Goal: Task Accomplishment & Management: Manage account settings

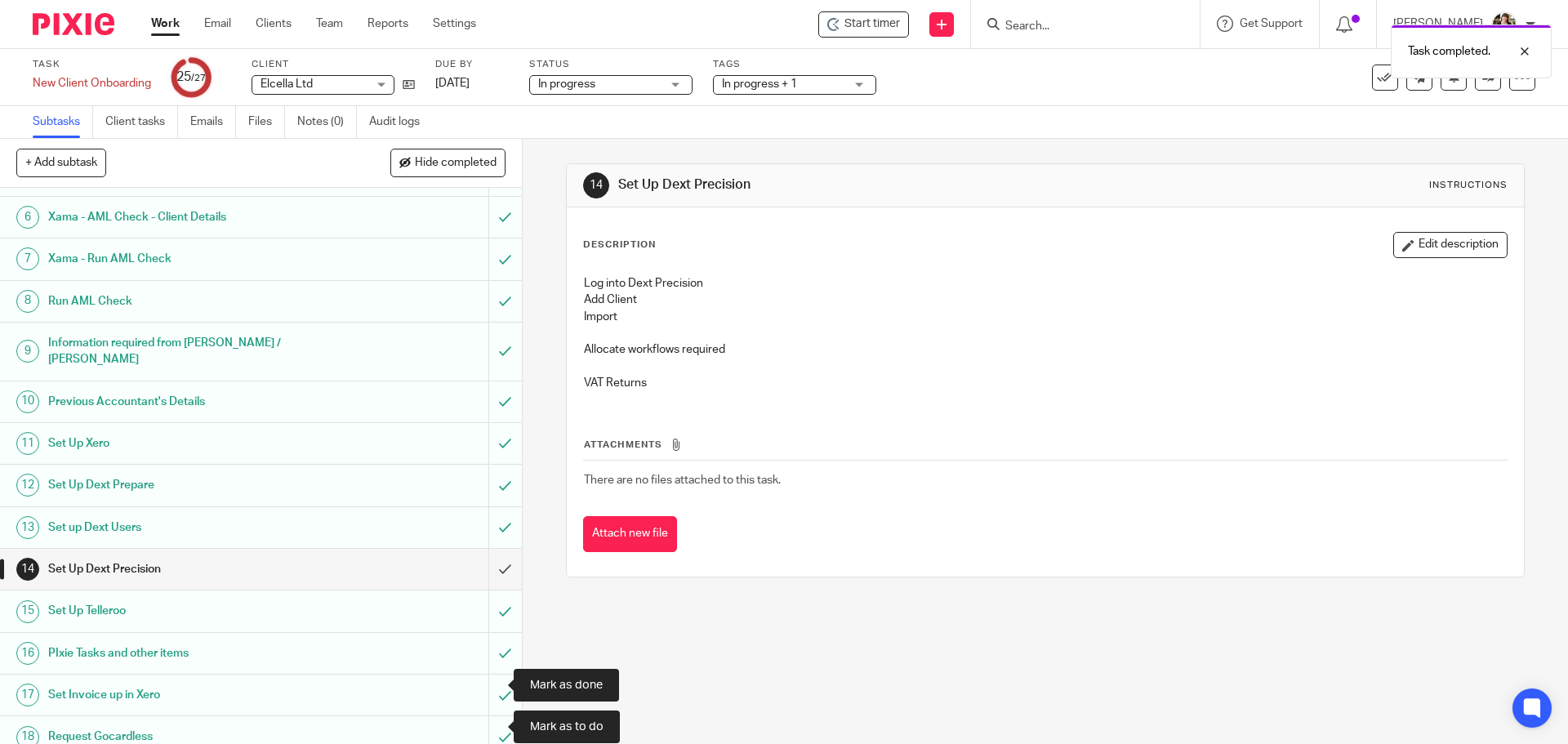
scroll to position [245, 0]
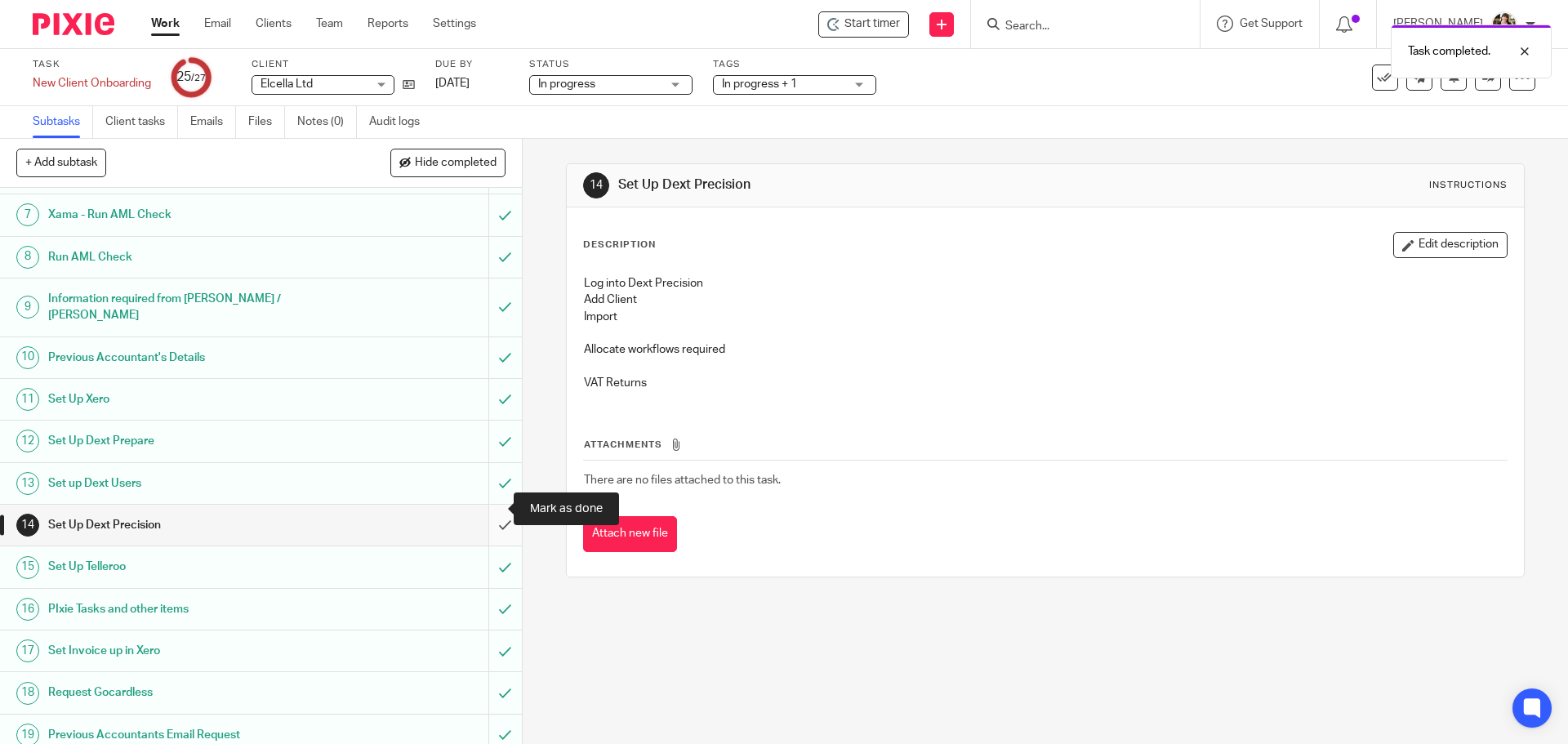
click at [486, 513] on input "submit" at bounding box center [260, 524] width 522 height 41
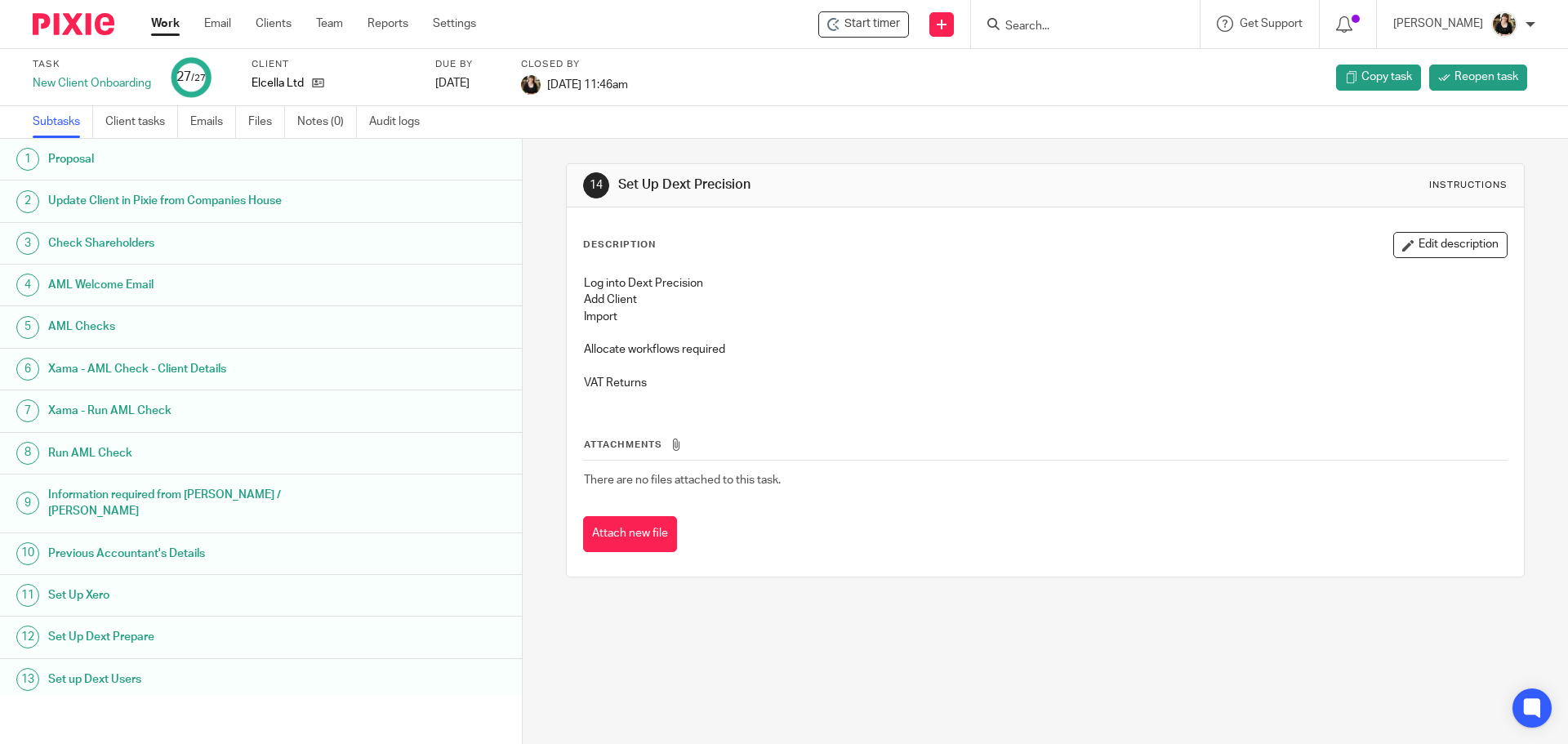
click at [160, 27] on link "Work" at bounding box center [165, 23] width 28 height 16
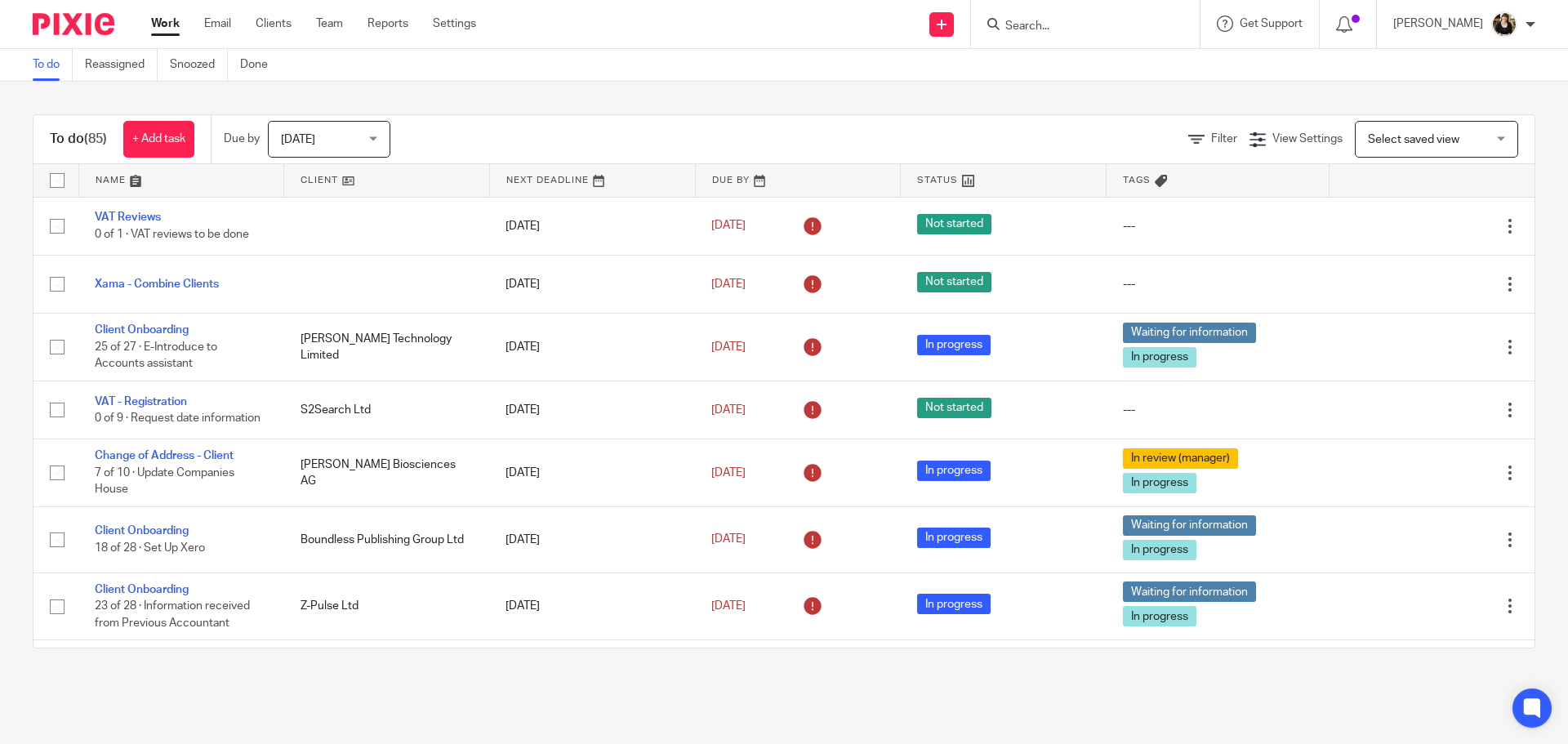
click at [133, 186] on link at bounding box center [181, 180] width 205 height 33
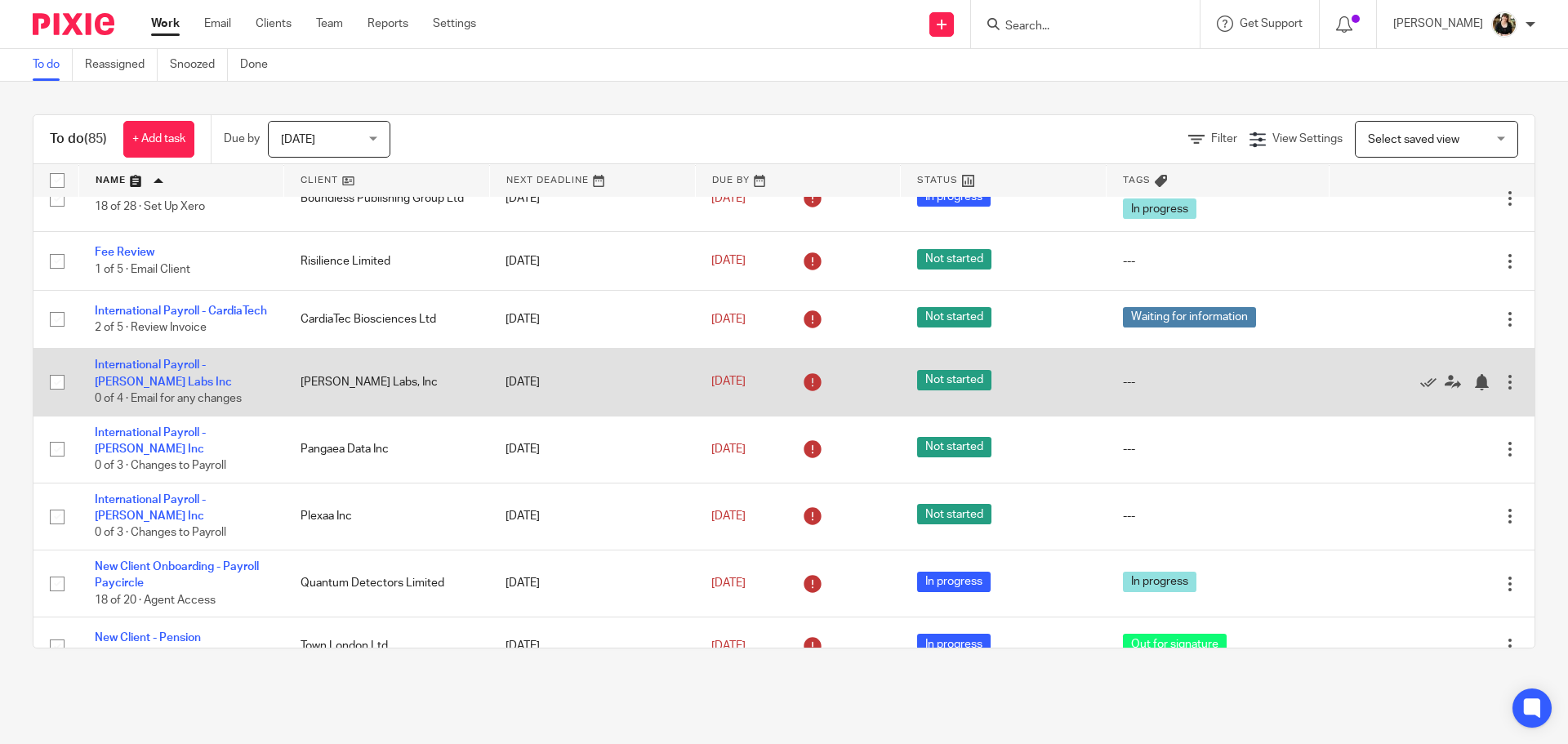
scroll to position [653, 0]
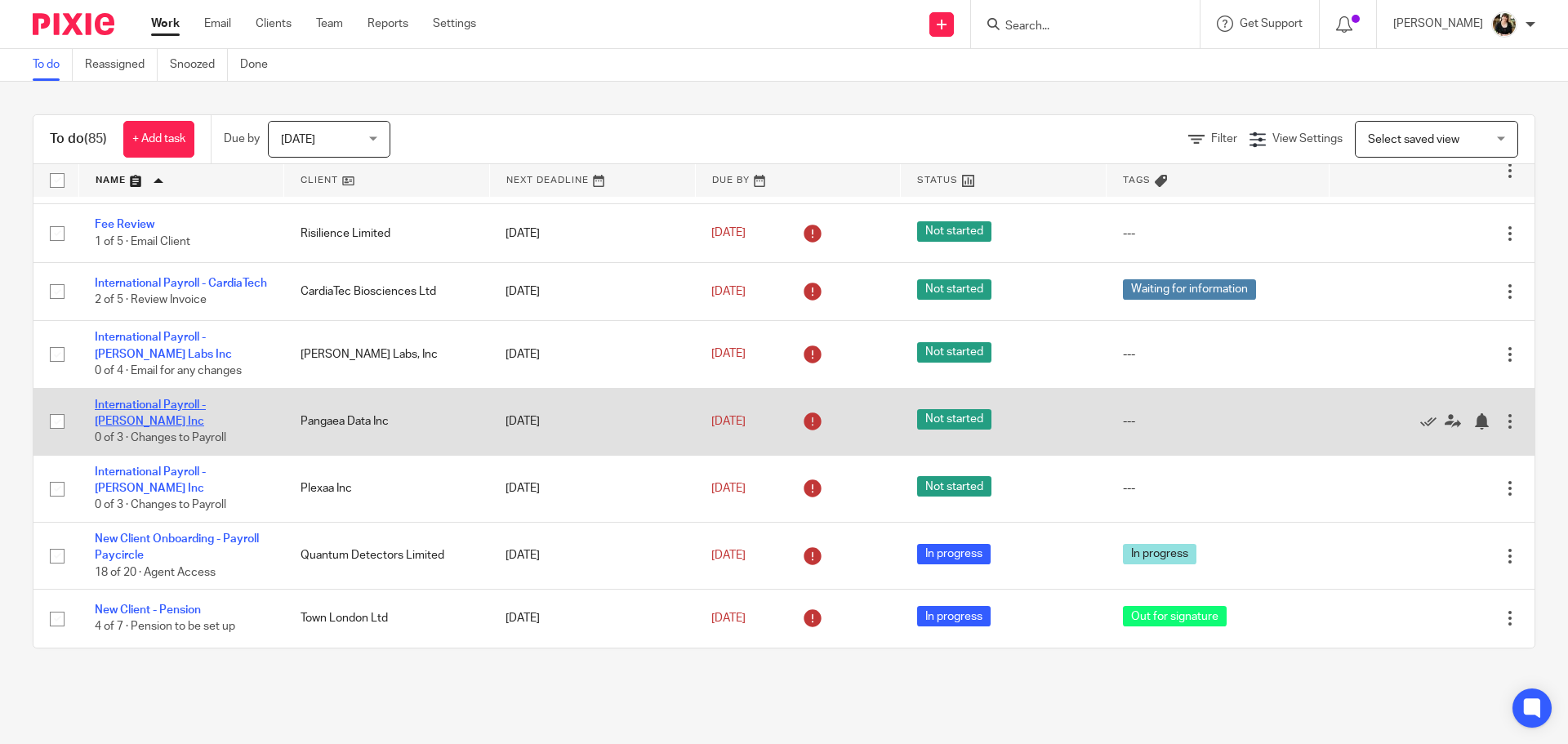
click at [185, 413] on link "International Payroll - [PERSON_NAME] Inc" at bounding box center [150, 412] width 111 height 27
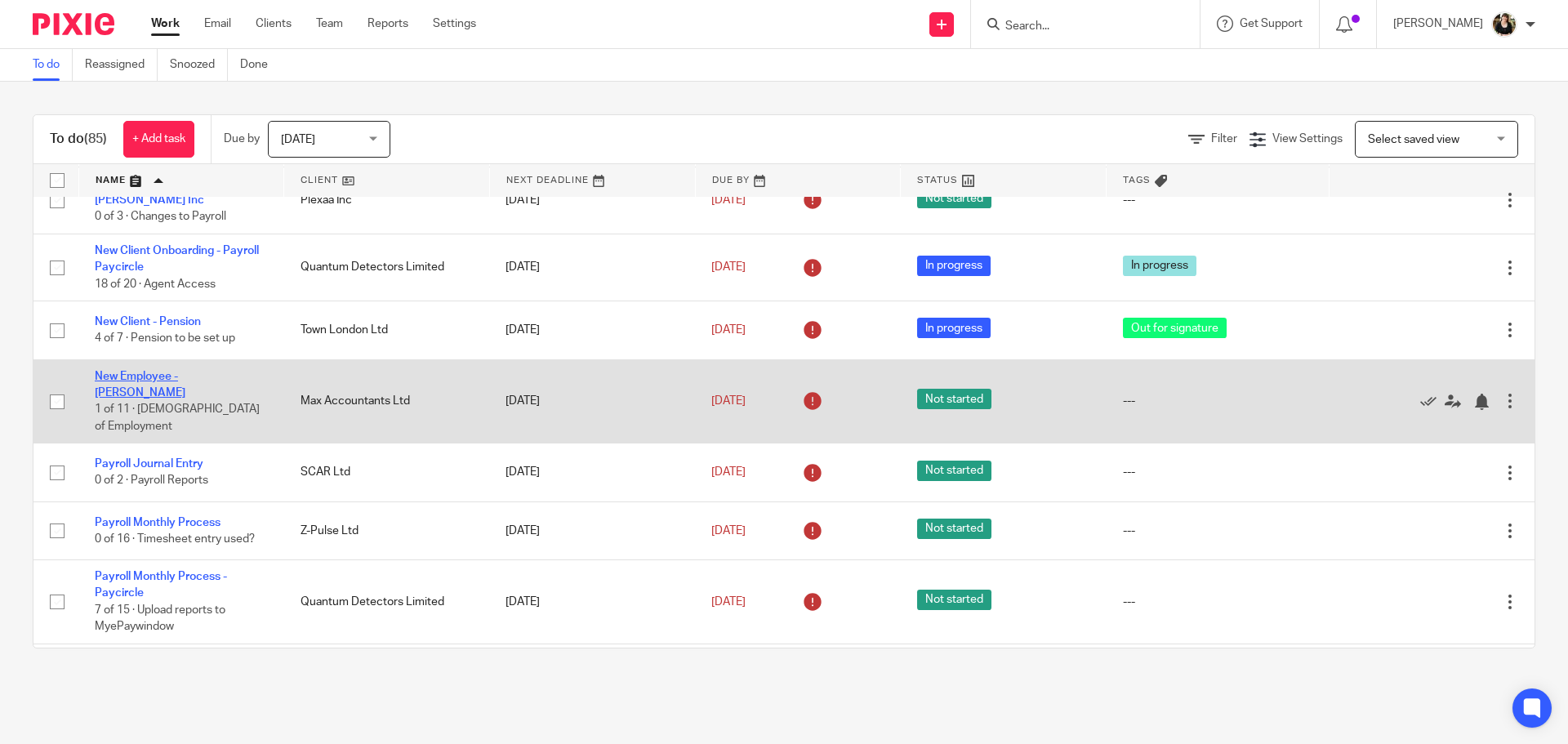
scroll to position [980, 0]
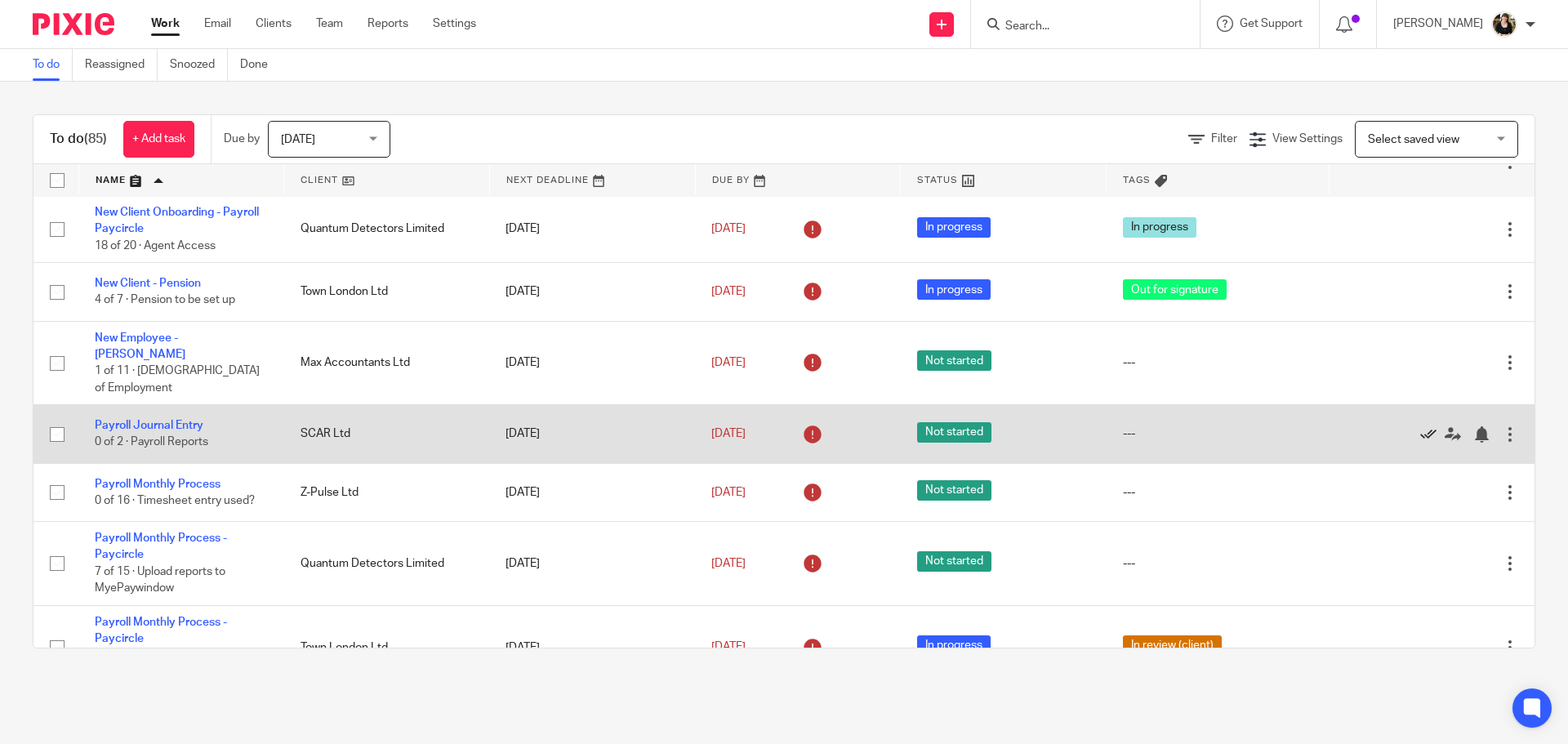
click at [1421, 426] on icon at bounding box center [1428, 434] width 16 height 16
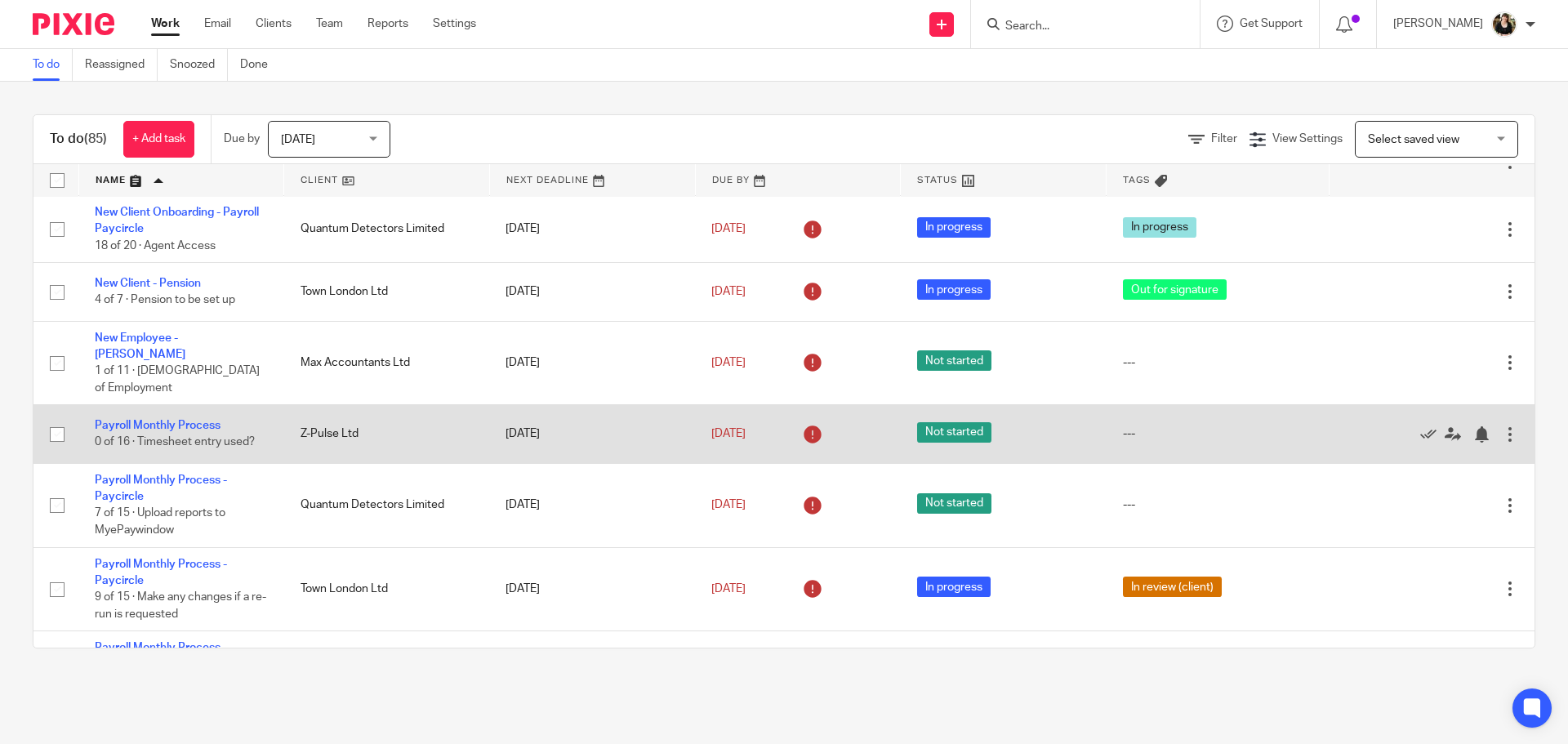
click at [1502, 426] on div at bounding box center [1510, 434] width 16 height 16
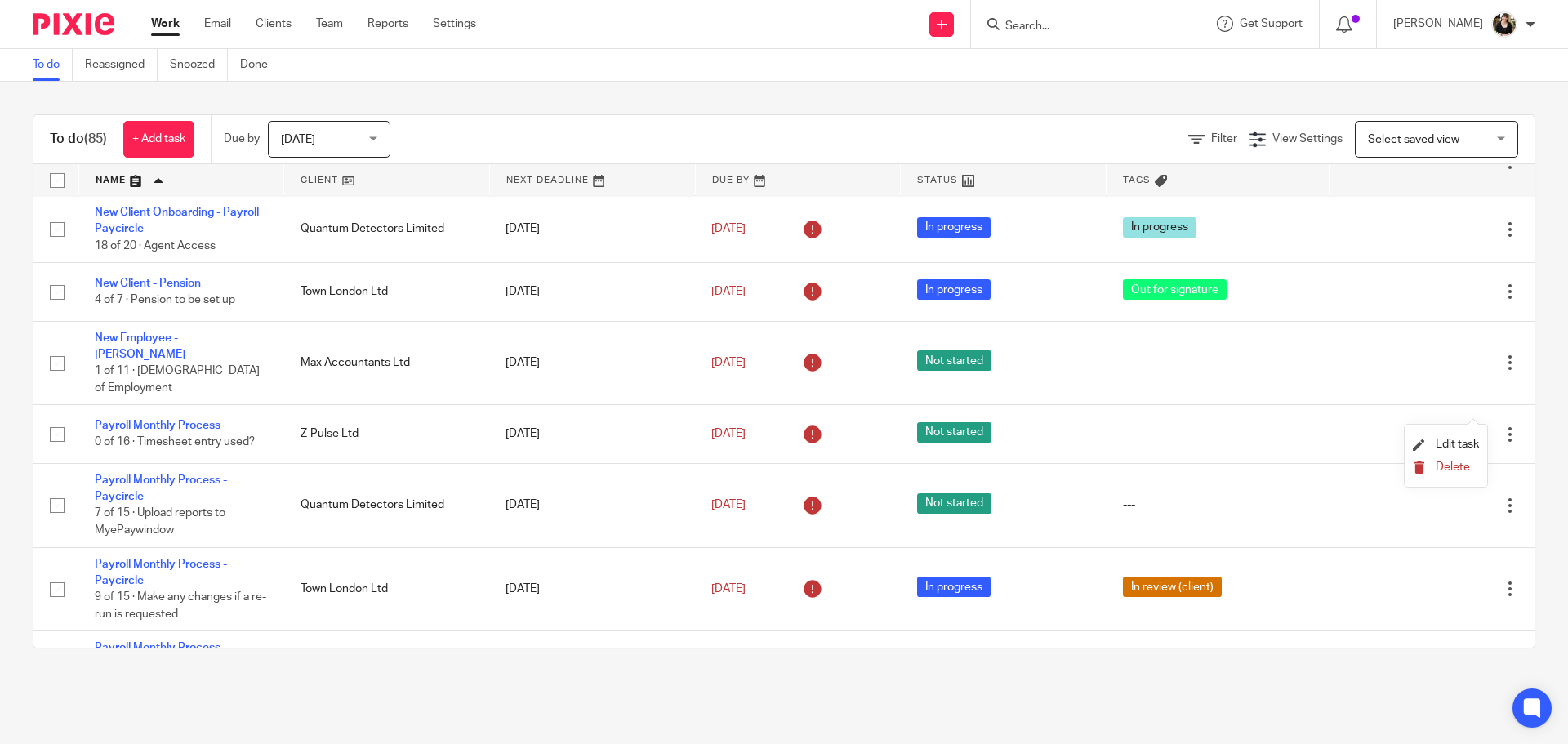
click at [1458, 466] on span "Delete" at bounding box center [1453, 467] width 34 height 11
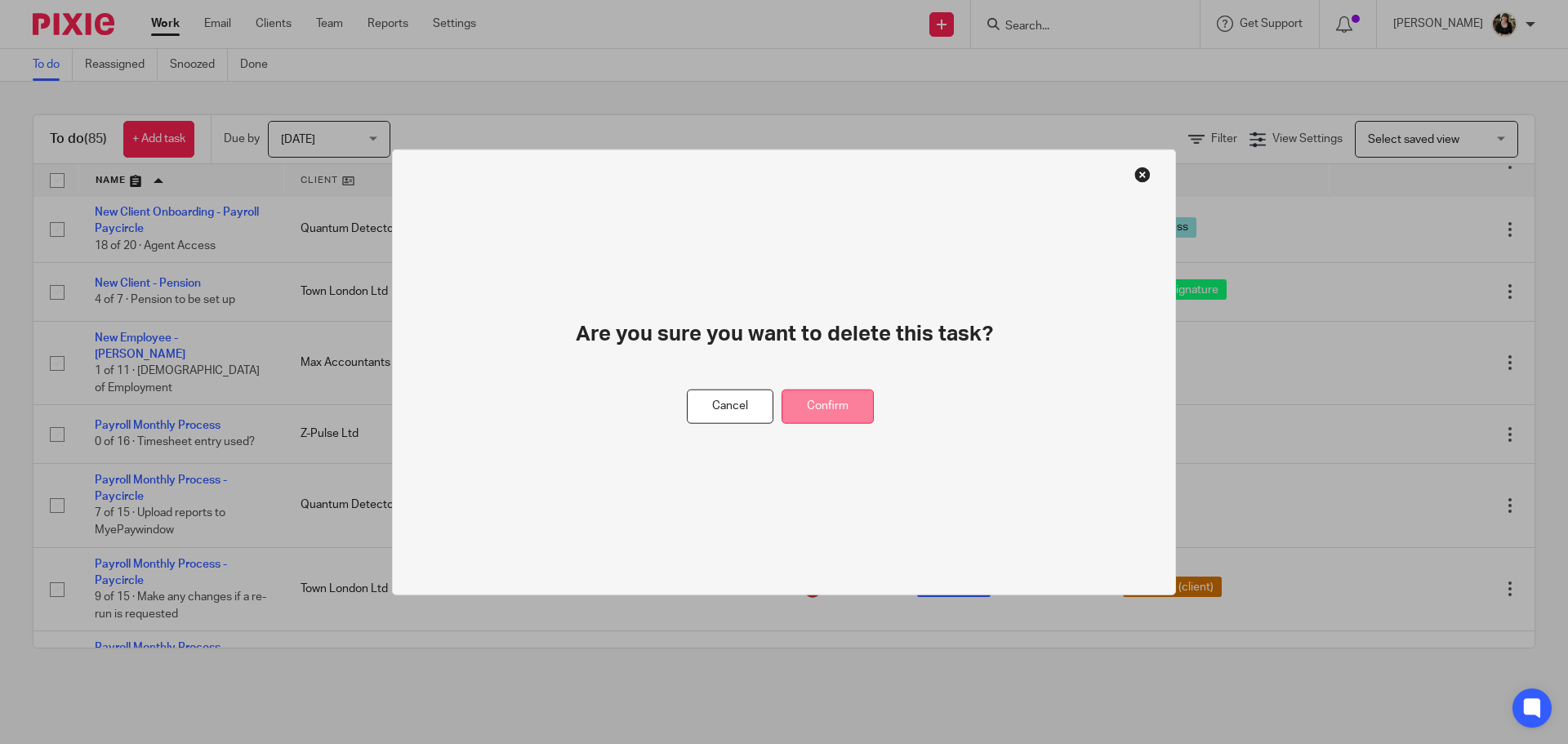
click at [827, 407] on button "Confirm" at bounding box center [828, 405] width 92 height 35
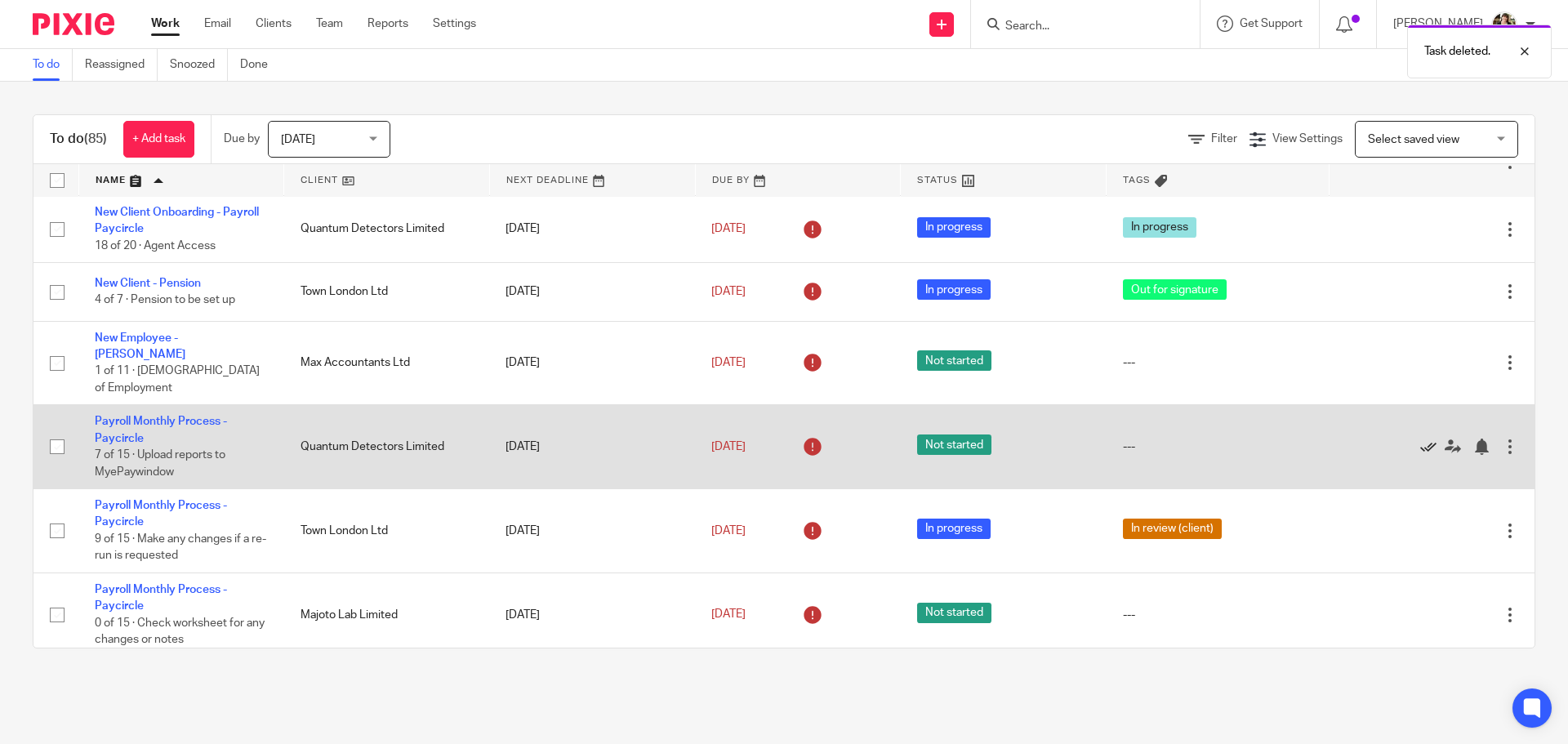
click at [1421, 438] on icon at bounding box center [1428, 446] width 16 height 16
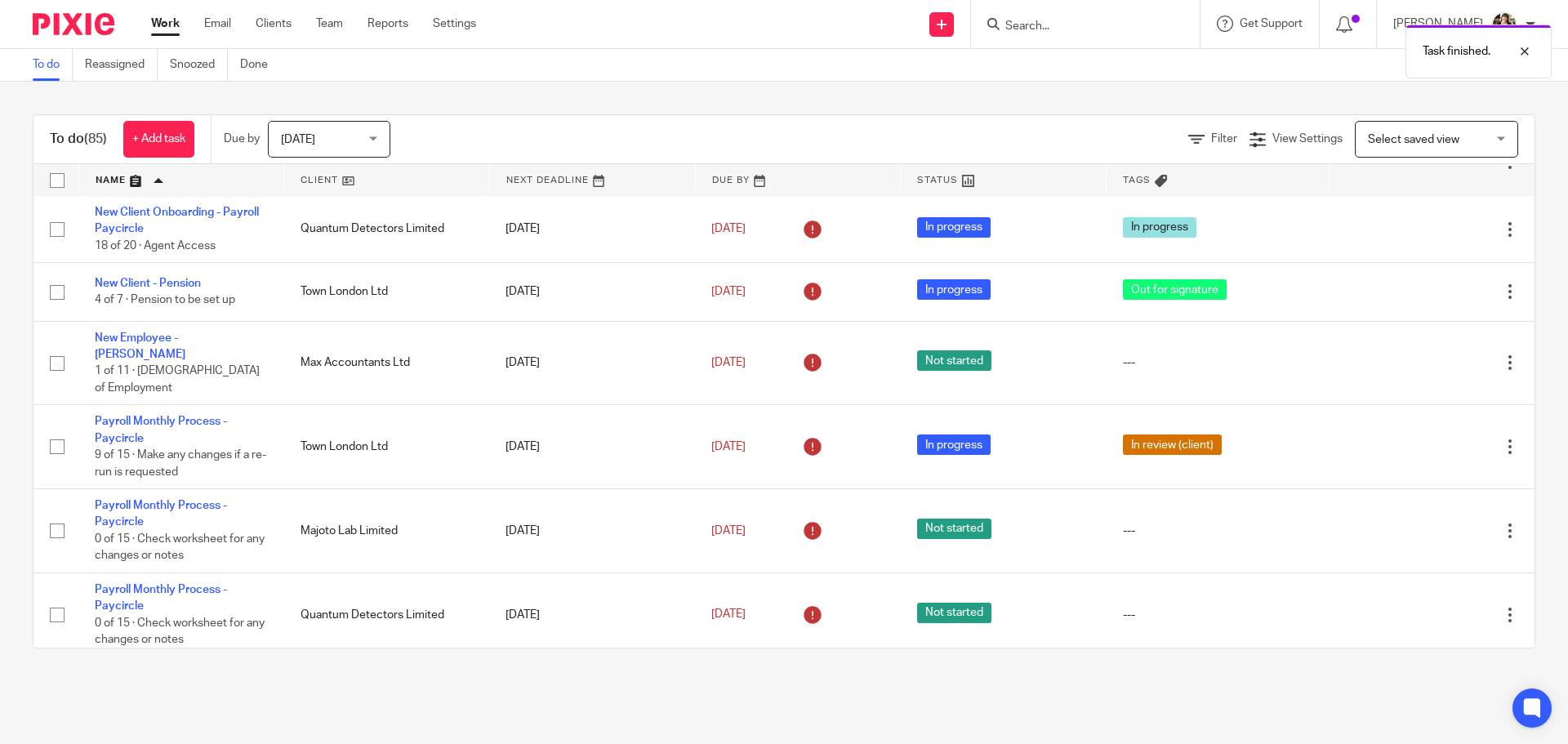
click at [1421, 438] on icon at bounding box center [1428, 446] width 16 height 16
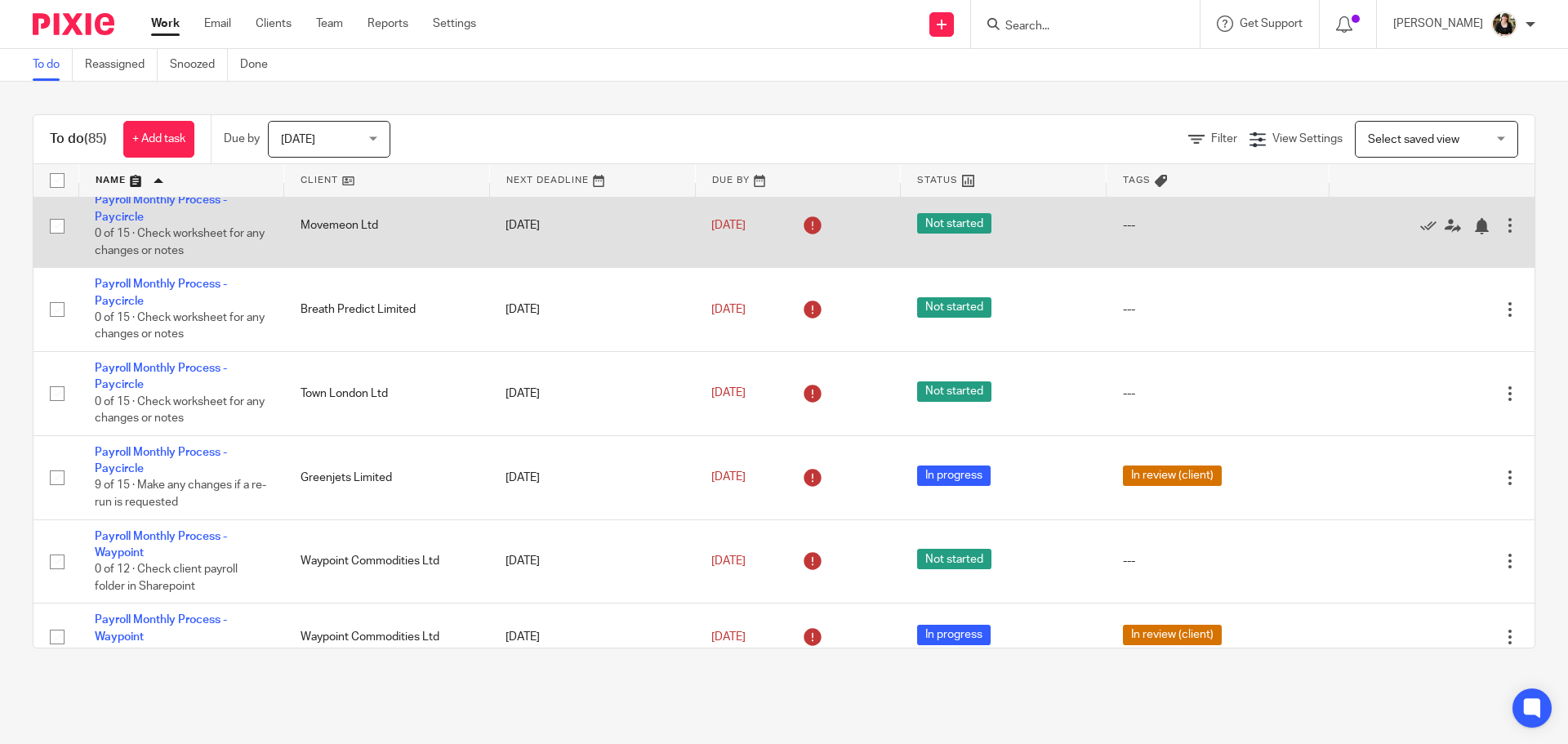
scroll to position [1714, 0]
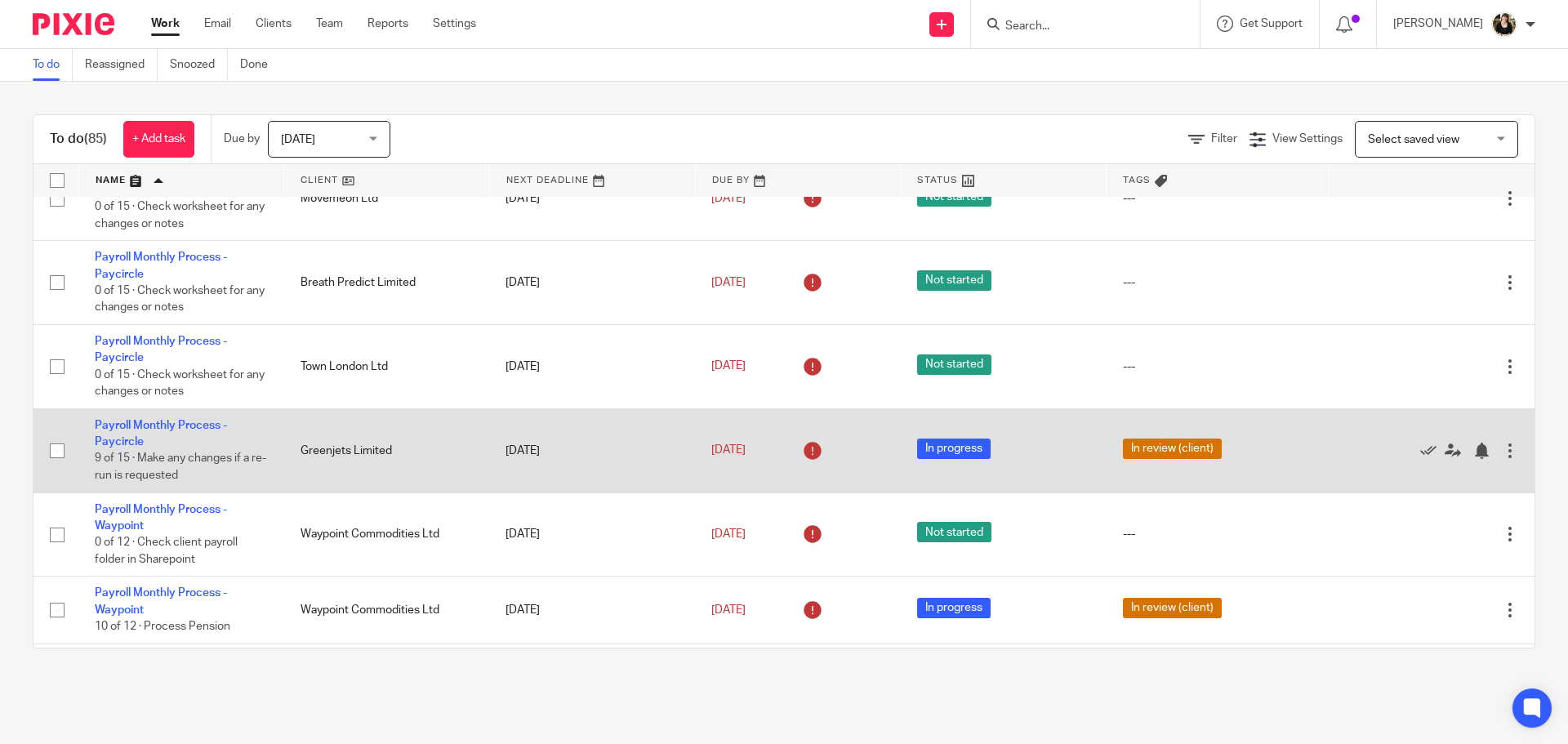
click at [138, 410] on td "Payroll Monthly Process - Paycircle 9 of 15 · Make any changes if a re-run is r…" at bounding box center [181, 450] width 206 height 84
click at [142, 420] on link "Payroll Monthly Process - Paycircle" at bounding box center [160, 433] width 132 height 27
click at [144, 420] on link "Payroll Monthly Process - Paycircle" at bounding box center [160, 433] width 132 height 27
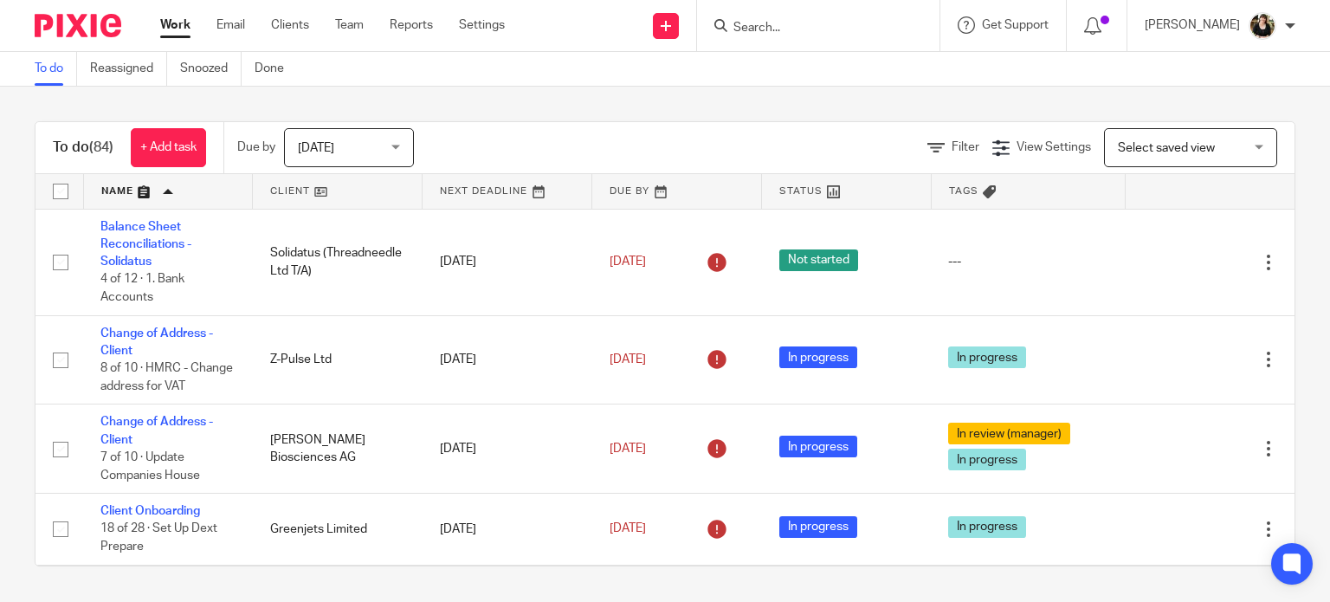
click at [776, 25] on input "Search" at bounding box center [810, 29] width 156 height 16
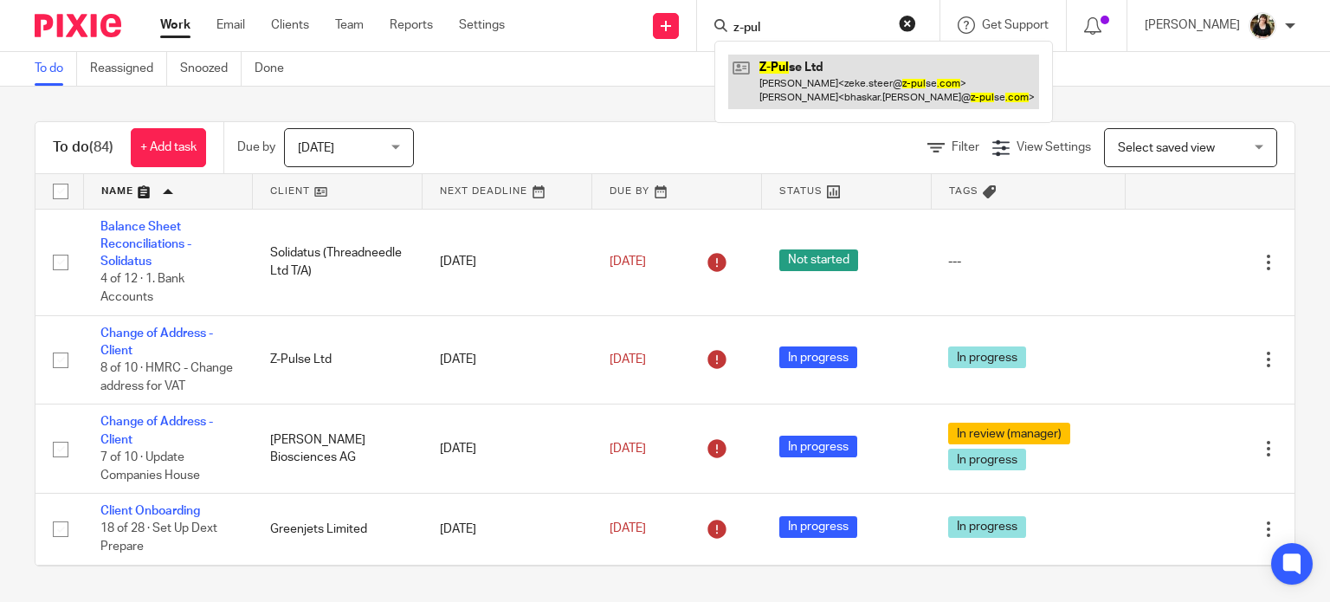
type input "z-pul"
click at [808, 82] on link at bounding box center [883, 82] width 311 height 54
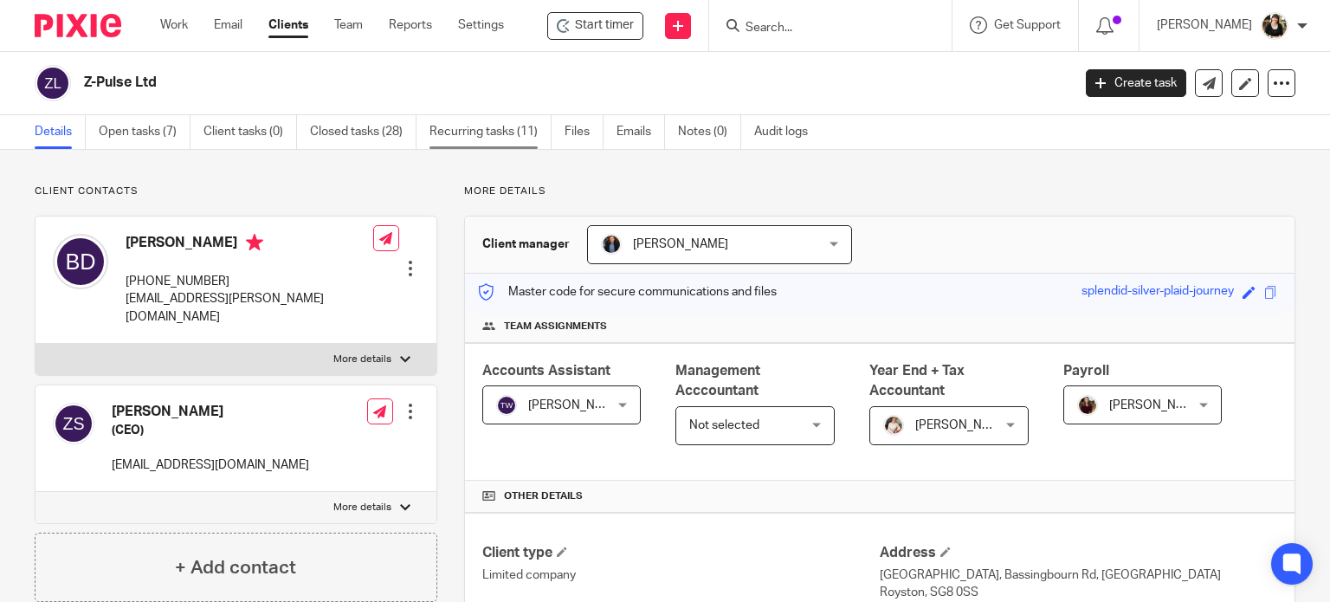
drag, startPoint x: 493, startPoint y: 133, endPoint x: 519, endPoint y: 135, distance: 26.0
click at [493, 133] on link "Recurring tasks (11)" at bounding box center [490, 132] width 122 height 34
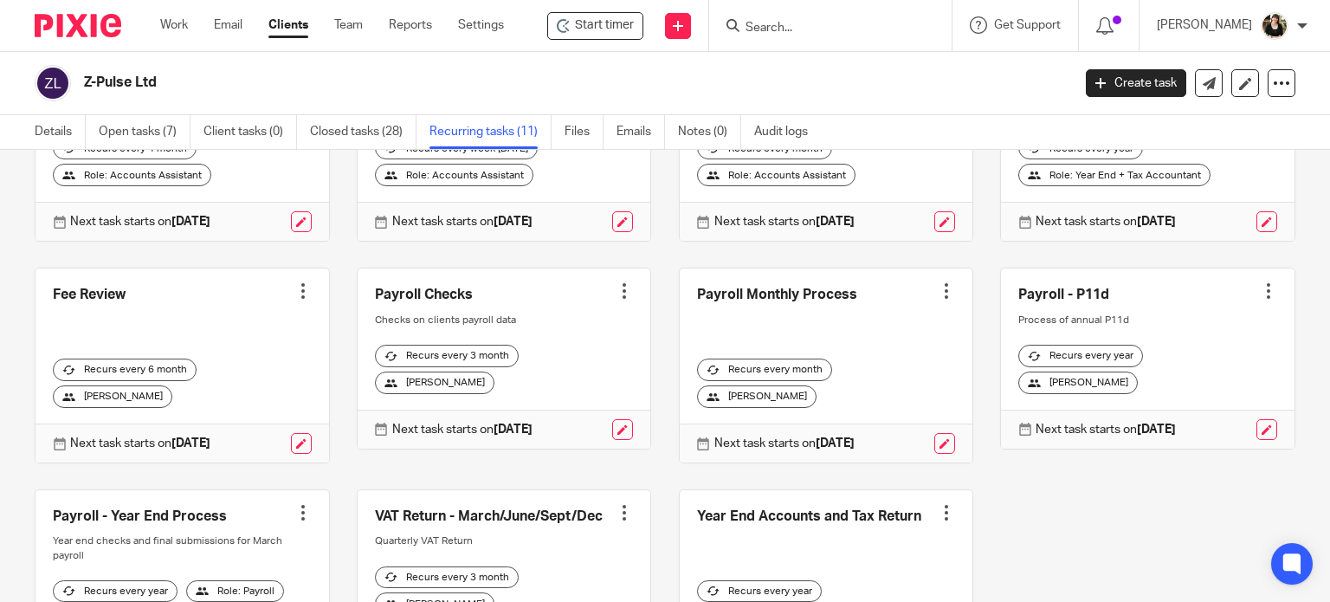
scroll to position [173, 0]
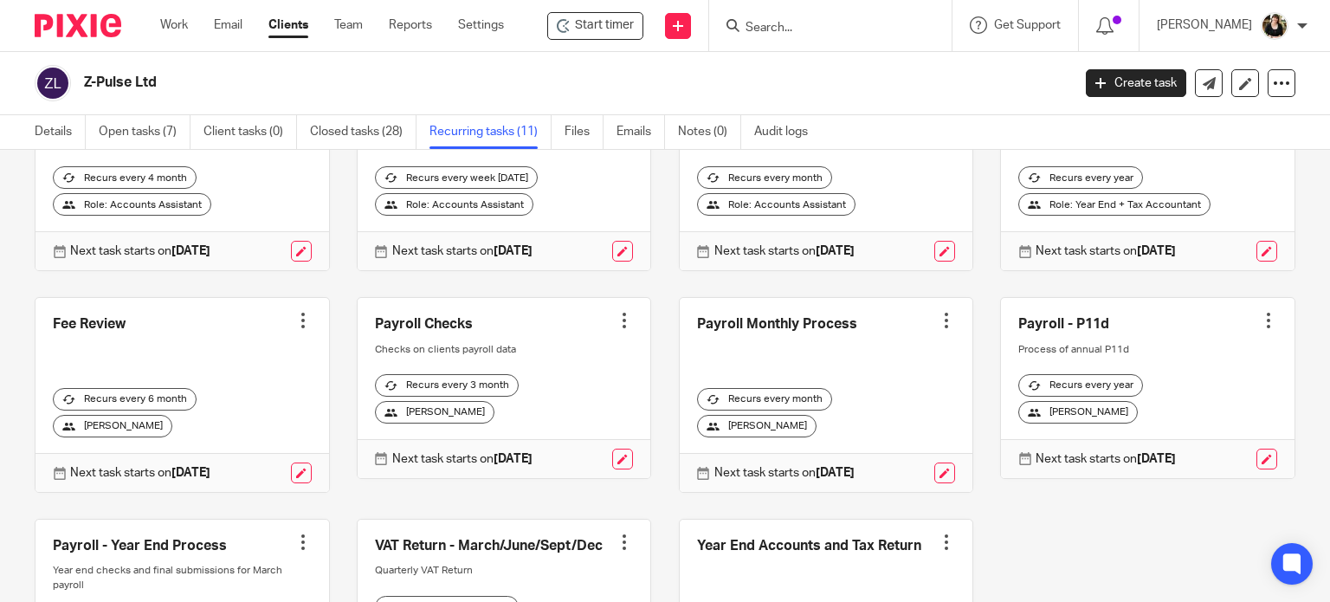
click at [916, 332] on link at bounding box center [826, 395] width 293 height 194
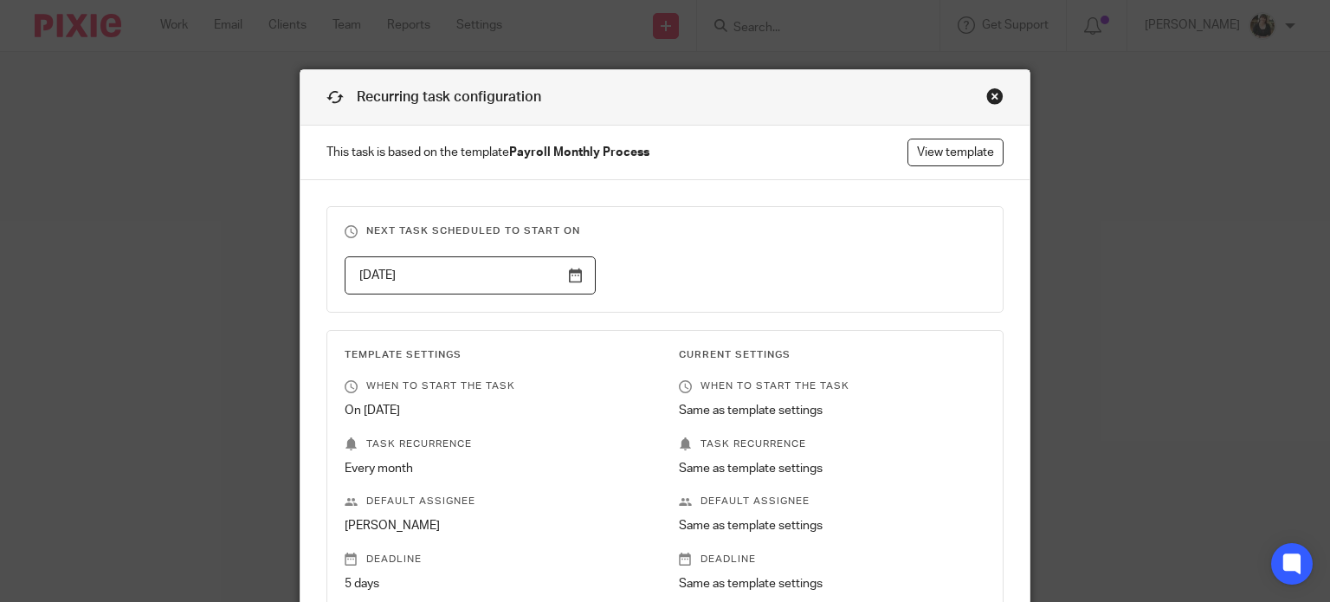
click at [977, 96] on div "Recurring task configuration" at bounding box center [665, 97] width 730 height 55
click at [987, 94] on div "Close this dialog window" at bounding box center [994, 95] width 17 height 17
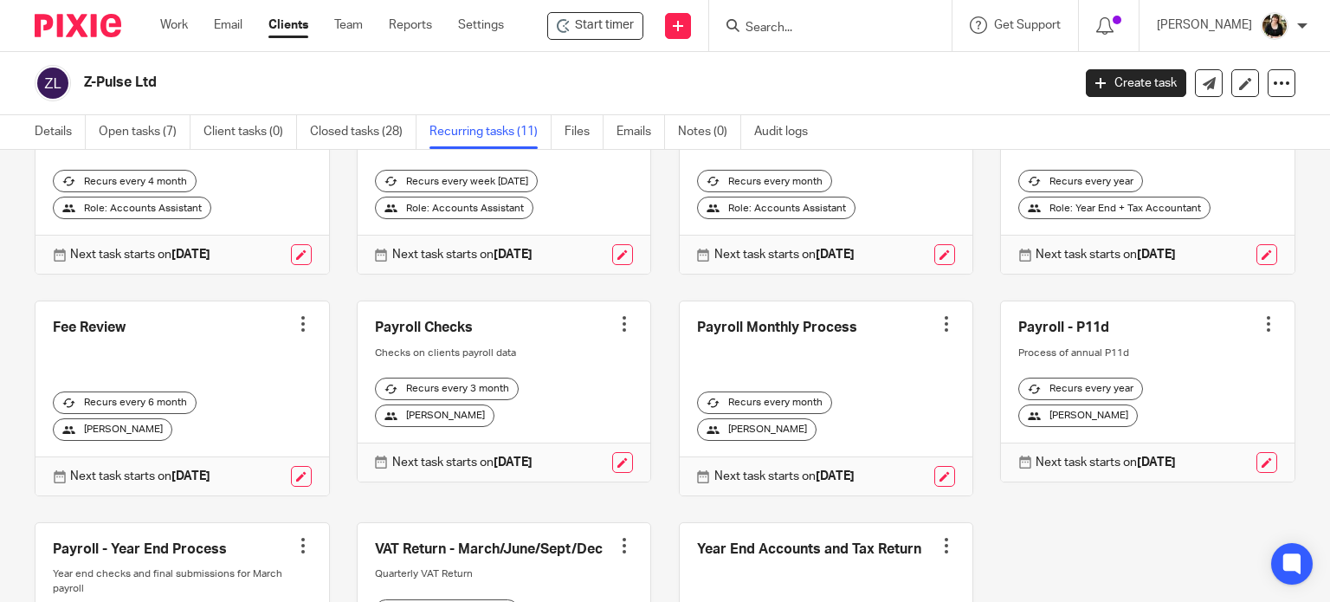
scroll to position [173, 0]
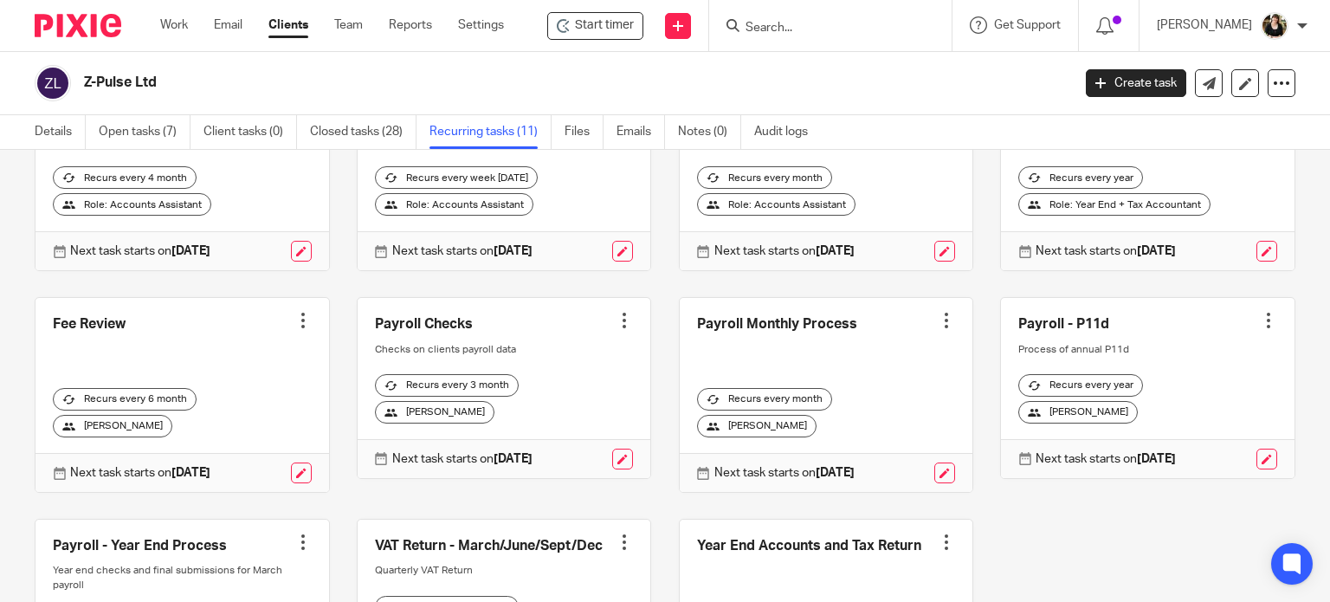
click at [938, 329] on div at bounding box center [946, 320] width 17 height 17
click at [880, 440] on span "Cancel schedule" at bounding box center [863, 442] width 91 height 12
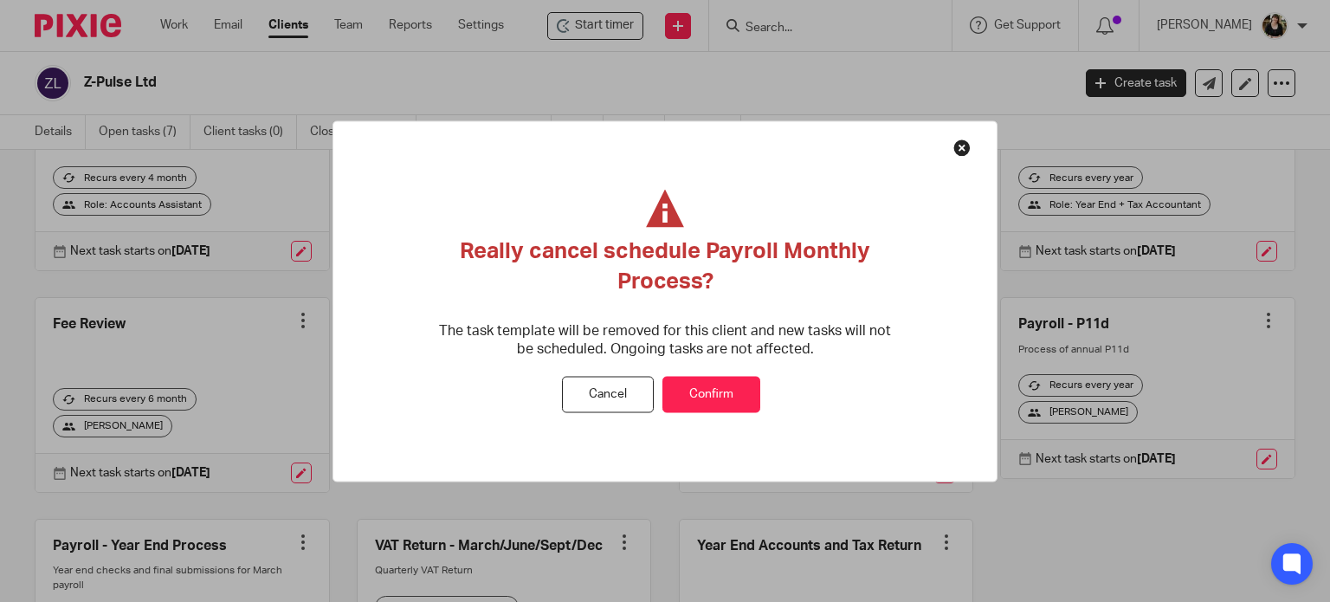
click at [731, 384] on button "Confirm" at bounding box center [711, 394] width 98 height 37
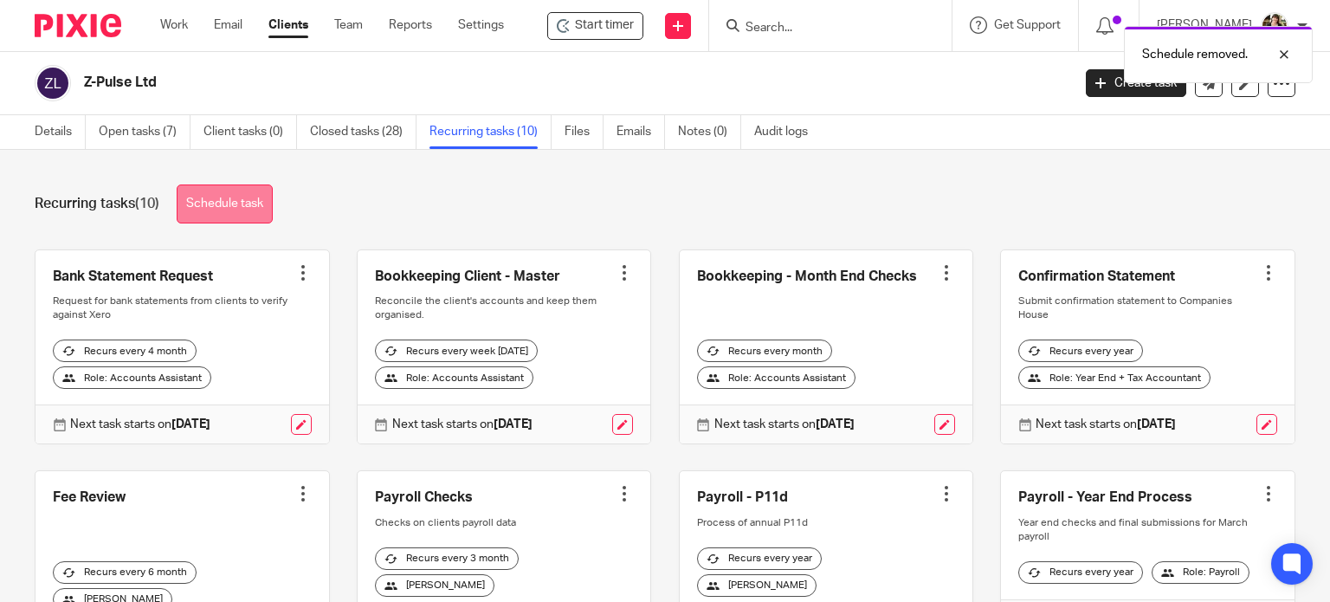
click at [243, 197] on link "Schedule task" at bounding box center [225, 203] width 96 height 39
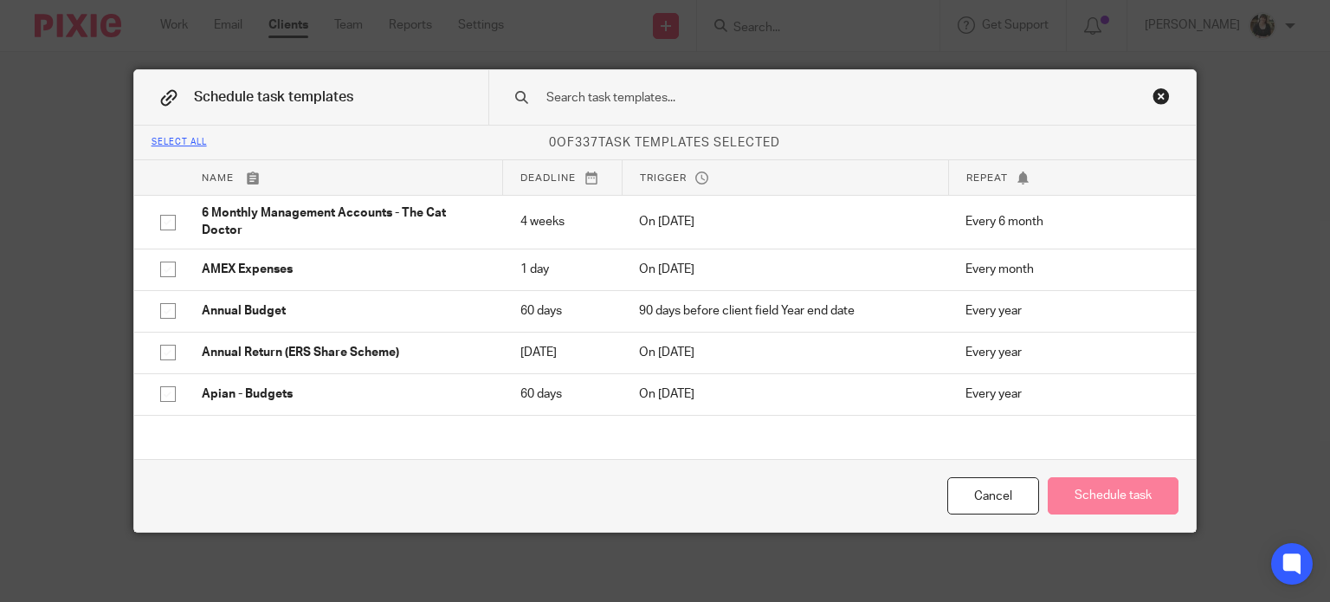
click at [734, 101] on input "text" at bounding box center [818, 97] width 546 height 19
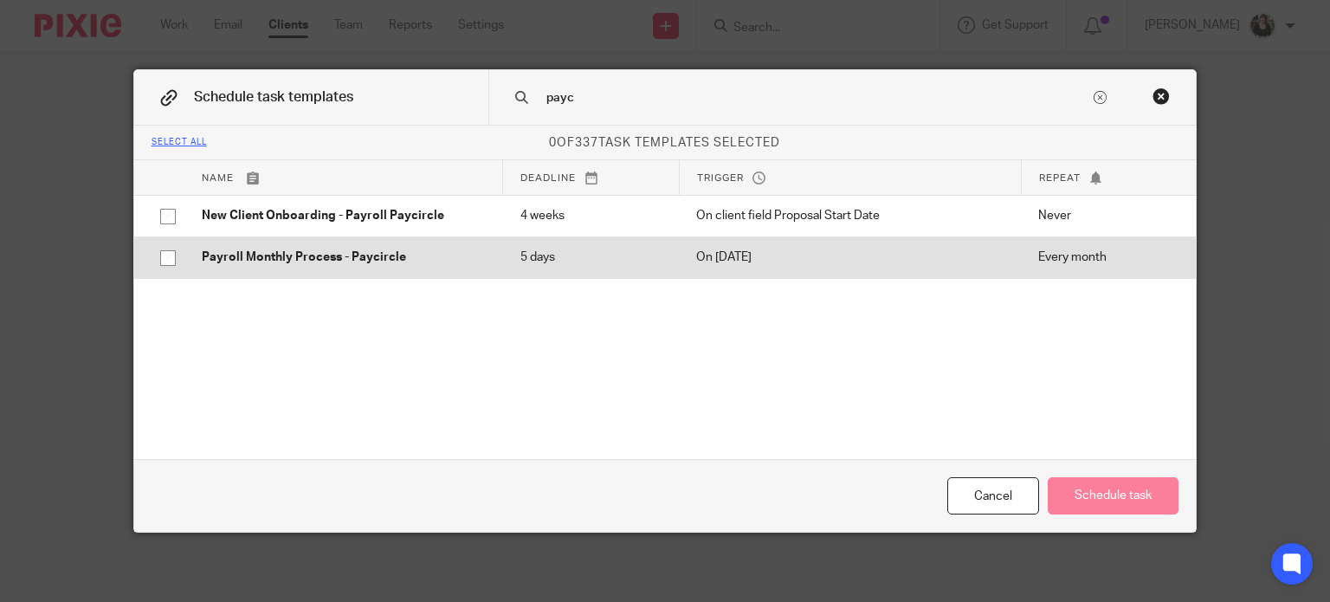
type input "payc"
click at [296, 248] on p "Payroll Monthly Process - Paycircle" at bounding box center [344, 256] width 284 height 17
checkbox input "true"
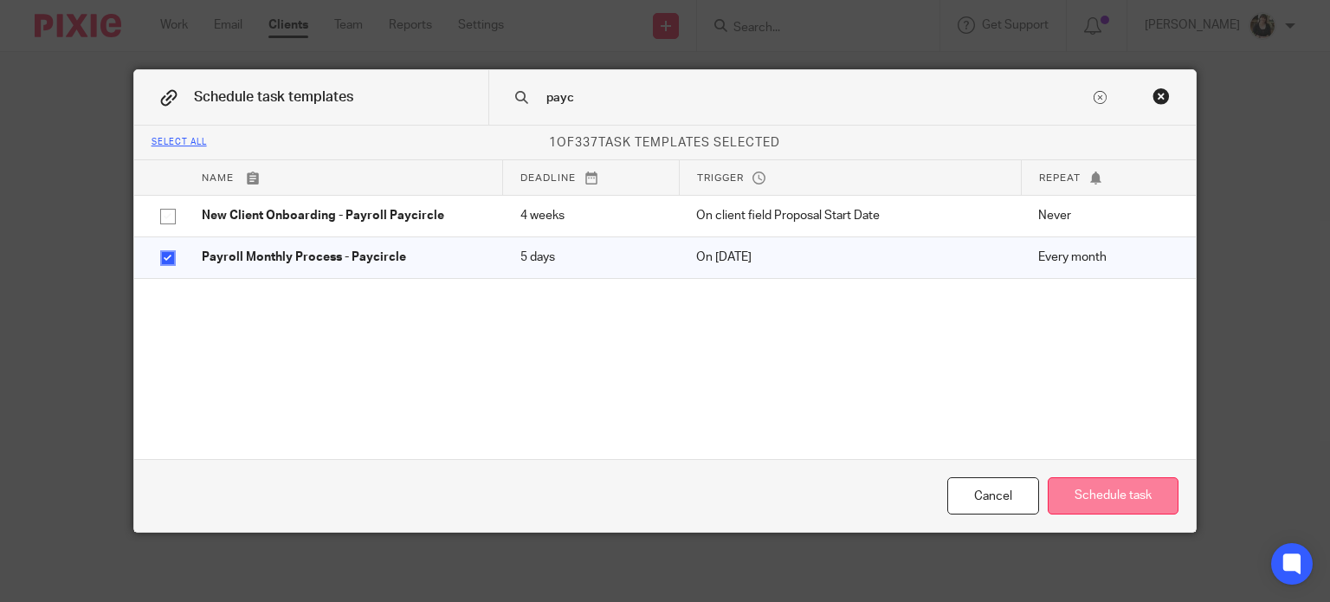
click at [1071, 495] on button "Schedule task" at bounding box center [1113, 495] width 131 height 37
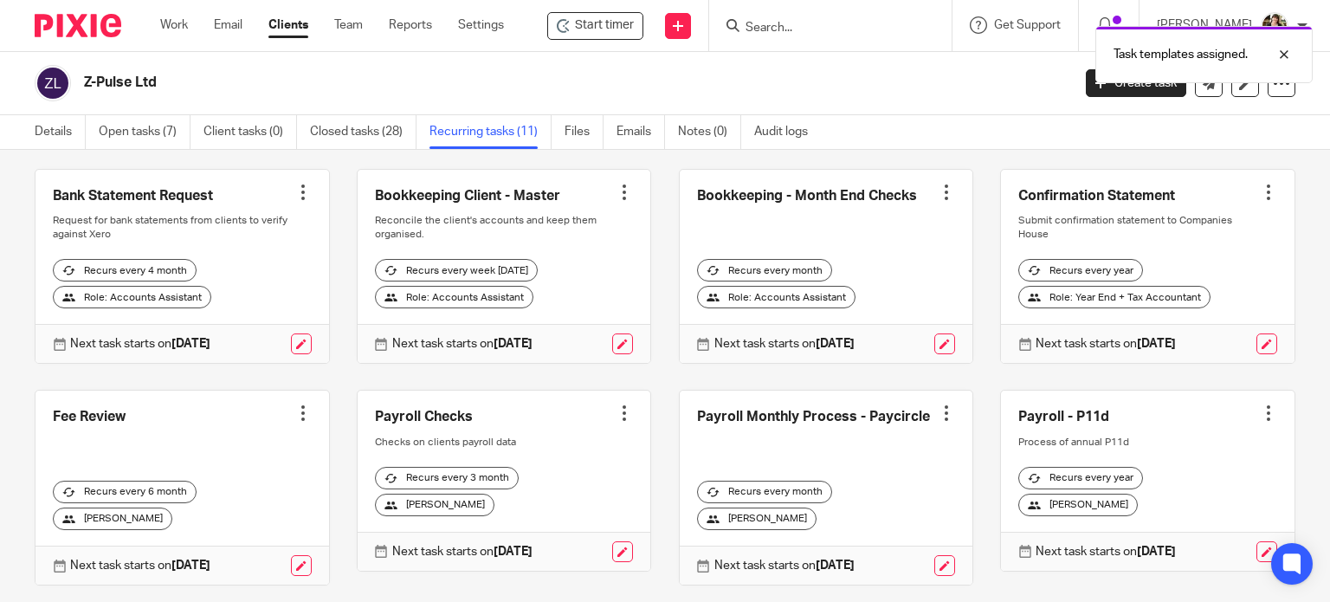
scroll to position [173, 0]
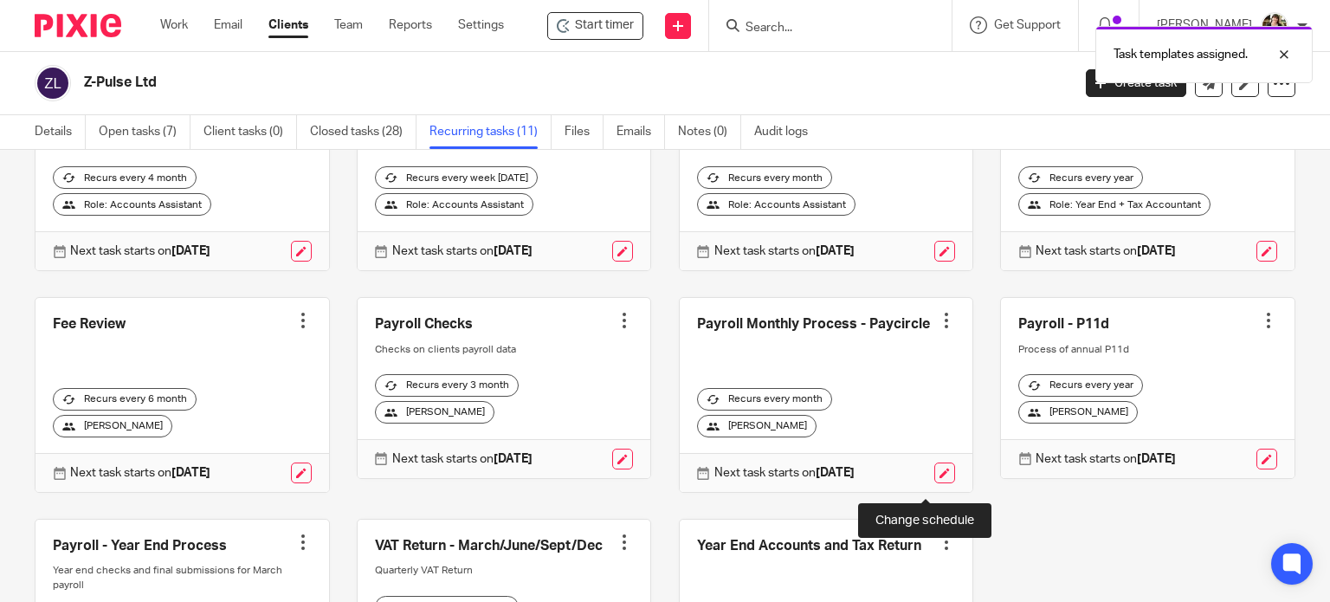
click at [934, 483] on link at bounding box center [944, 472] width 21 height 21
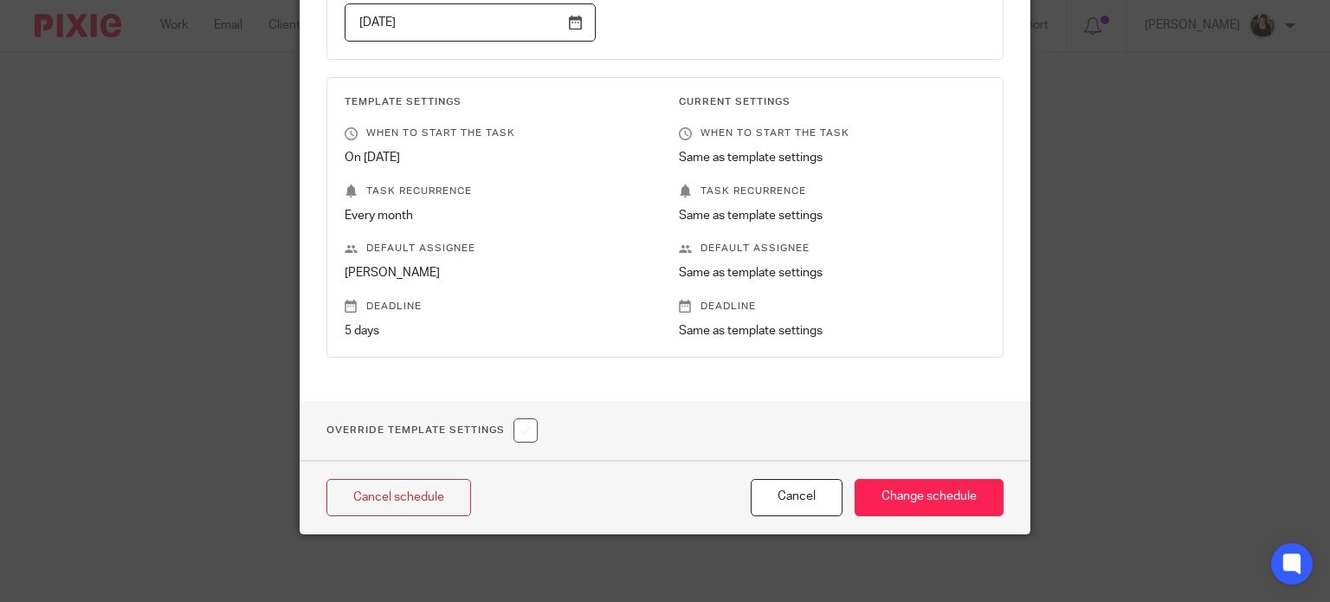
click at [524, 426] on input "checkbox" at bounding box center [525, 430] width 24 height 24
checkbox input "true"
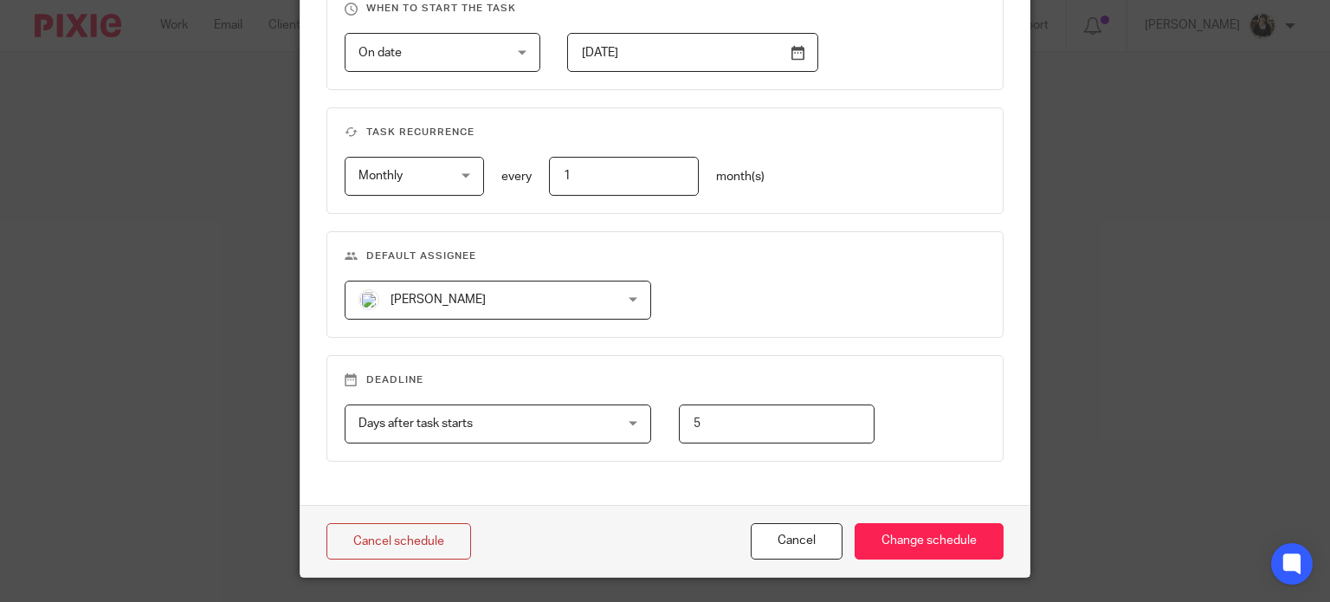
scroll to position [772, 0]
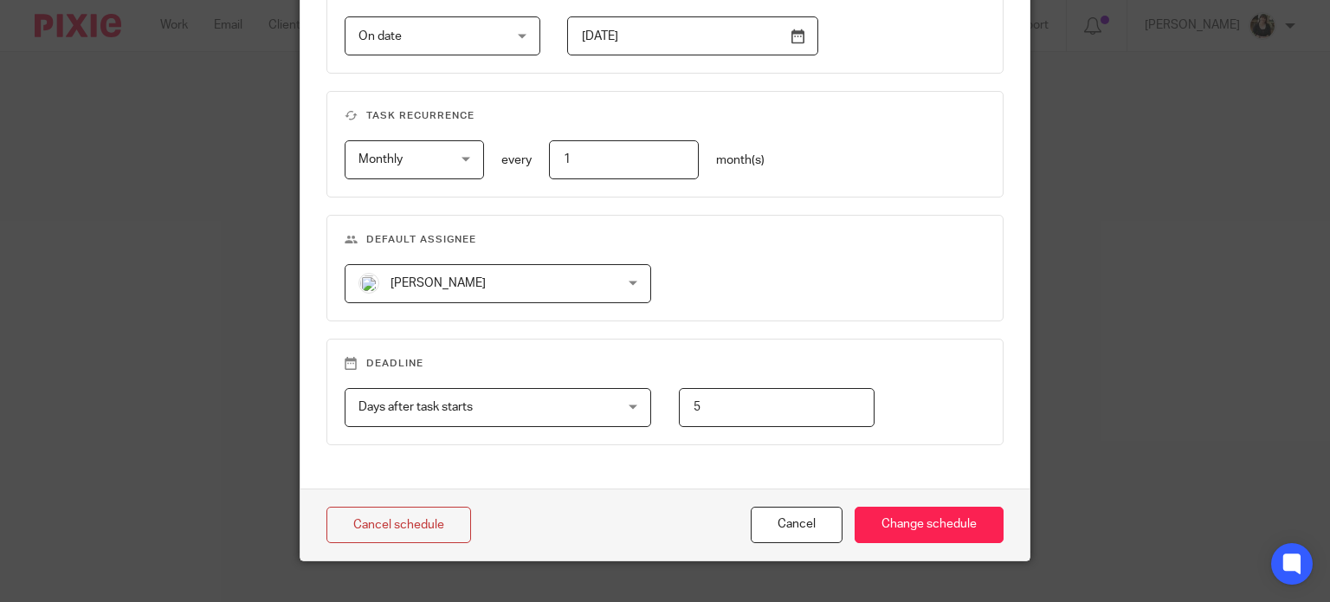
click at [440, 291] on span "[PERSON_NAME]" at bounding box center [475, 283] width 234 height 36
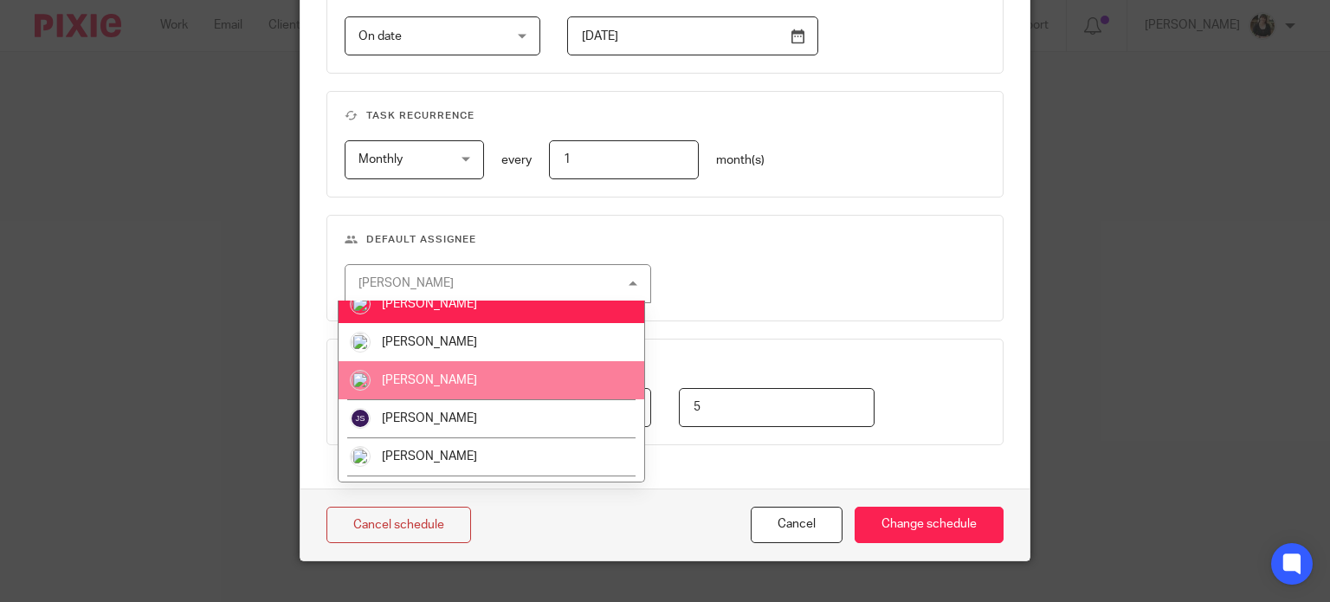
scroll to position [260, 0]
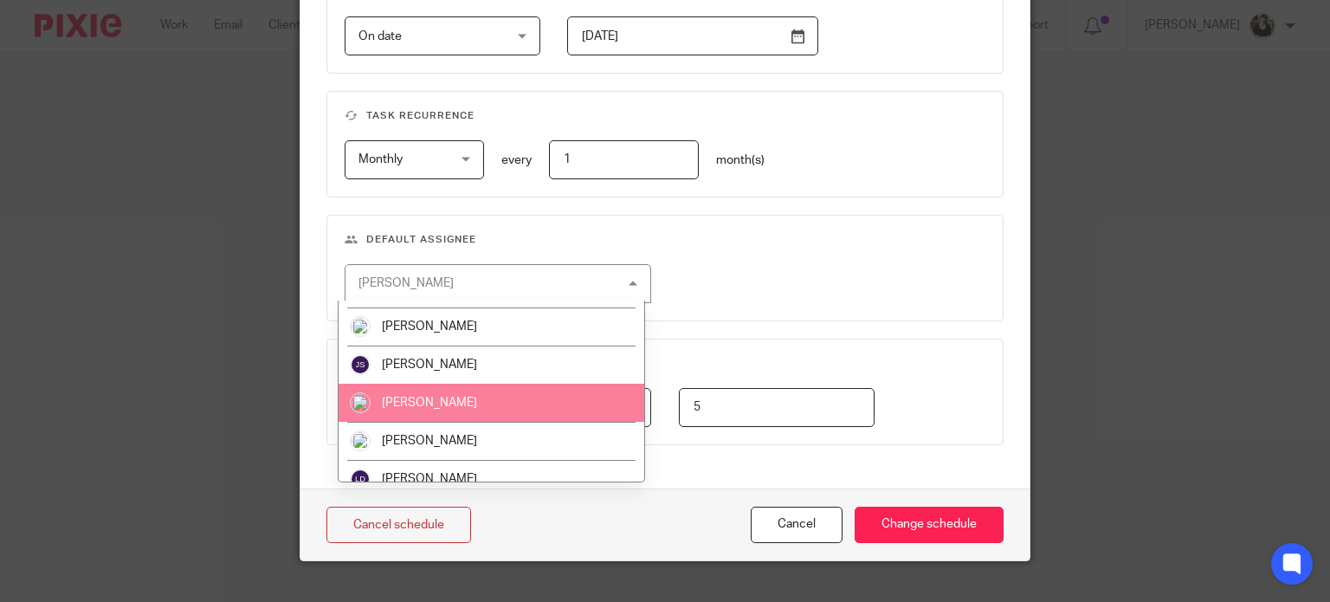
click at [436, 432] on li "Kirsty Turner" at bounding box center [492, 441] width 306 height 38
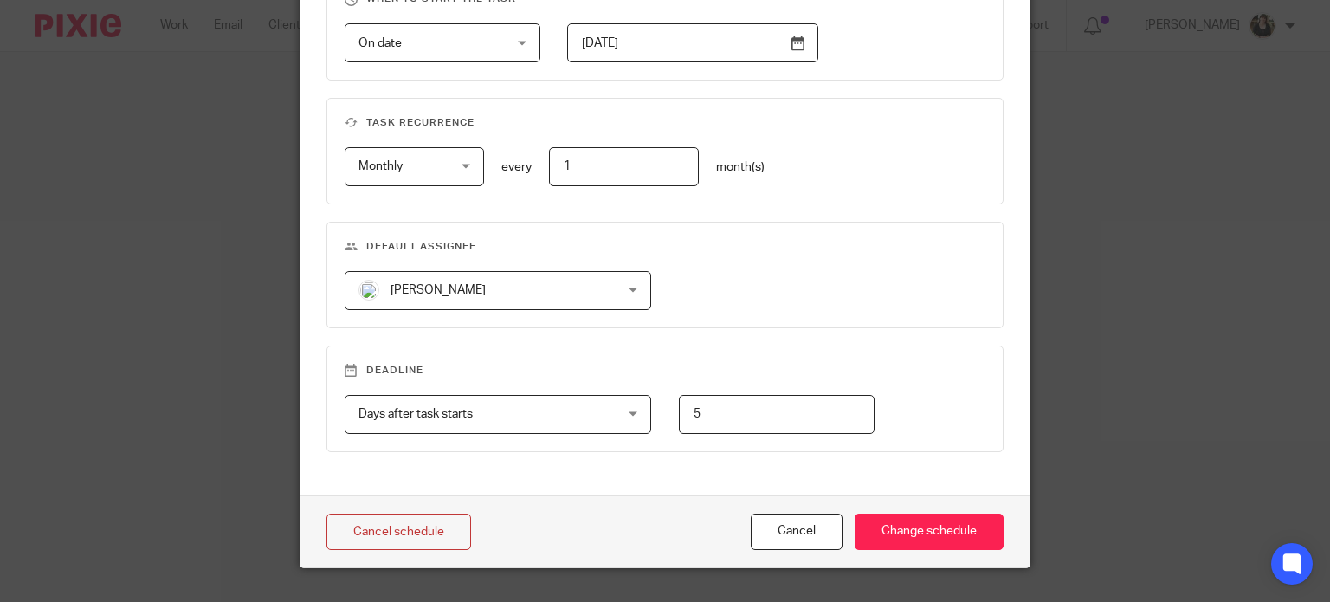
scroll to position [779, 0]
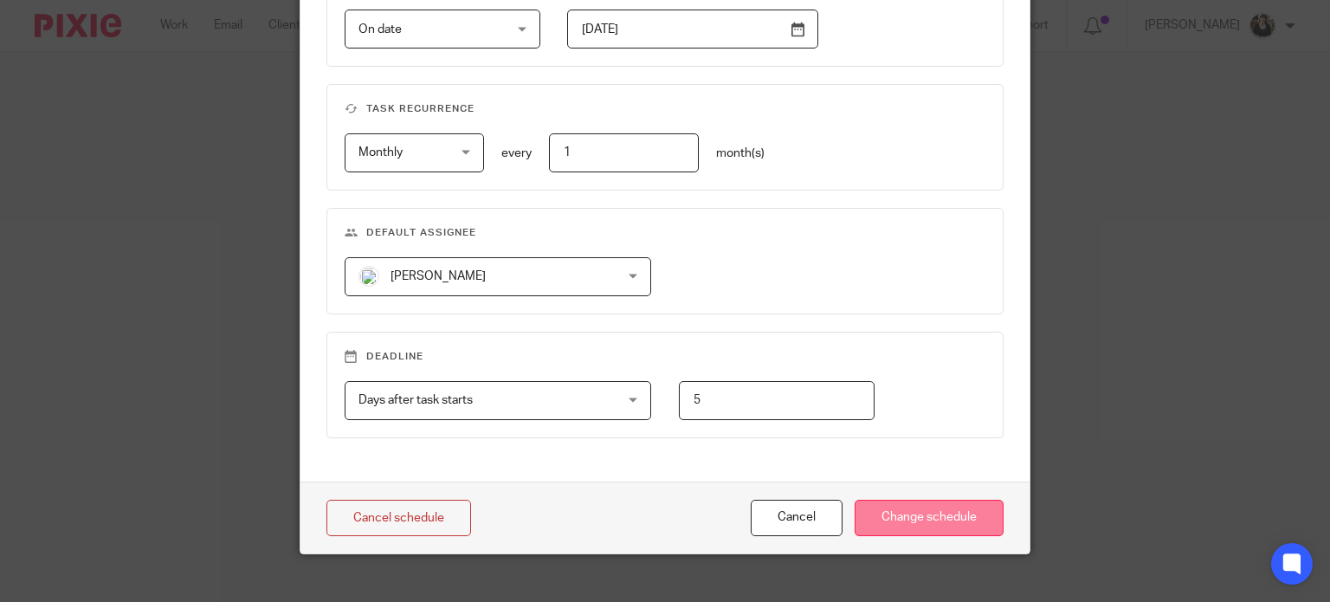
click at [877, 508] on input "Change schedule" at bounding box center [929, 518] width 149 height 37
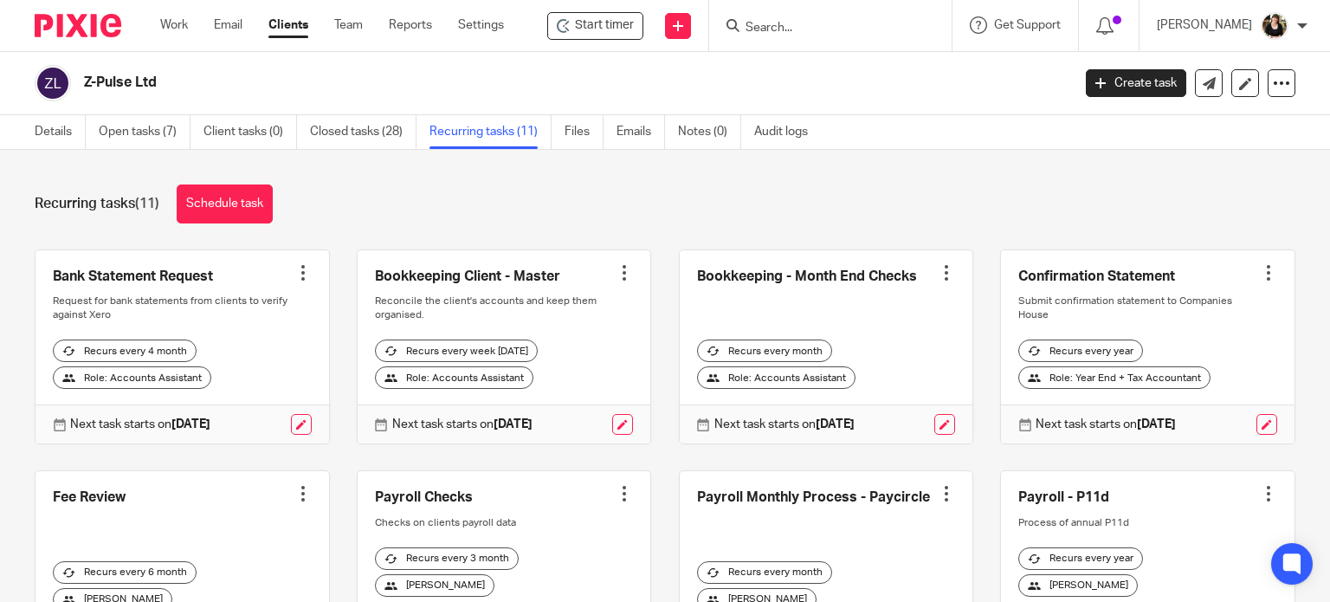
click at [777, 29] on input "Search" at bounding box center [822, 29] width 156 height 16
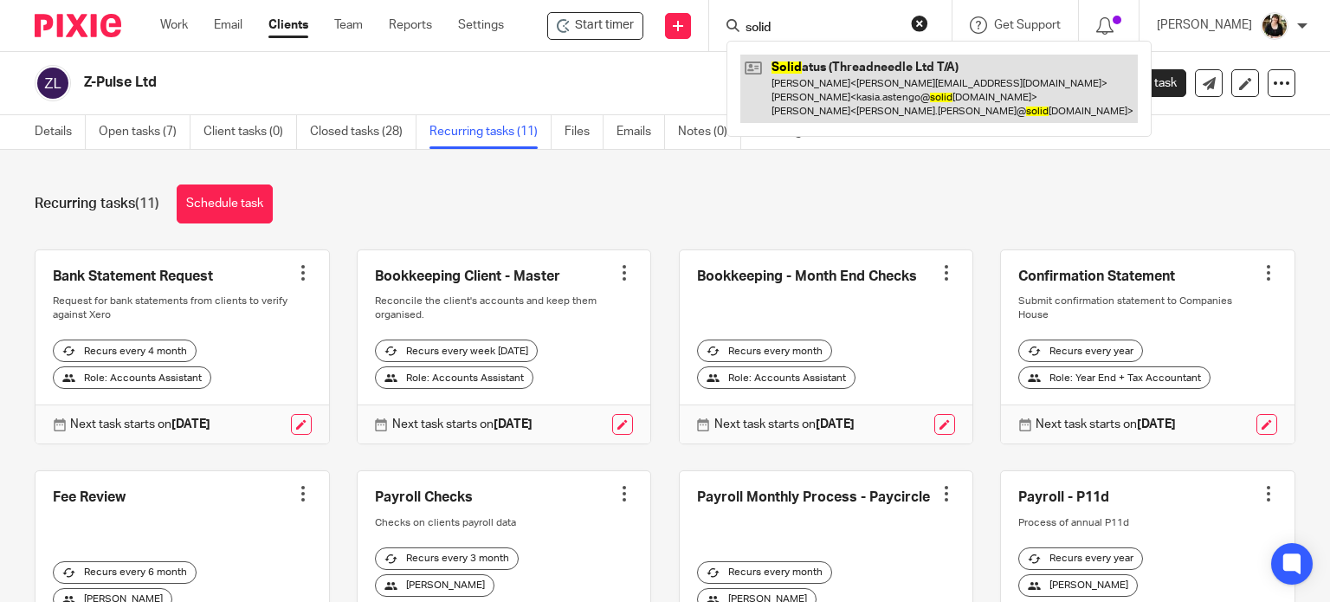
type input "solid"
click at [816, 74] on link at bounding box center [938, 89] width 397 height 68
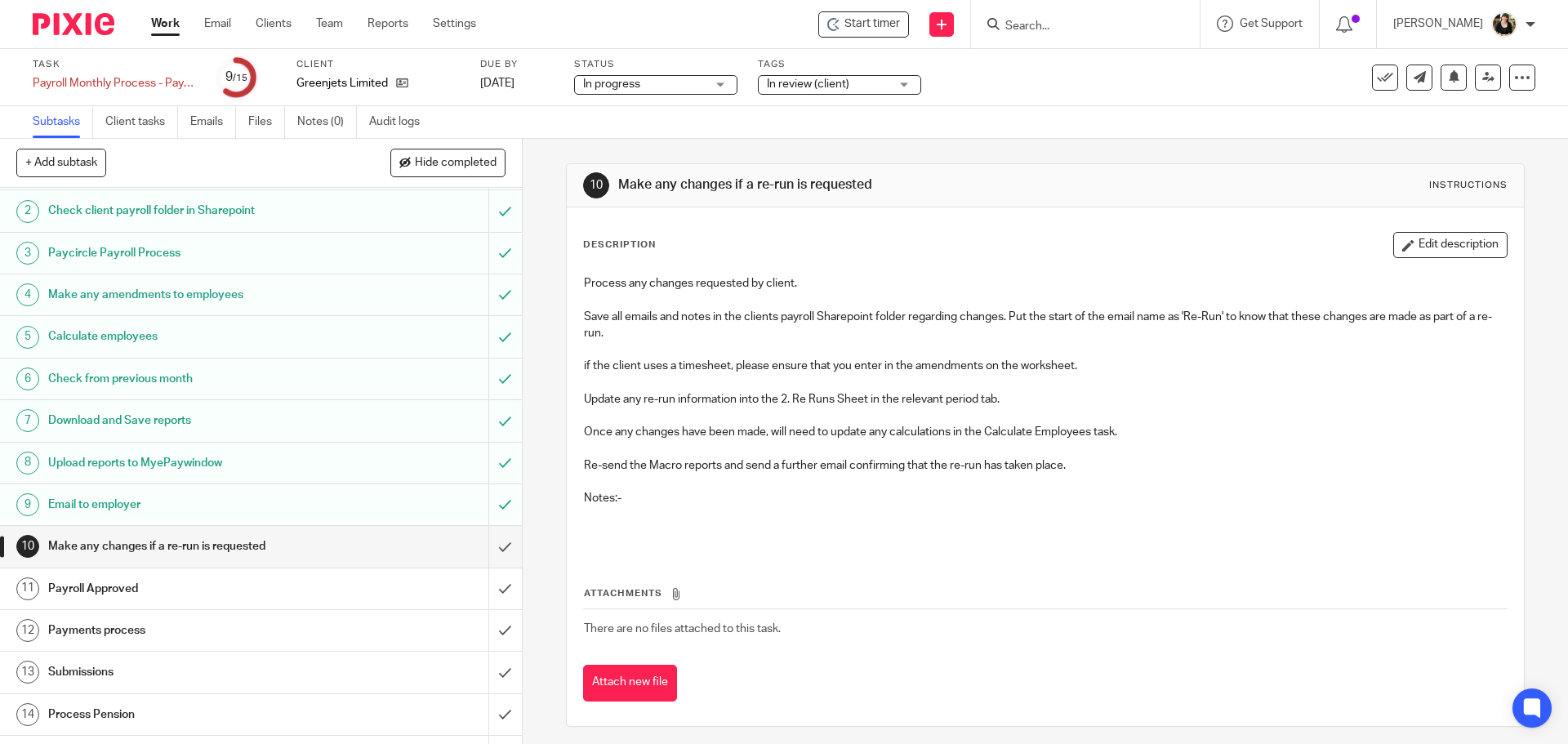
scroll to position [73, 0]
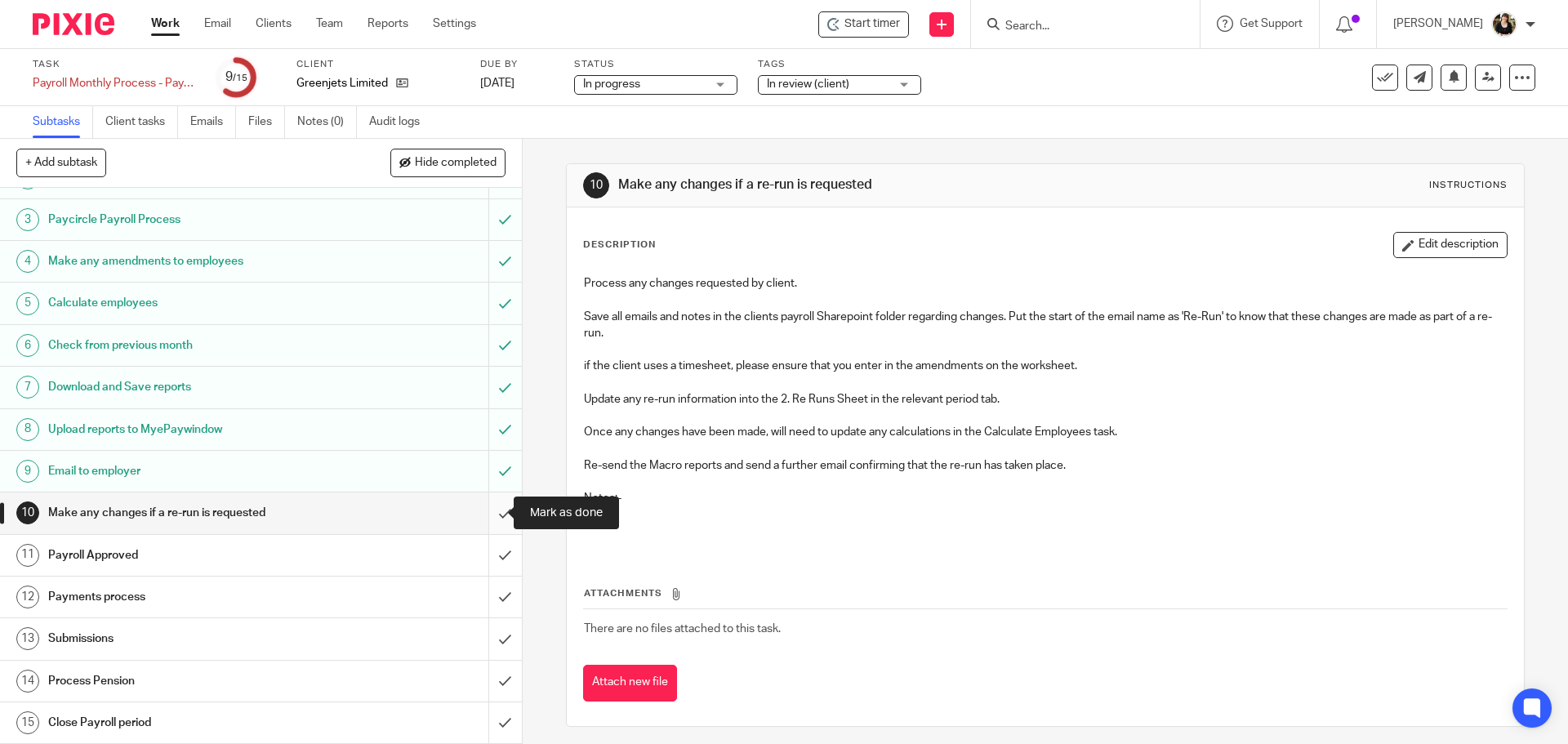
click at [487, 514] on input "submit" at bounding box center [260, 512] width 522 height 41
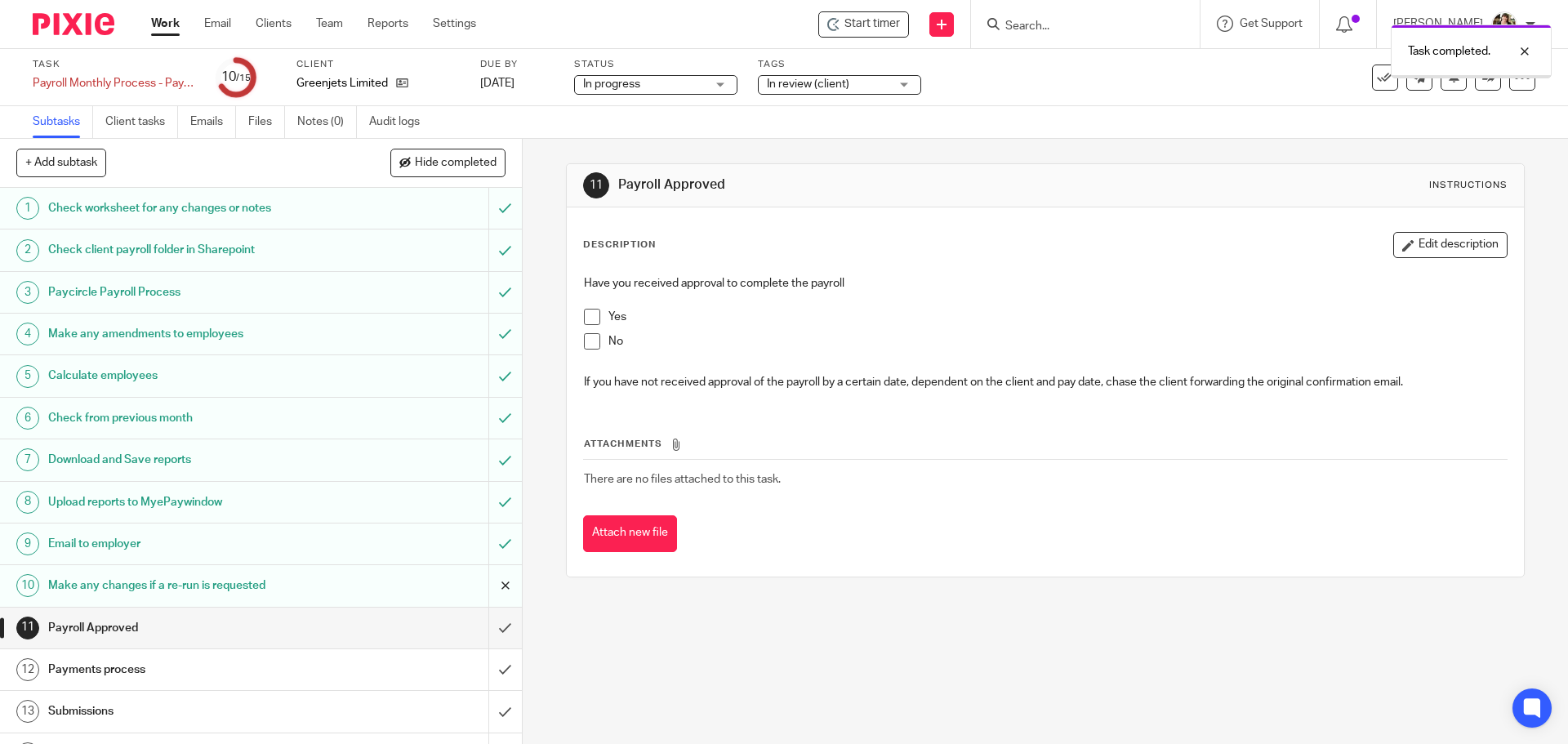
click at [492, 597] on input "submit" at bounding box center [260, 585] width 522 height 41
click at [489, 621] on input "submit" at bounding box center [260, 627] width 522 height 41
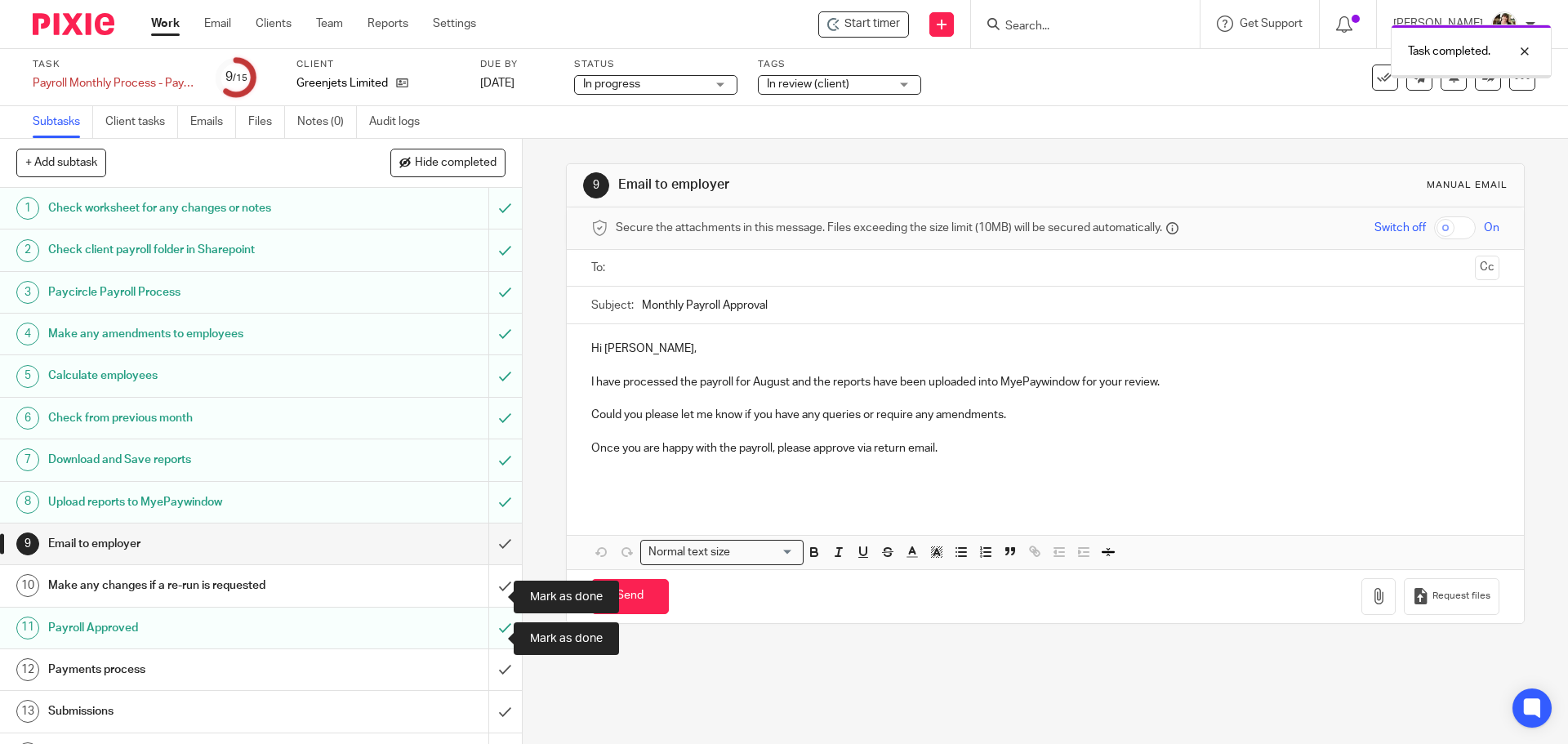
scroll to position [73, 0]
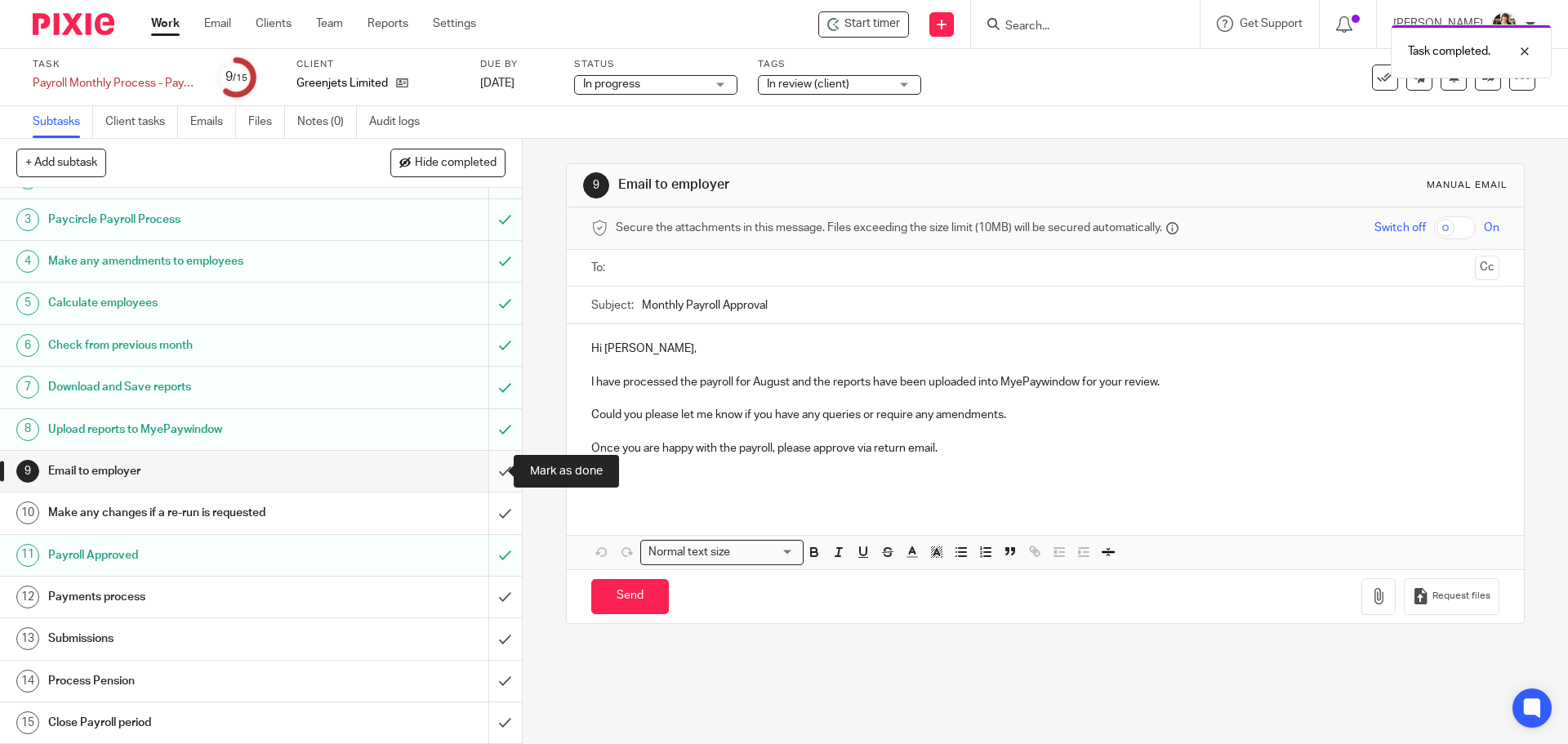
click at [491, 480] on input "submit" at bounding box center [260, 471] width 522 height 41
click at [490, 511] on input "submit" at bounding box center [260, 512] width 522 height 41
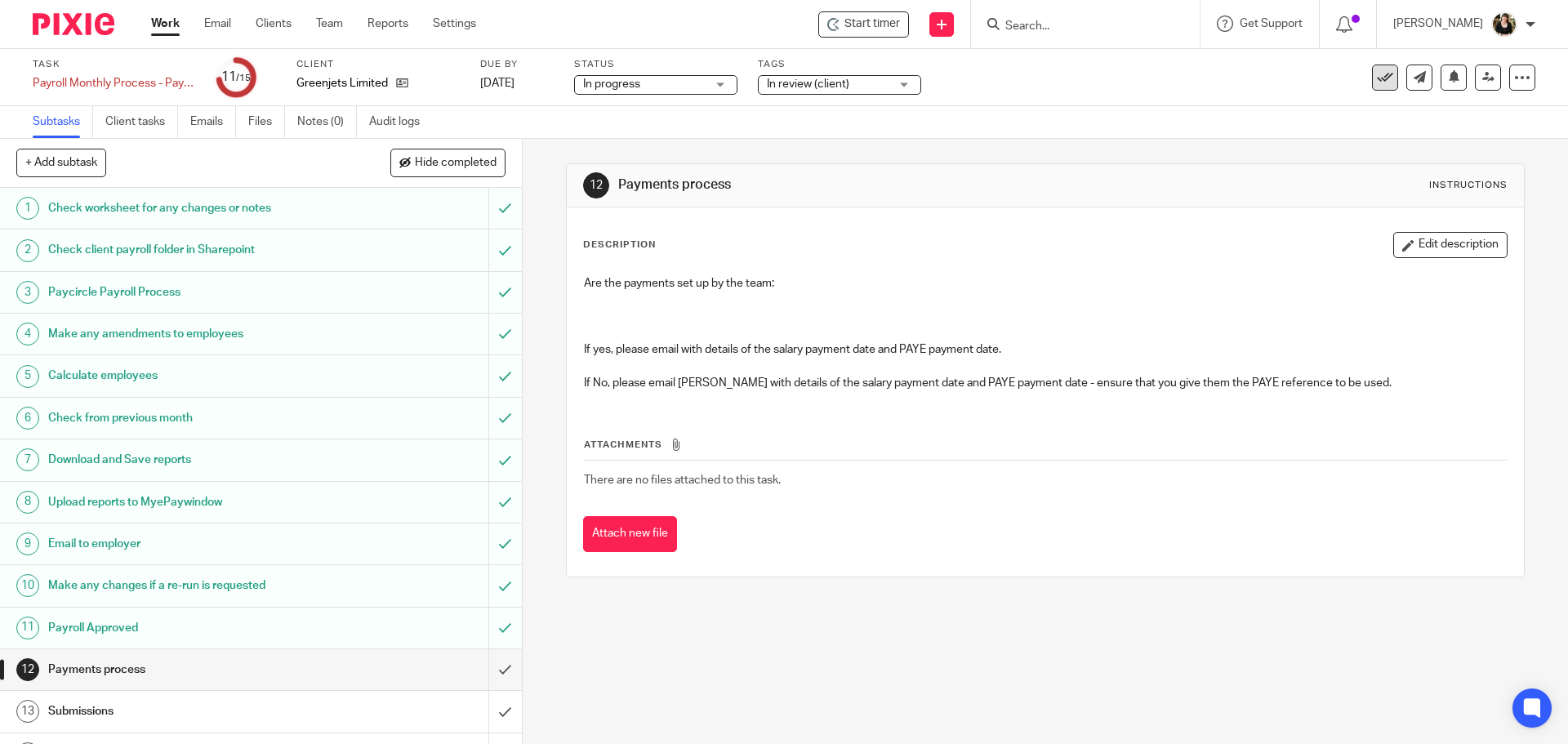
click at [1377, 83] on icon at bounding box center [1385, 77] width 16 height 16
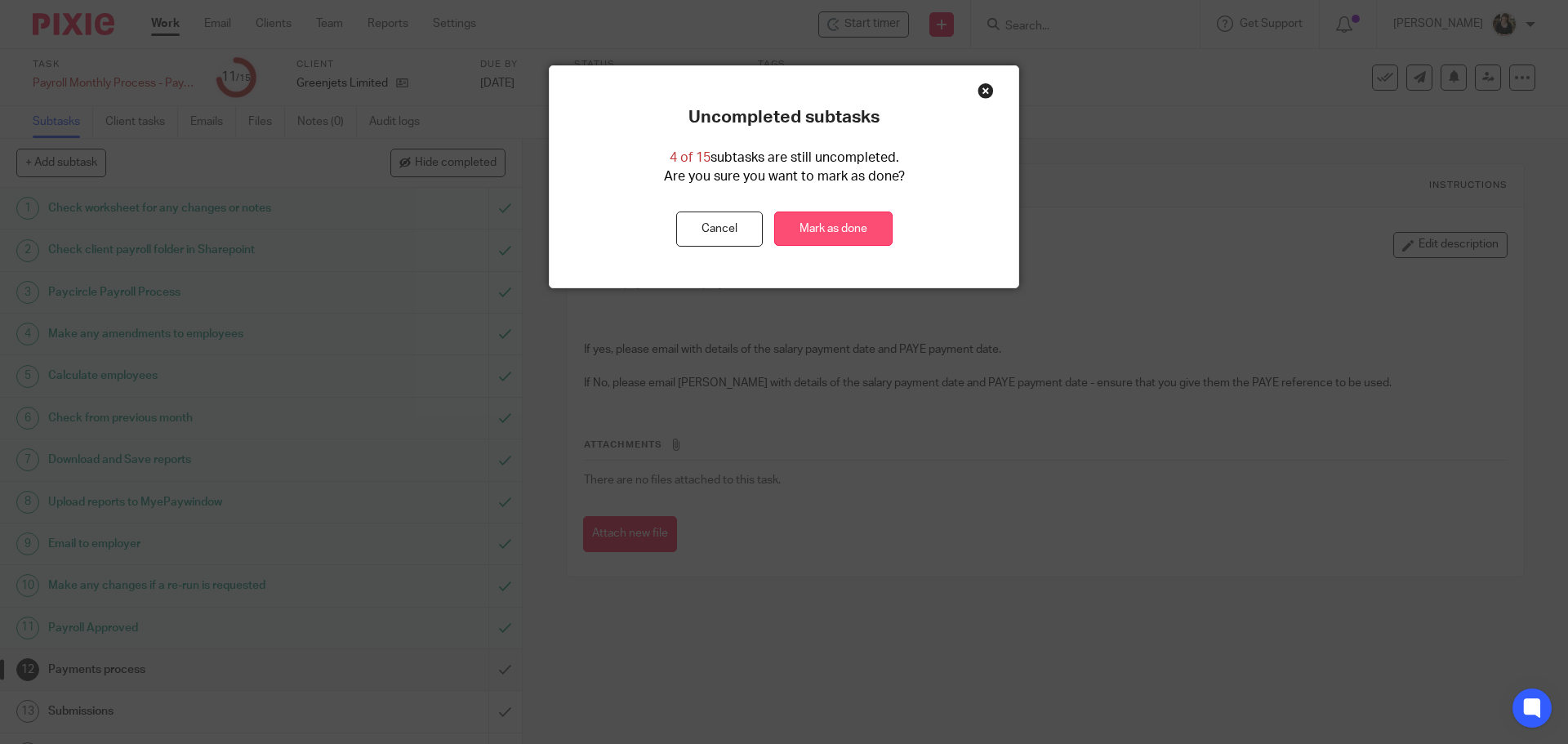
click at [824, 225] on link "Mark as done" at bounding box center [834, 228] width 119 height 35
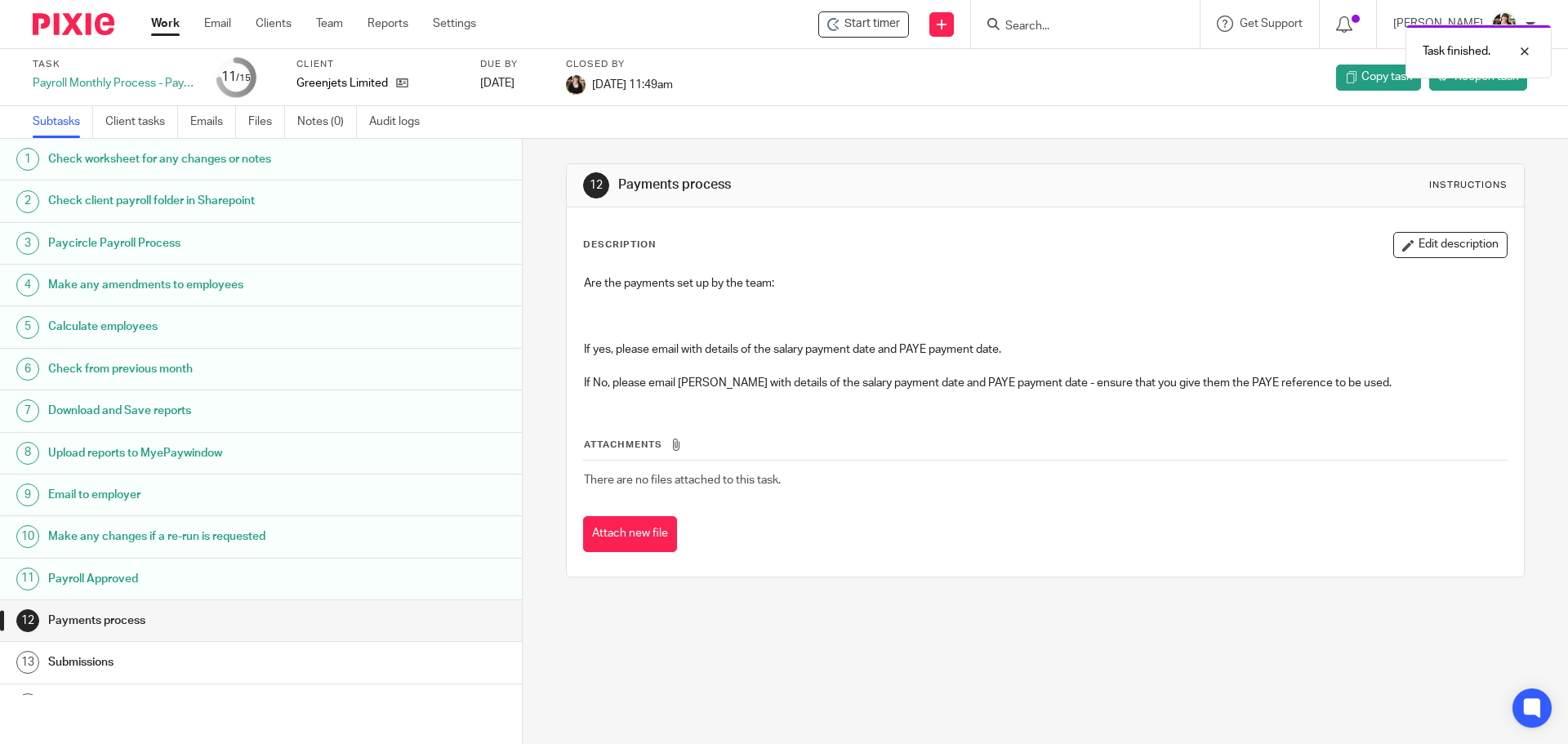
click at [163, 23] on link "Work" at bounding box center [165, 23] width 28 height 16
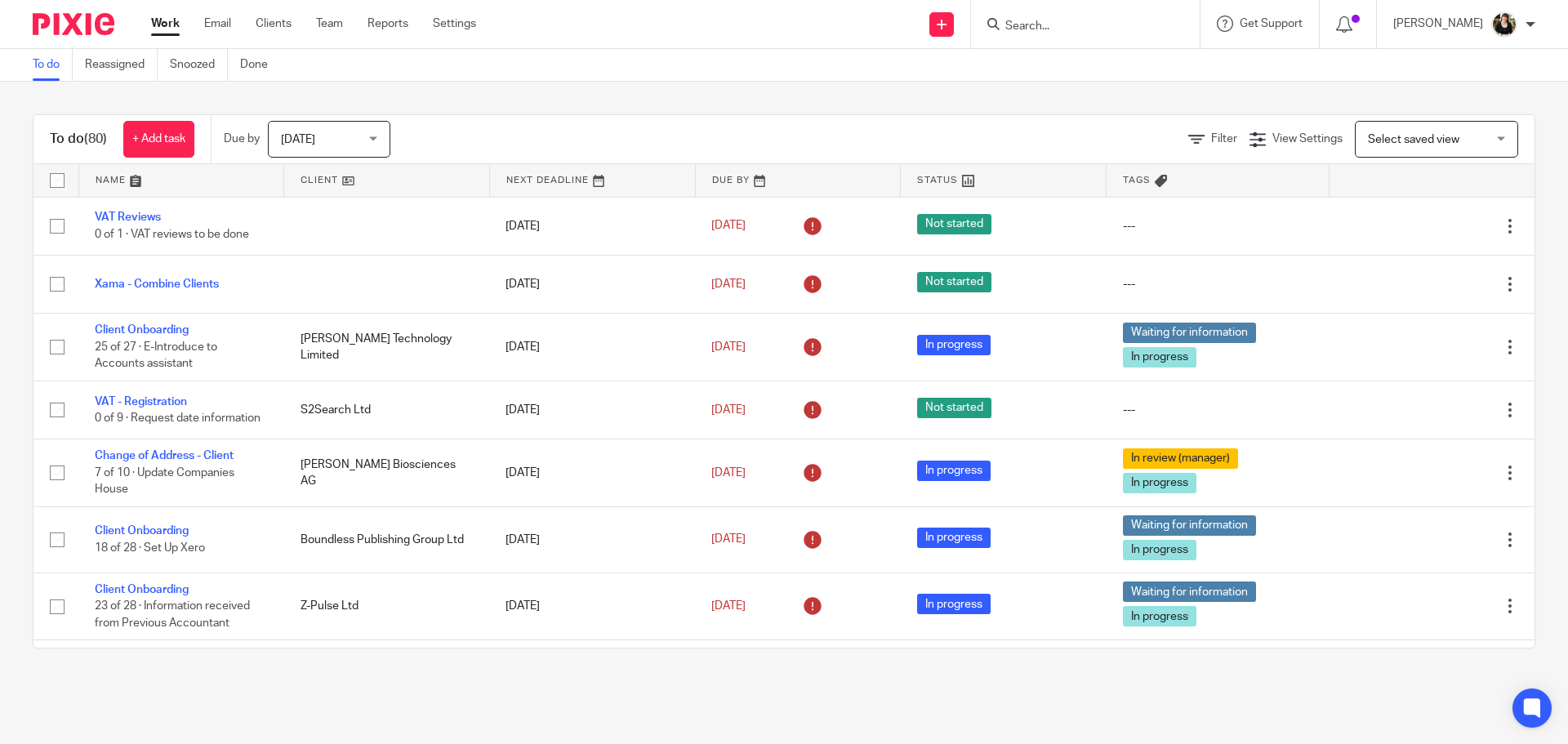
click at [137, 184] on link at bounding box center [181, 180] width 205 height 33
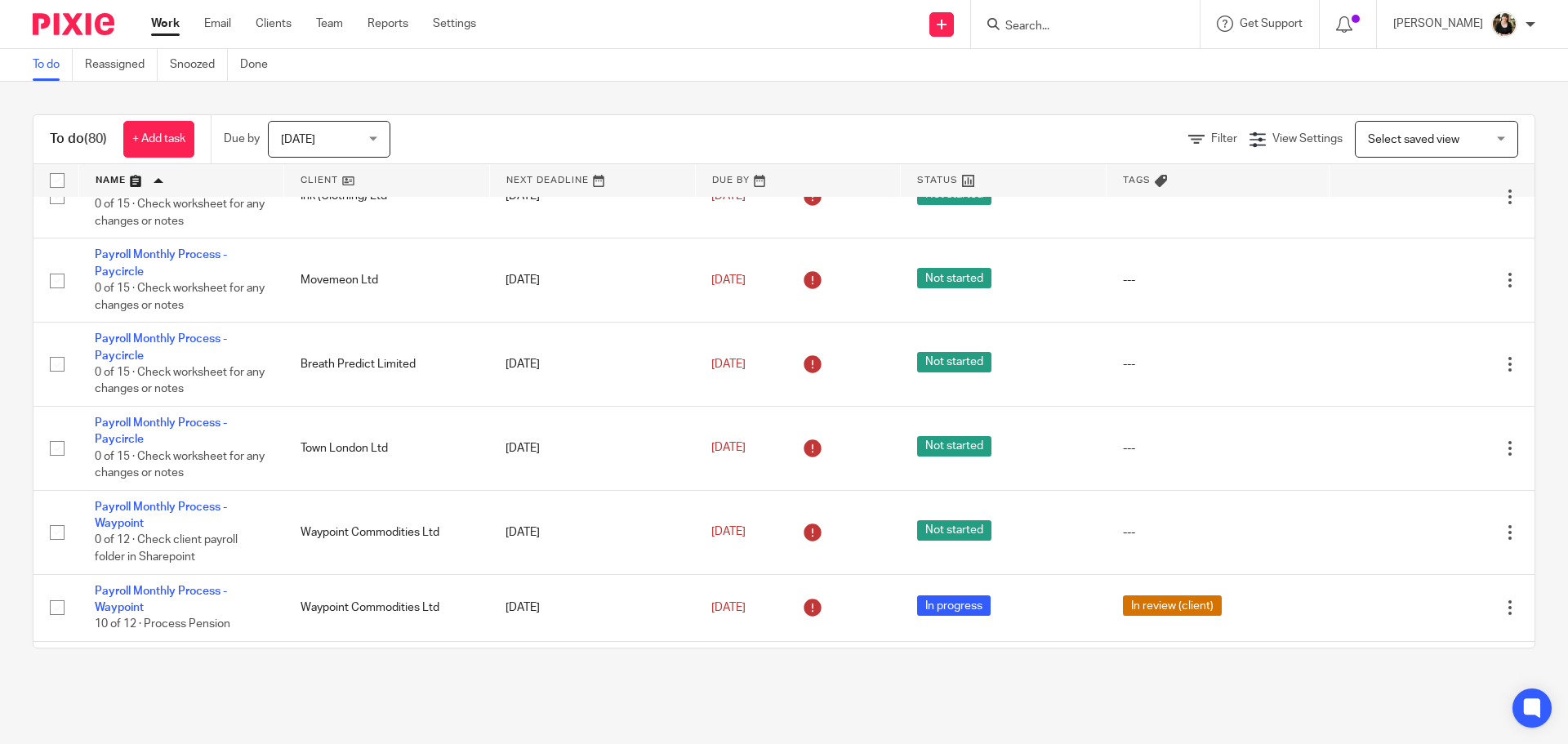
scroll to position [1714, 0]
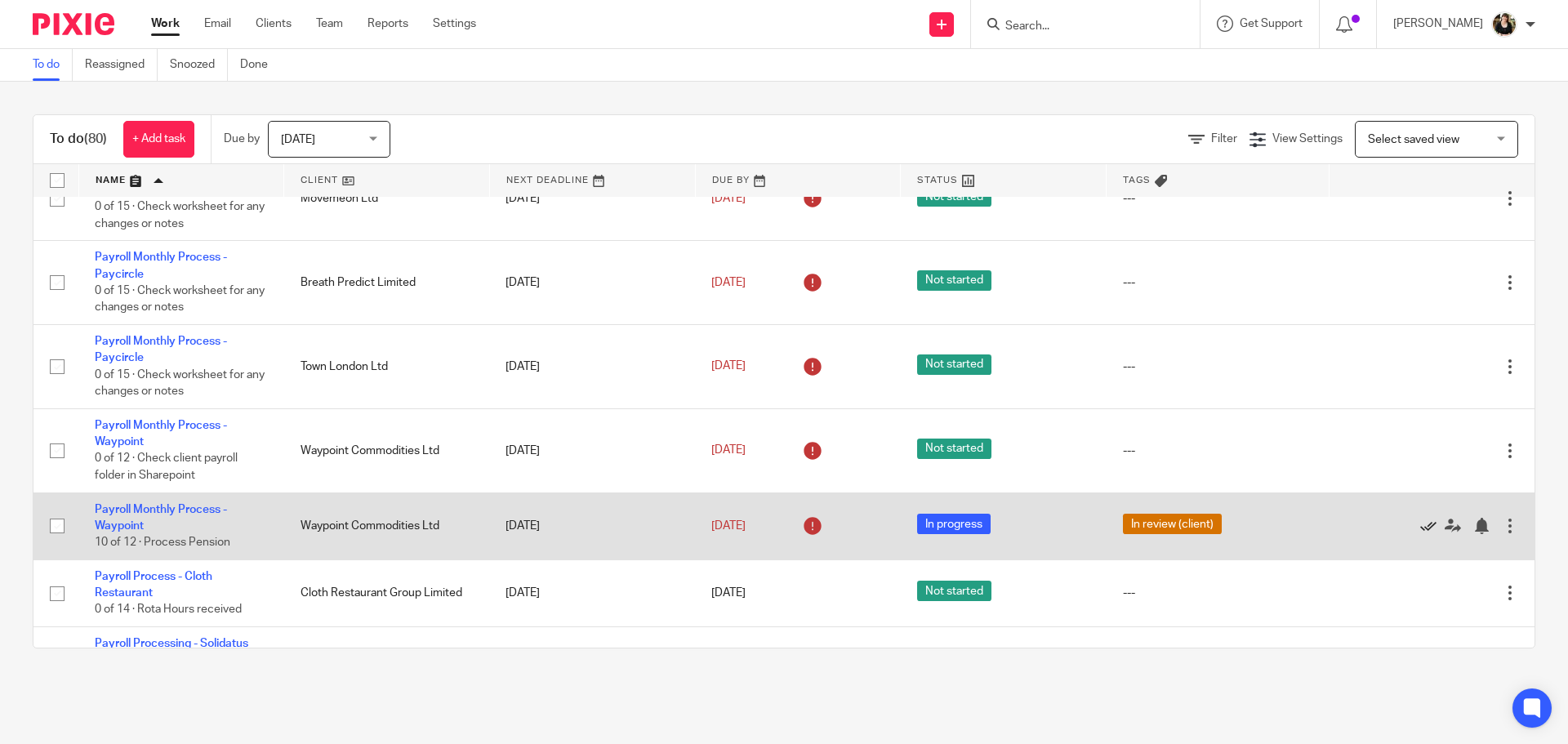
click at [1421, 518] on icon at bounding box center [1428, 525] width 16 height 16
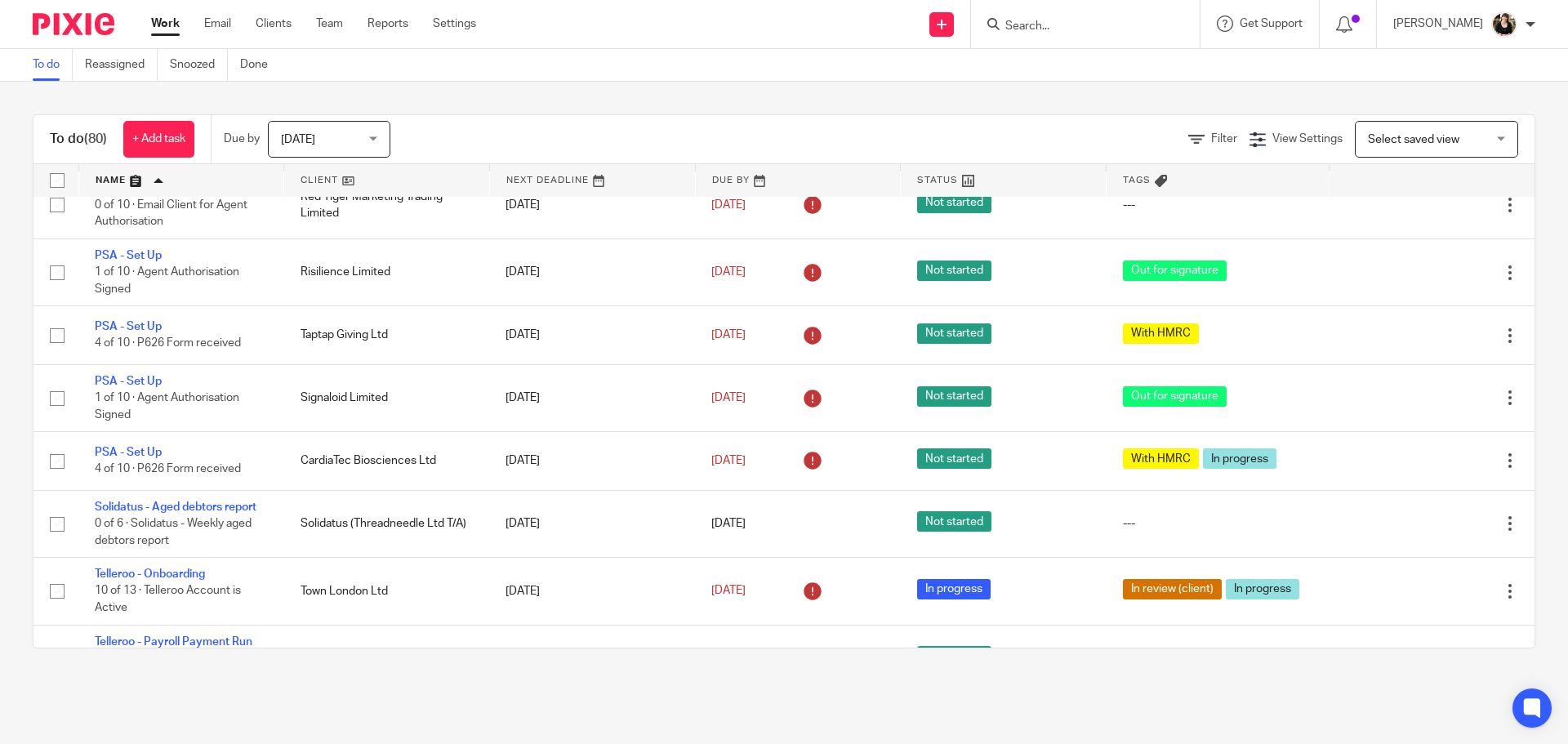
scroll to position [3265, 0]
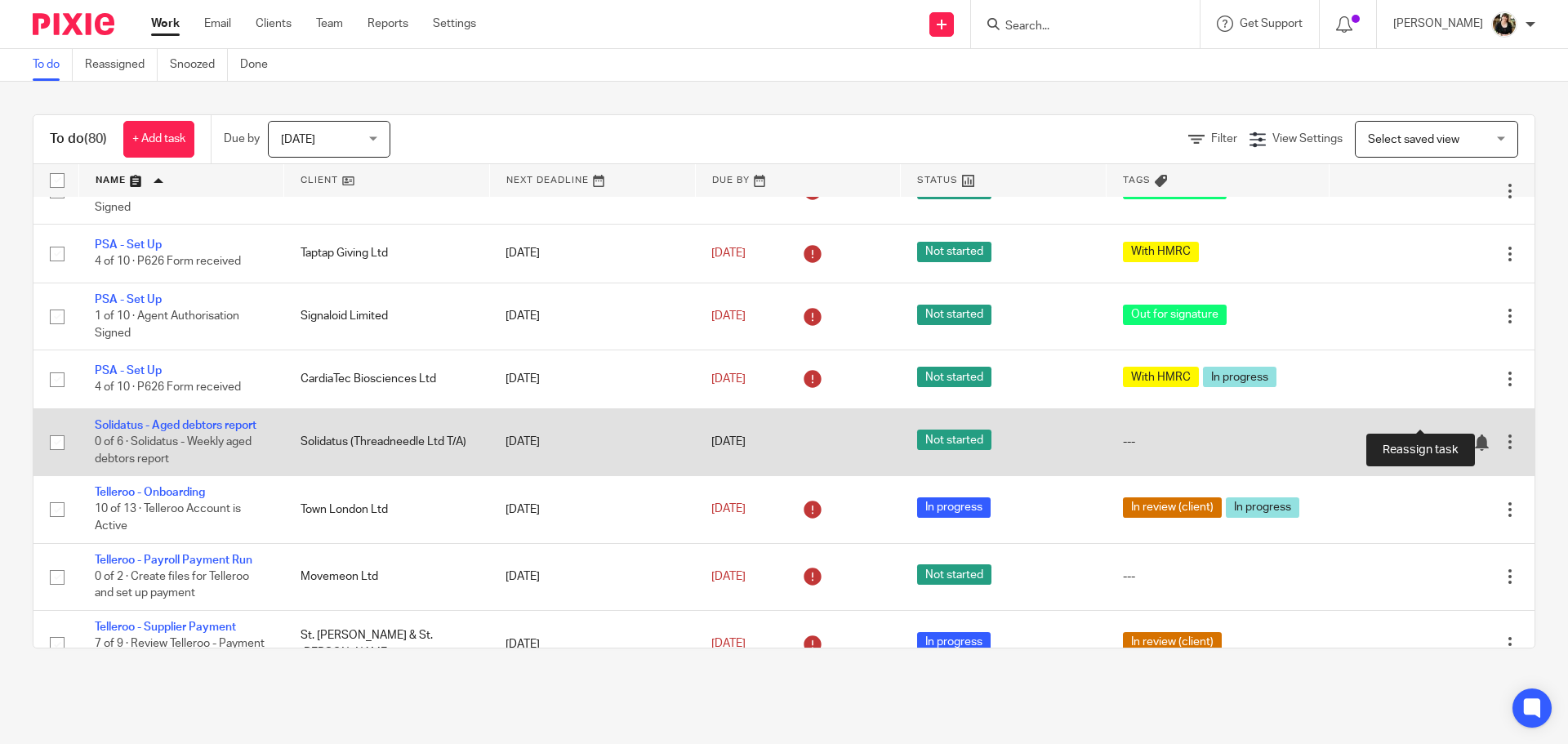
click at [1445, 435] on icon at bounding box center [1453, 442] width 16 height 16
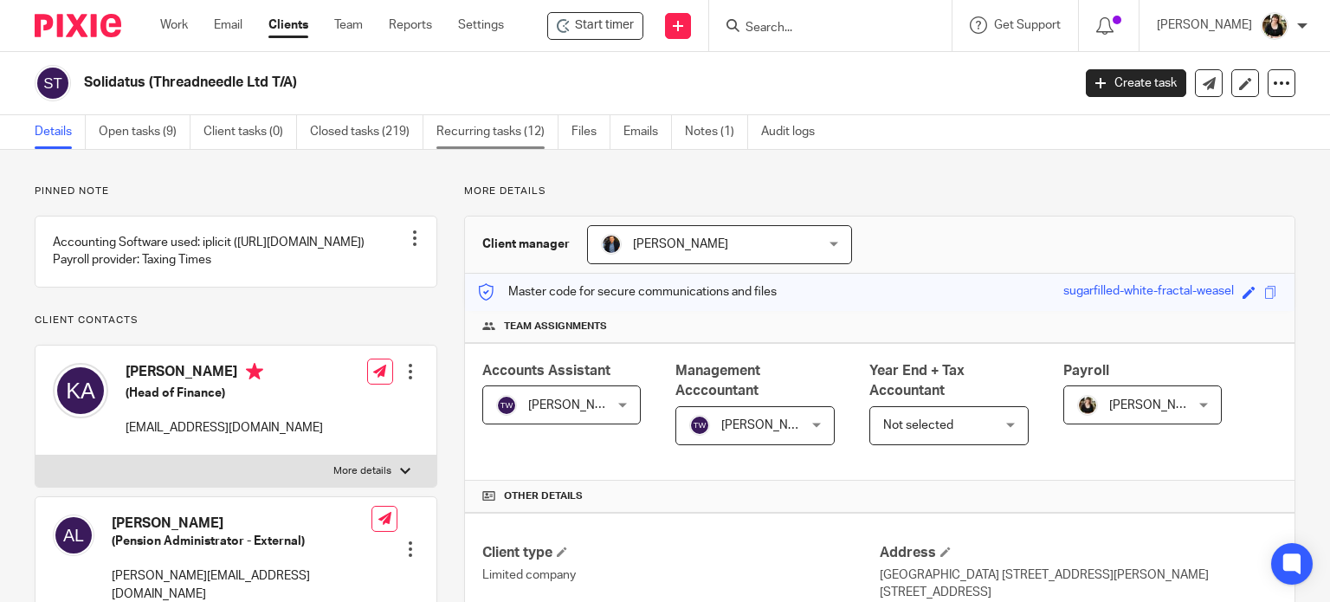
click at [457, 134] on link "Recurring tasks (12)" at bounding box center [497, 132] width 122 height 34
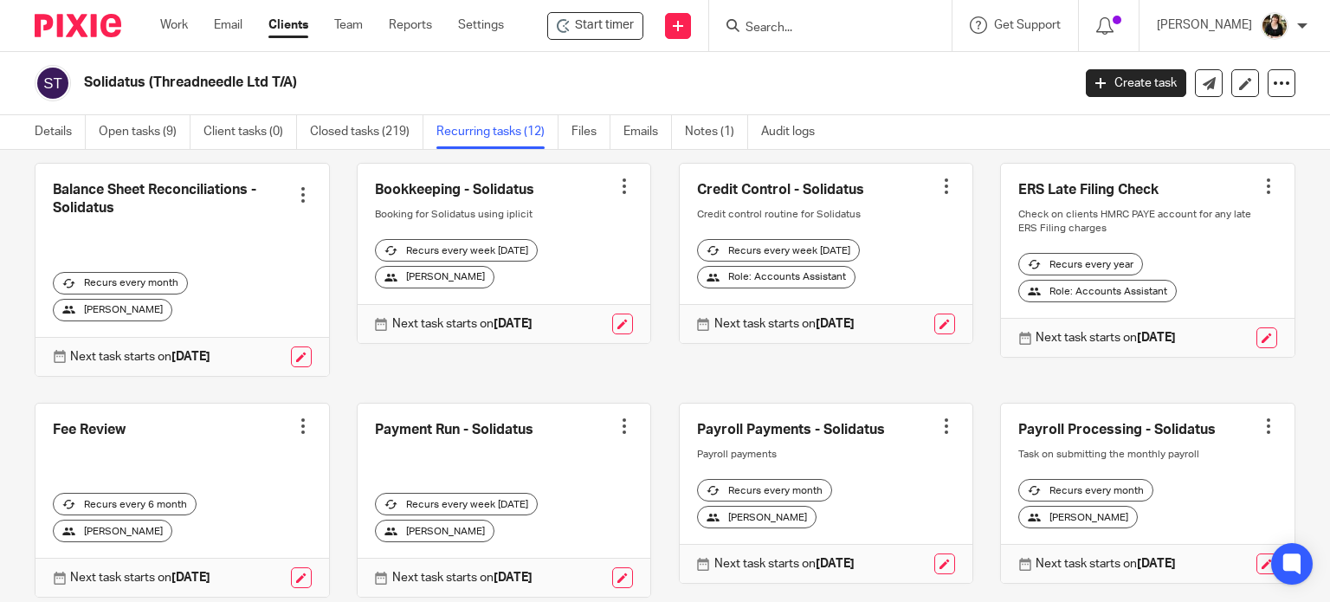
scroll to position [173, 0]
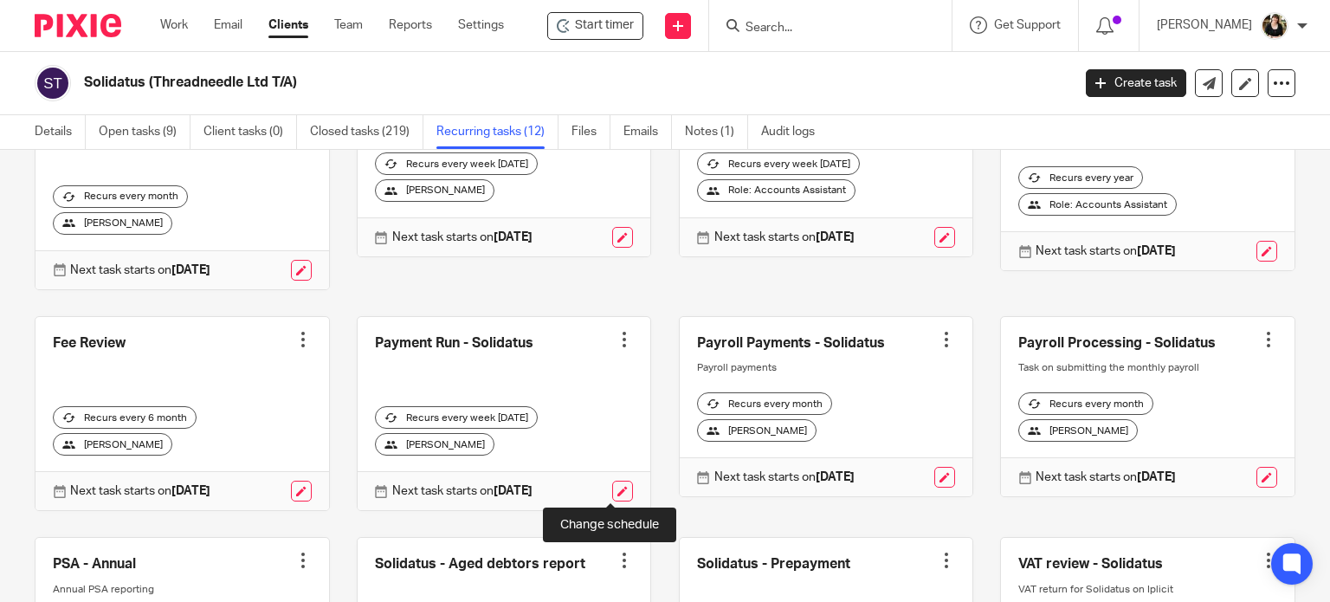
click at [612, 487] on link at bounding box center [622, 490] width 21 height 21
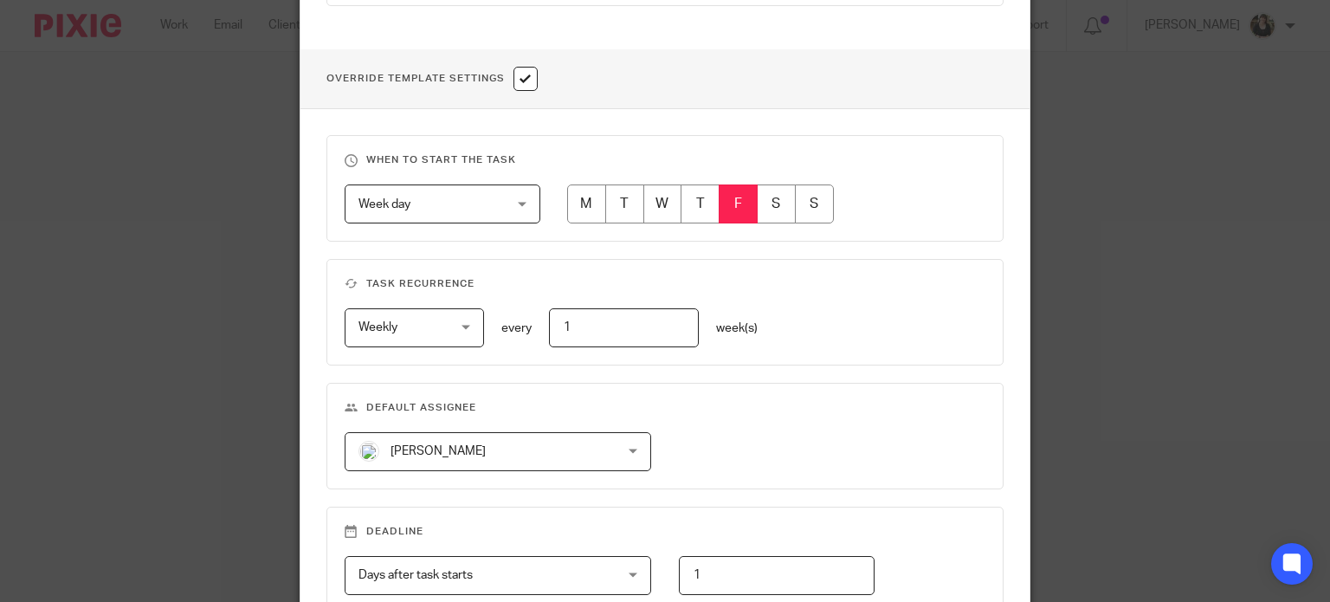
scroll to position [606, 0]
click at [454, 449] on span "[PERSON_NAME]" at bounding box center [437, 449] width 95 height 12
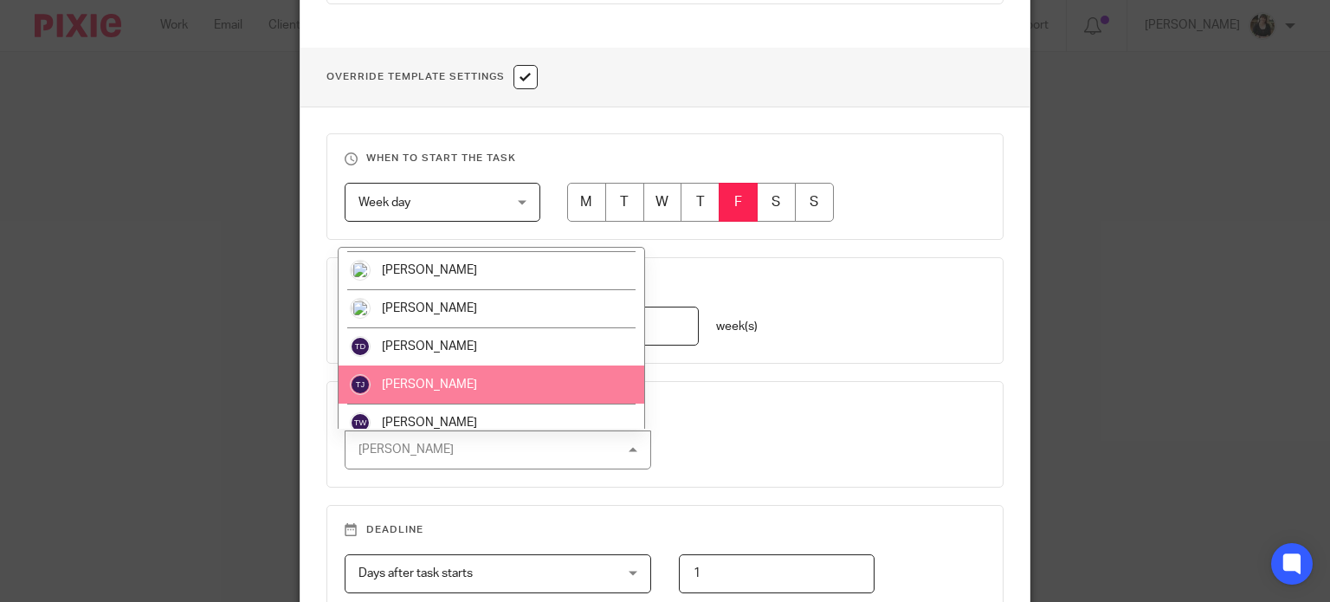
click at [442, 411] on li "[PERSON_NAME]" at bounding box center [492, 422] width 306 height 38
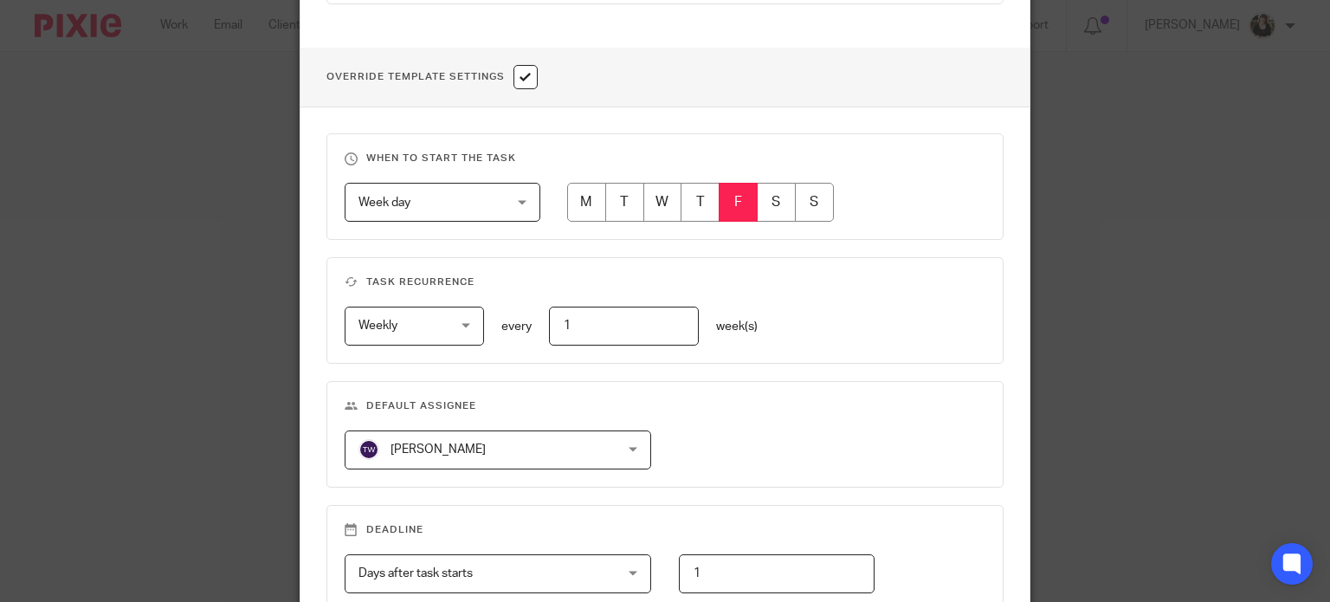
click at [780, 452] on div "[PERSON_NAME] [PERSON_NAME] [PERSON_NAME] [PERSON_NAME] [PERSON_NAME] [PERSON_N…" at bounding box center [651, 449] width 668 height 39
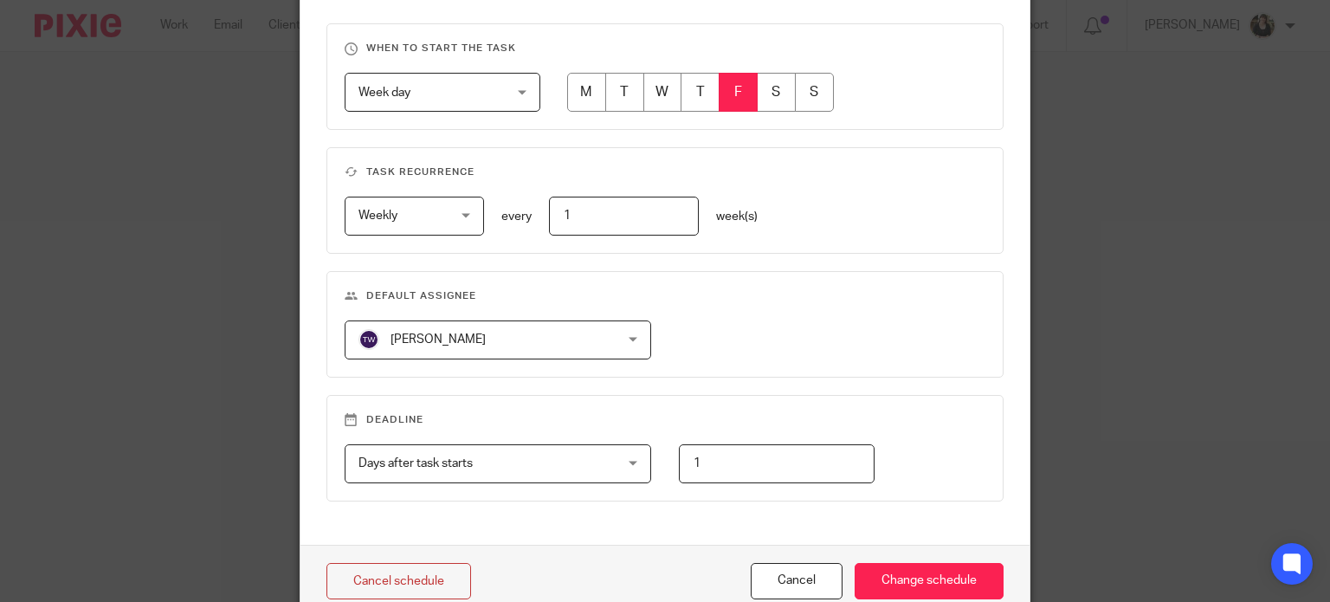
scroll to position [797, 0]
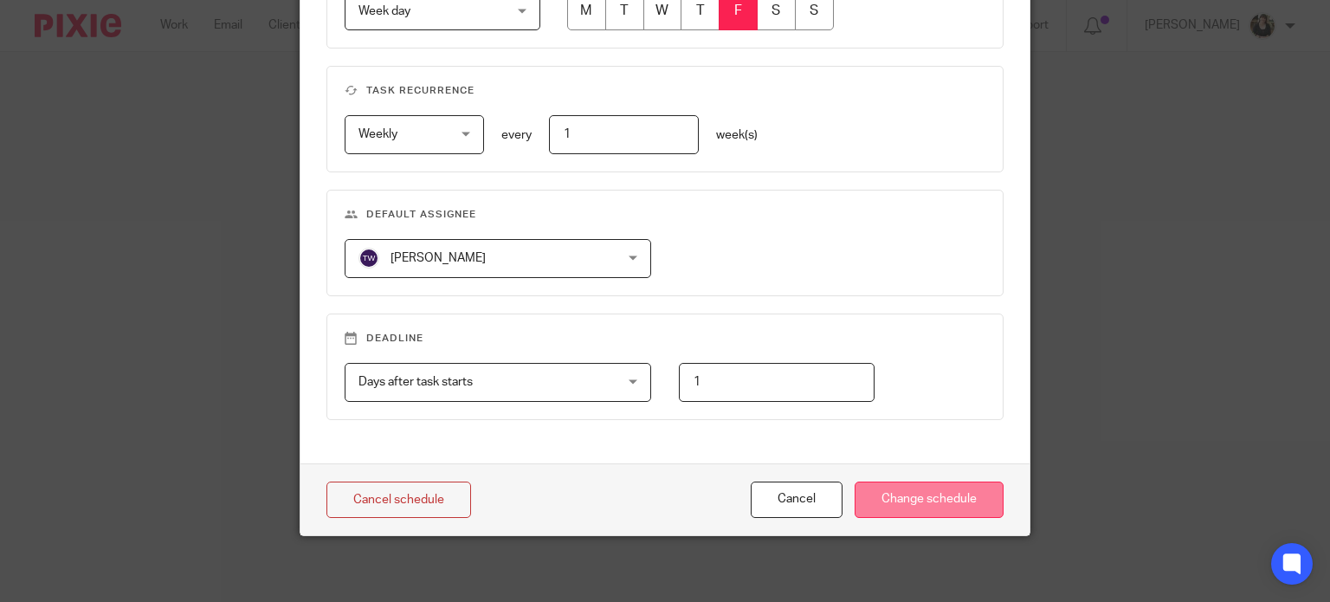
click at [891, 502] on input "Change schedule" at bounding box center [929, 499] width 149 height 37
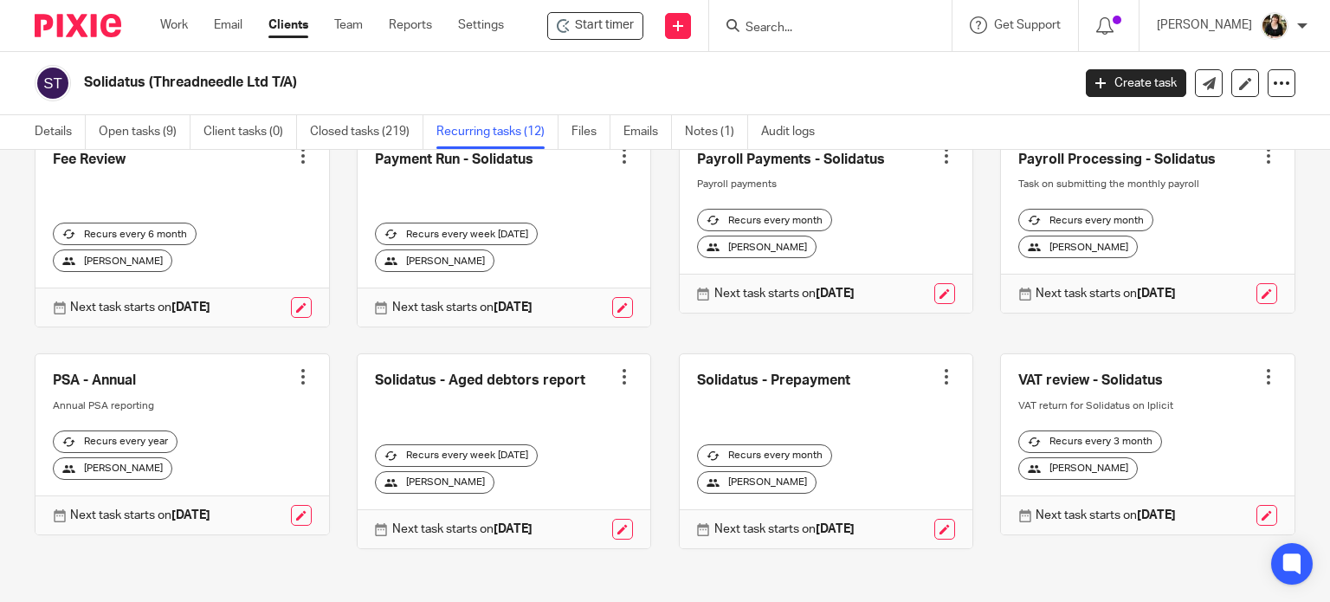
scroll to position [360, 0]
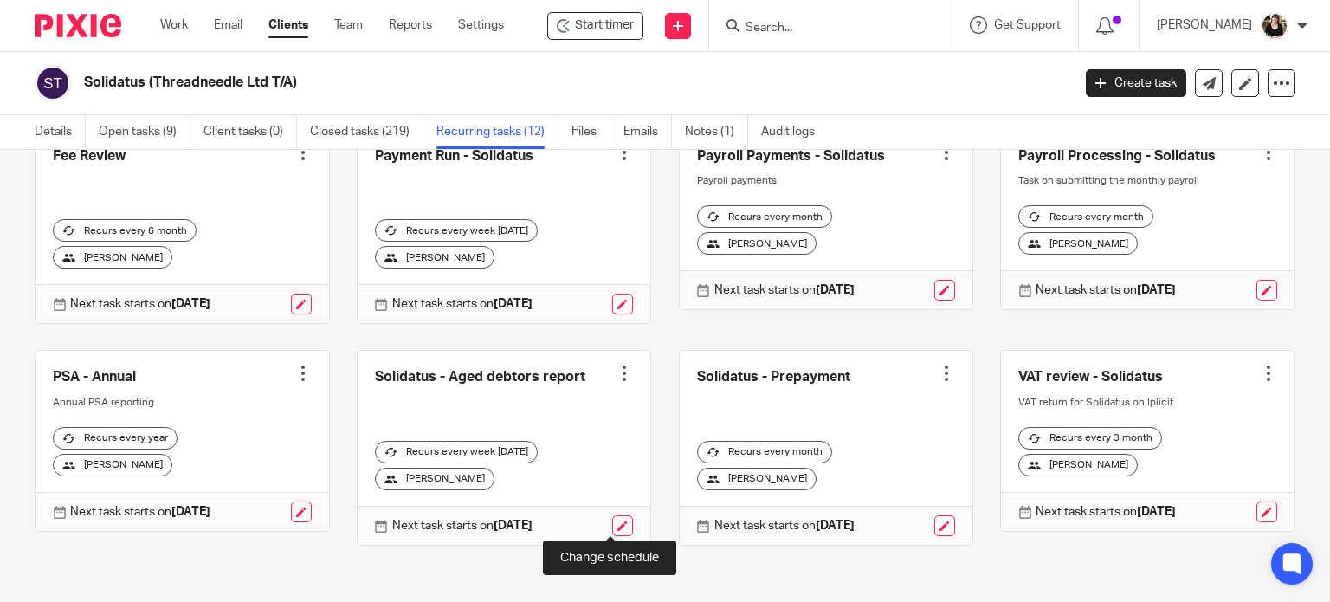
click at [616, 520] on link at bounding box center [622, 525] width 21 height 21
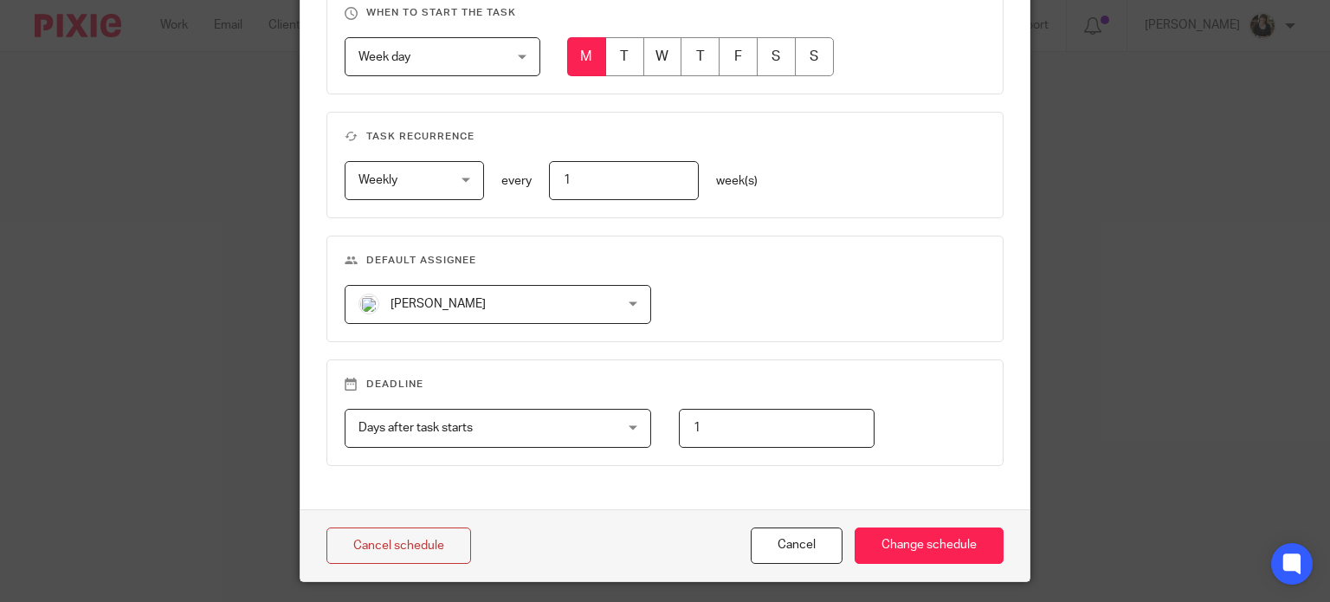
scroll to position [779, 0]
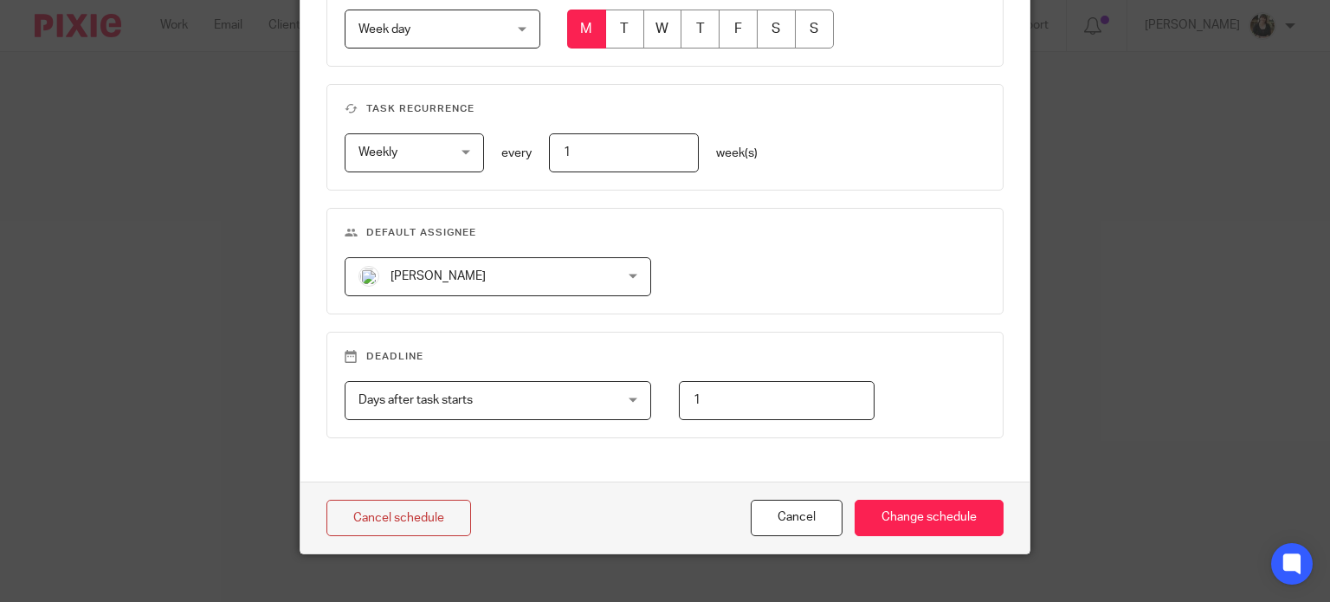
click at [435, 275] on span "[PERSON_NAME]" at bounding box center [437, 276] width 95 height 12
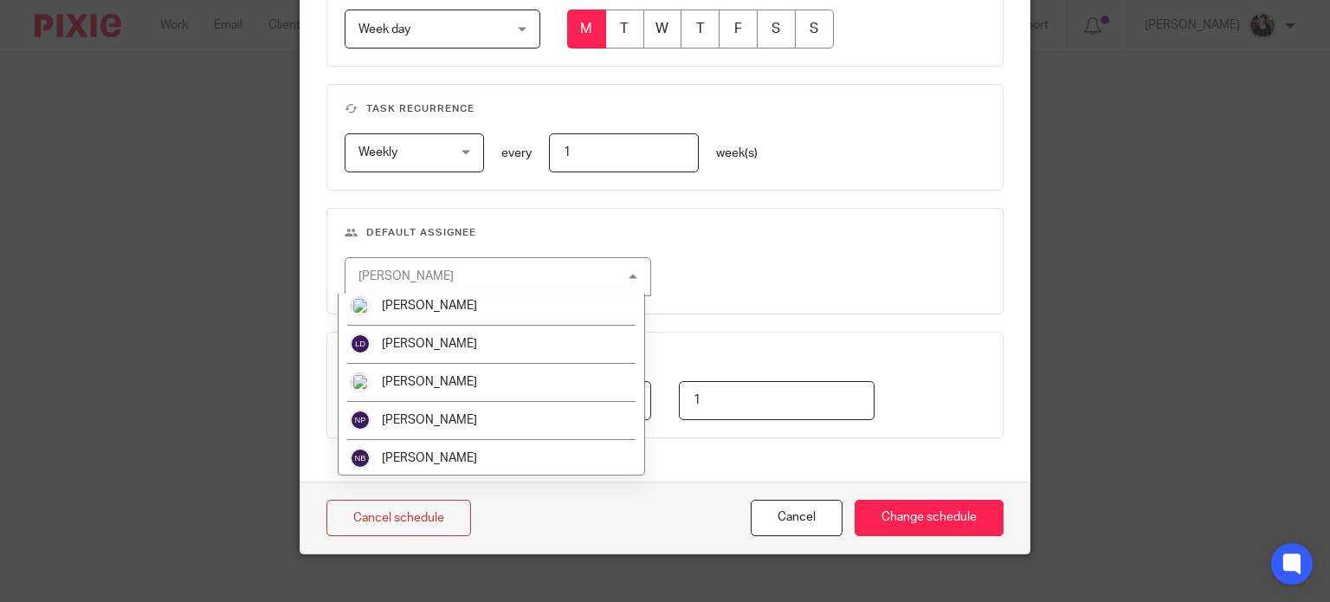
scroll to position [619, 0]
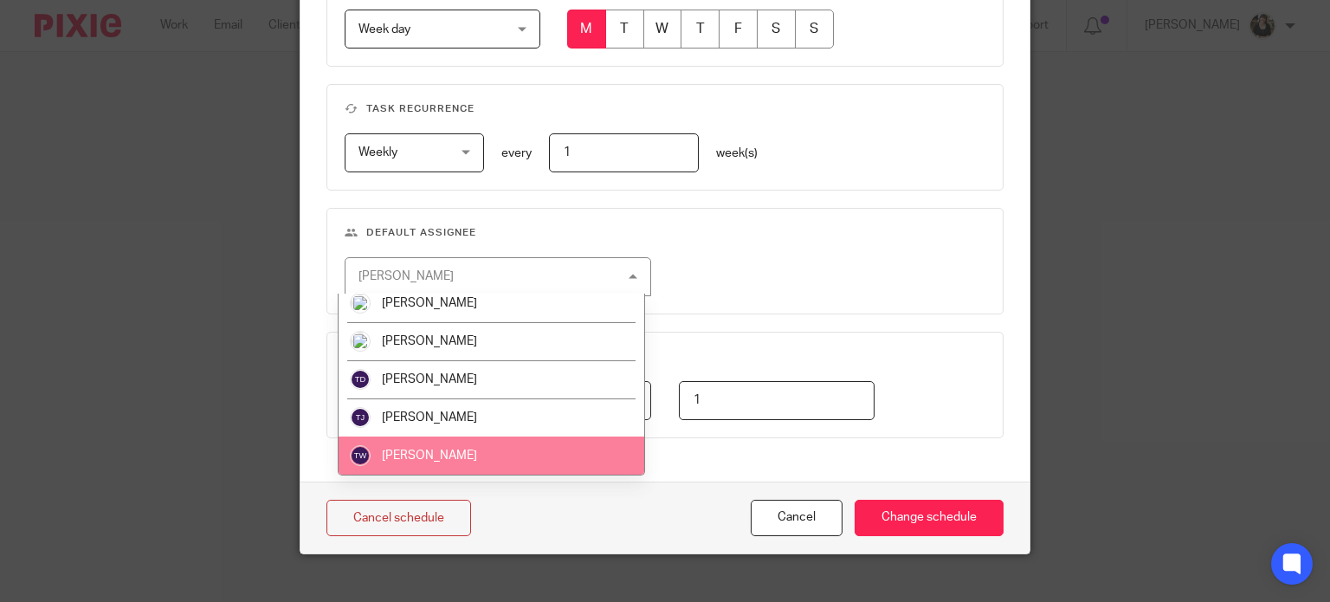
click at [432, 455] on span "[PERSON_NAME]" at bounding box center [429, 455] width 95 height 12
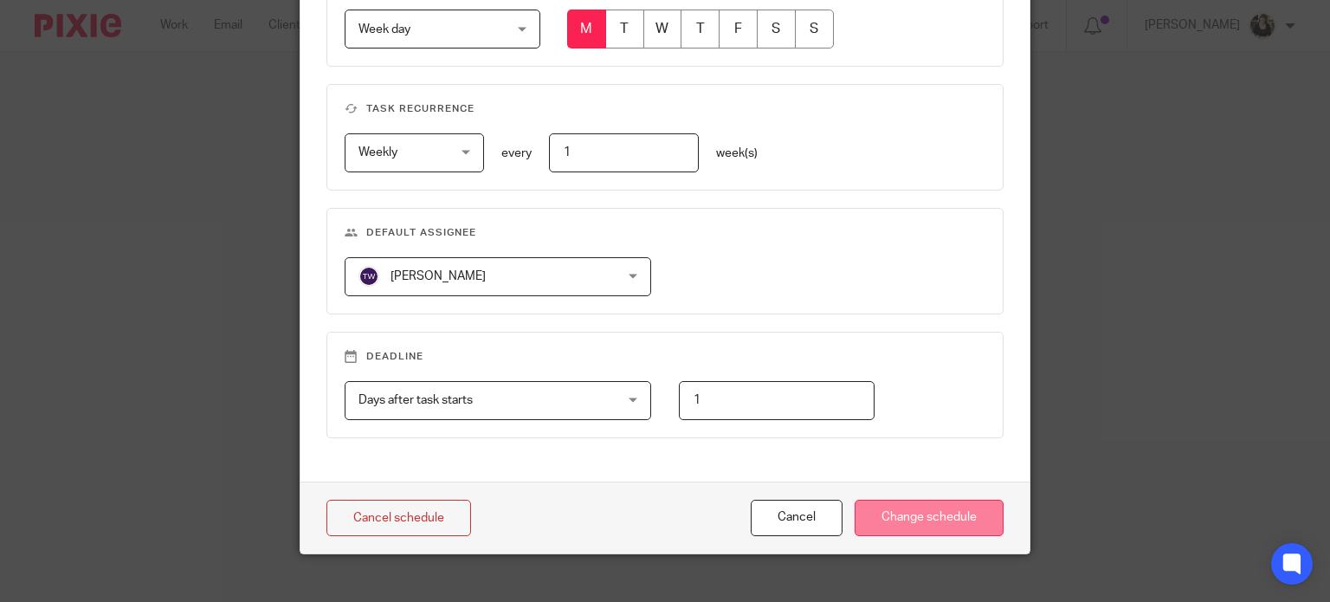
click at [935, 530] on input "Change schedule" at bounding box center [929, 518] width 149 height 37
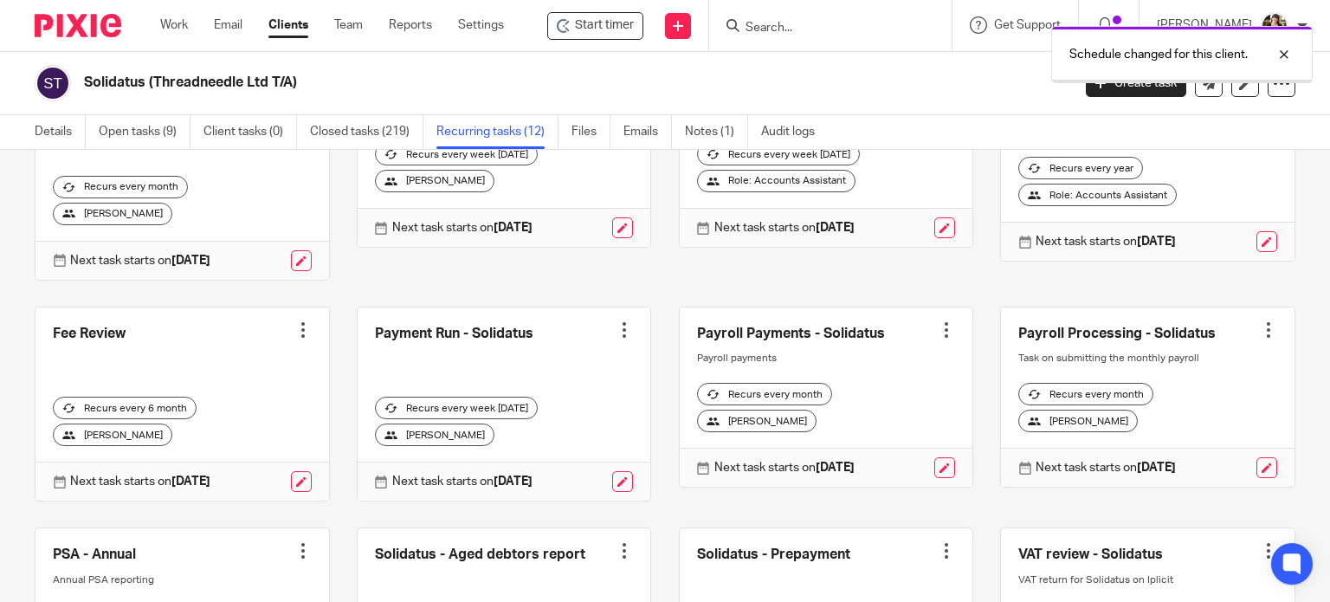
scroll to position [360, 0]
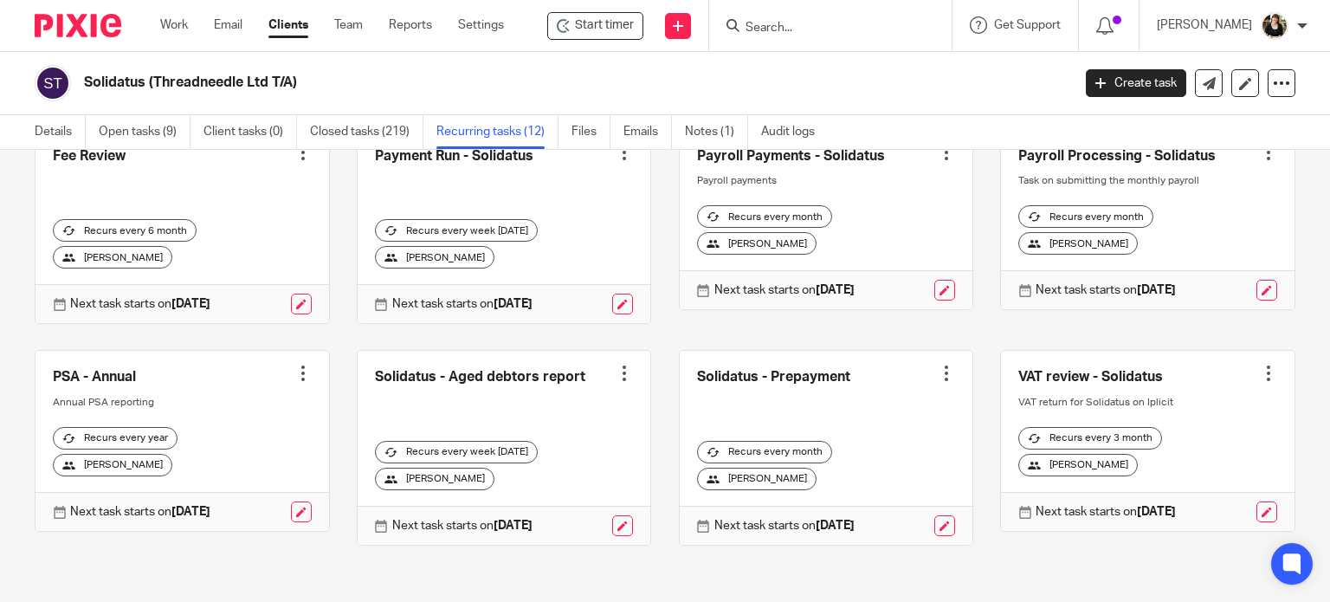
click at [755, 28] on input "Search" at bounding box center [822, 29] width 156 height 16
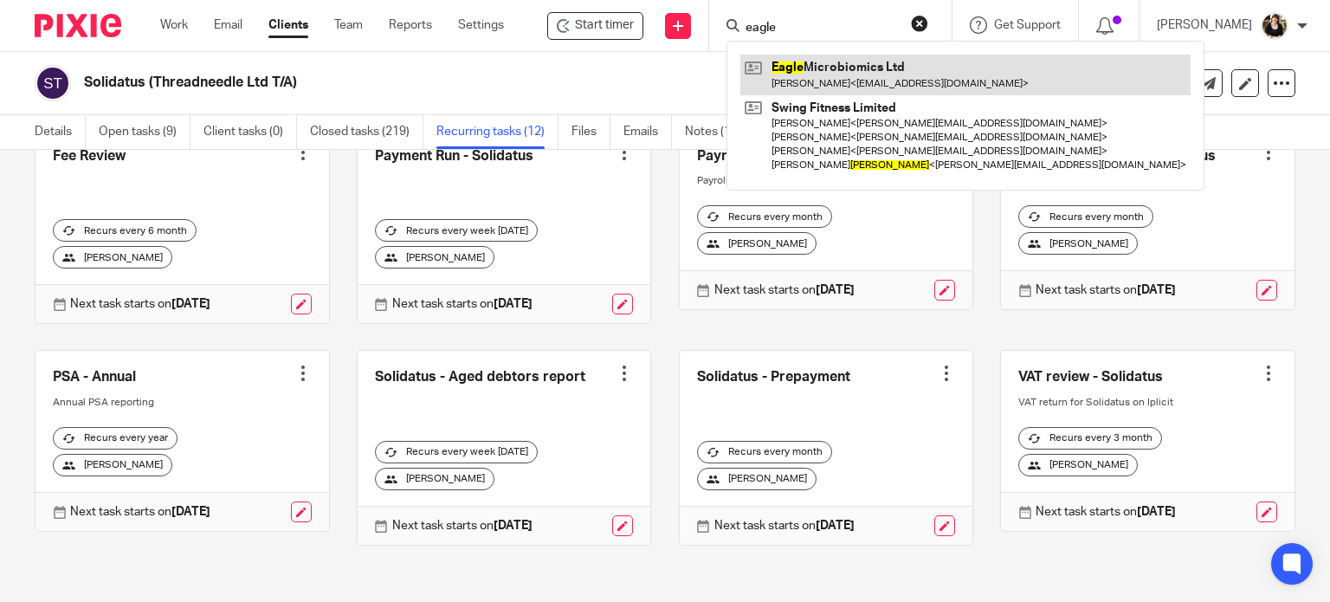
type input "eagle"
click at [806, 86] on link at bounding box center [965, 75] width 450 height 40
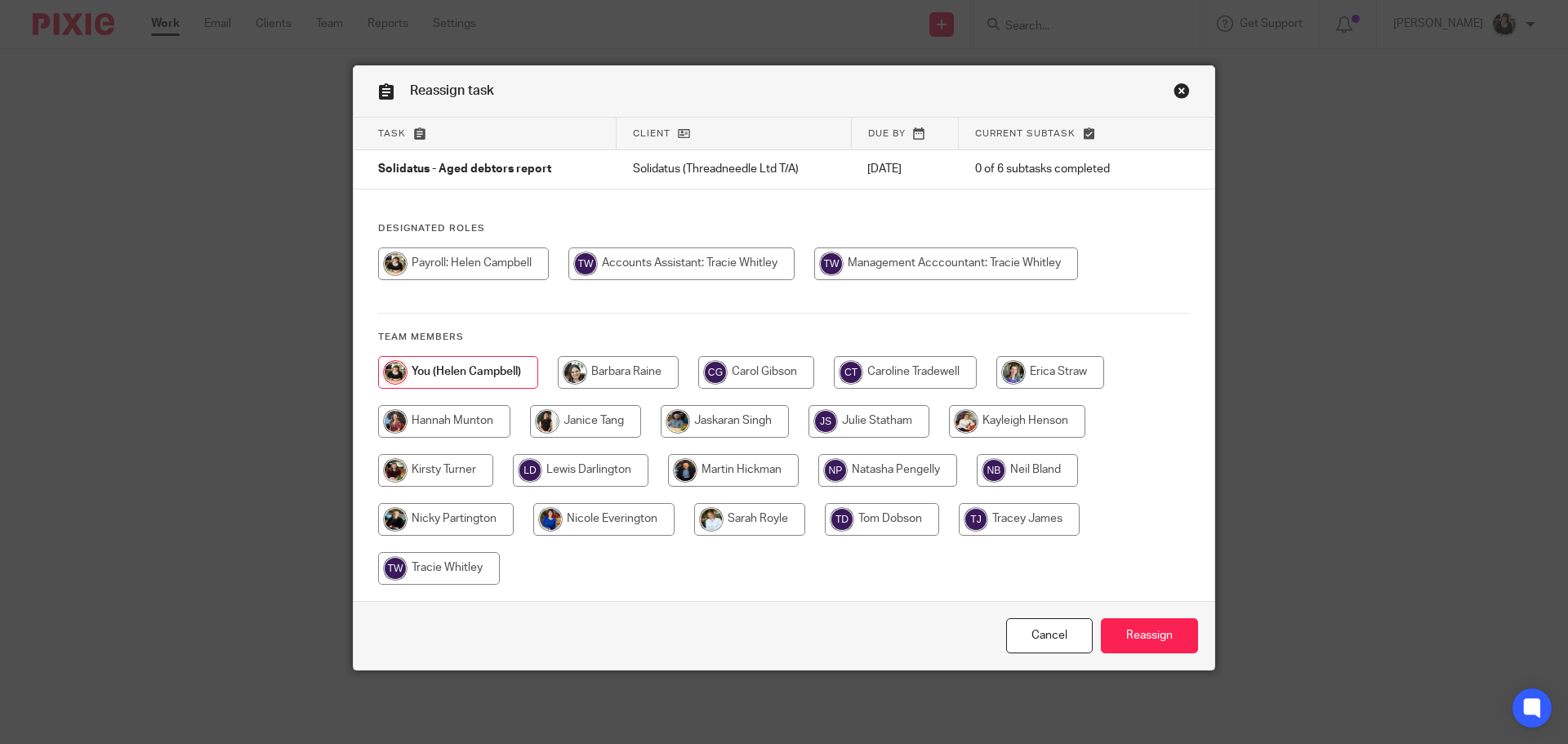
click at [648, 270] on input "radio" at bounding box center [682, 263] width 226 height 33
radio input "true"
click at [1137, 620] on input "Reassign" at bounding box center [1149, 635] width 97 height 35
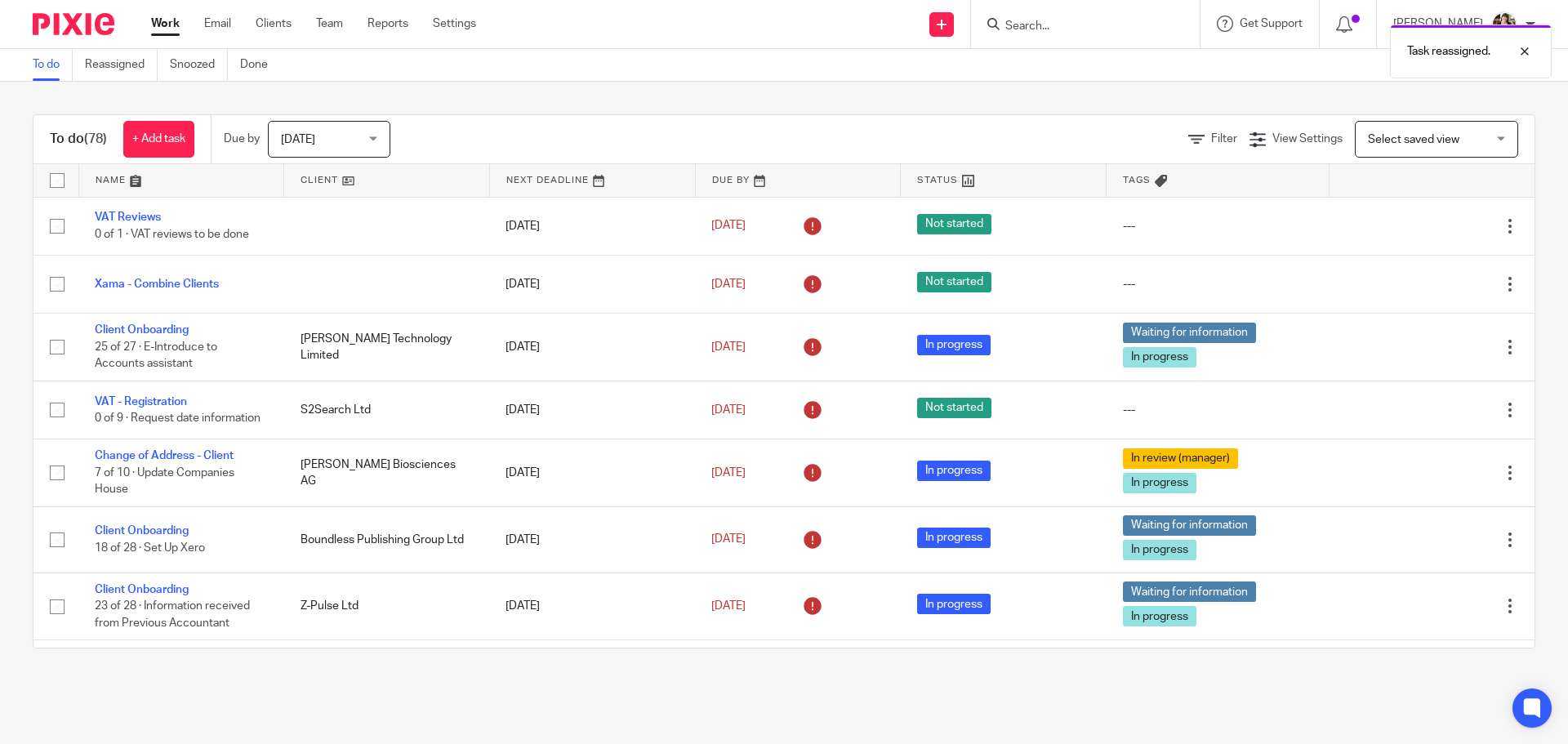
click at [132, 183] on link at bounding box center [181, 180] width 205 height 33
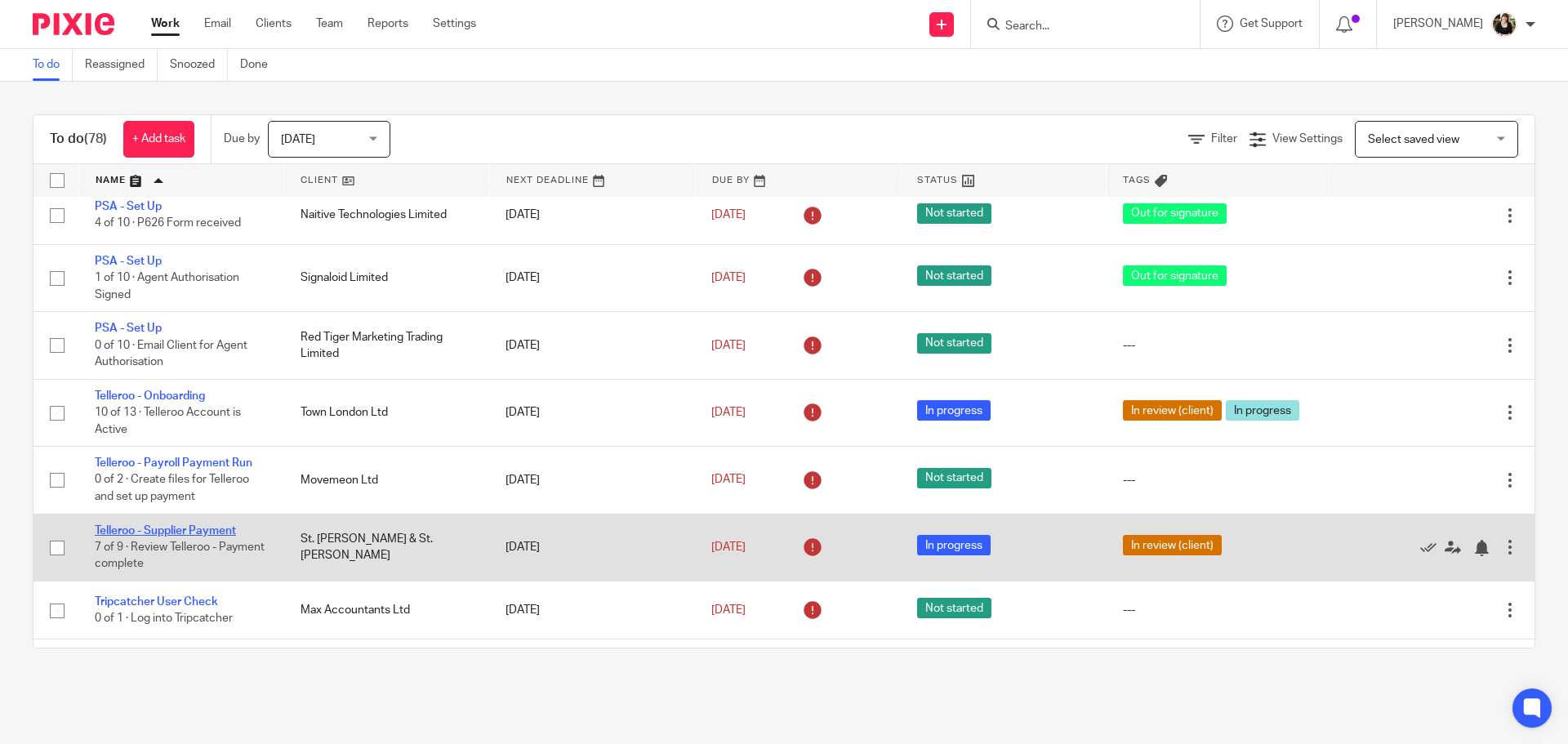
scroll to position [3348, 0]
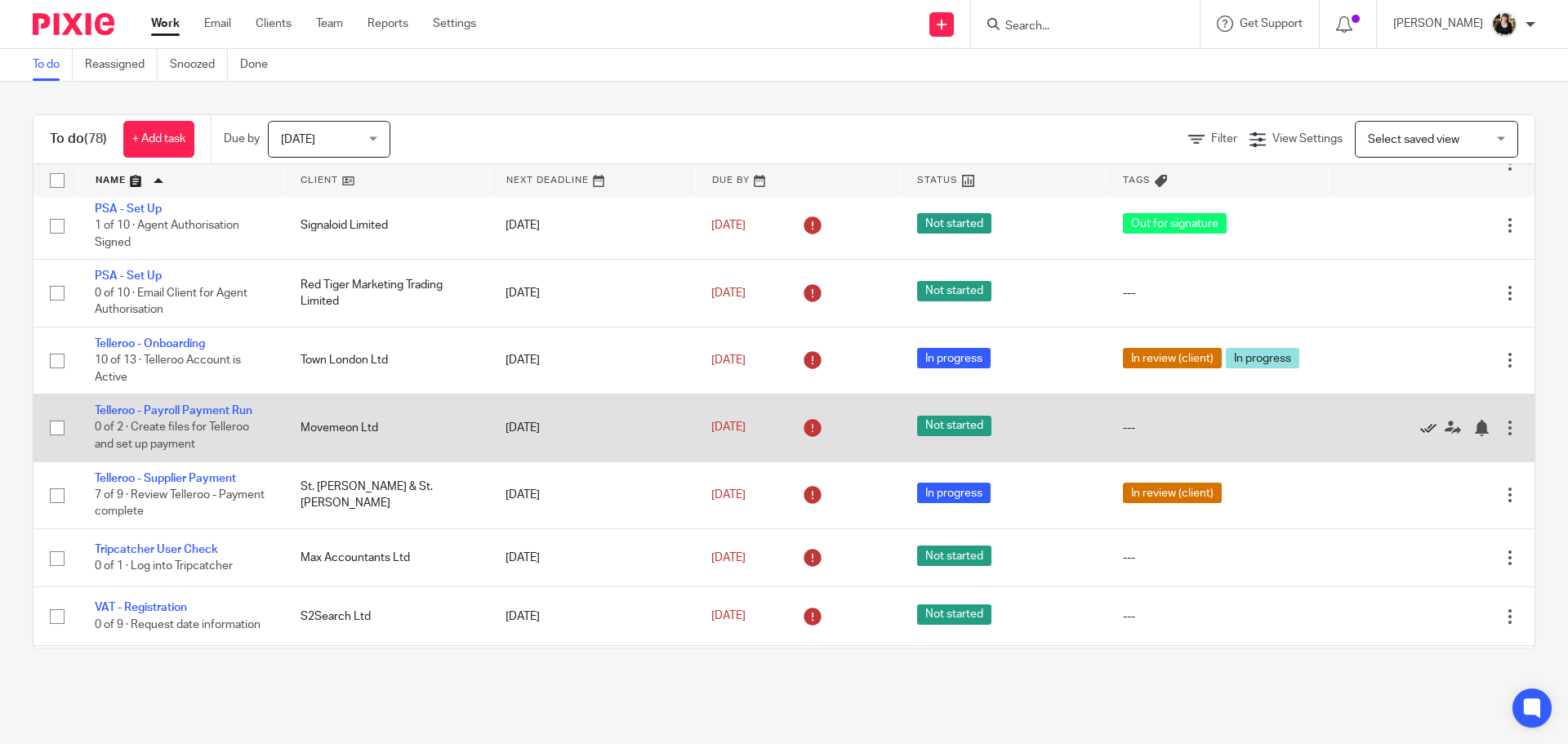
click at [1421, 420] on icon at bounding box center [1428, 427] width 16 height 16
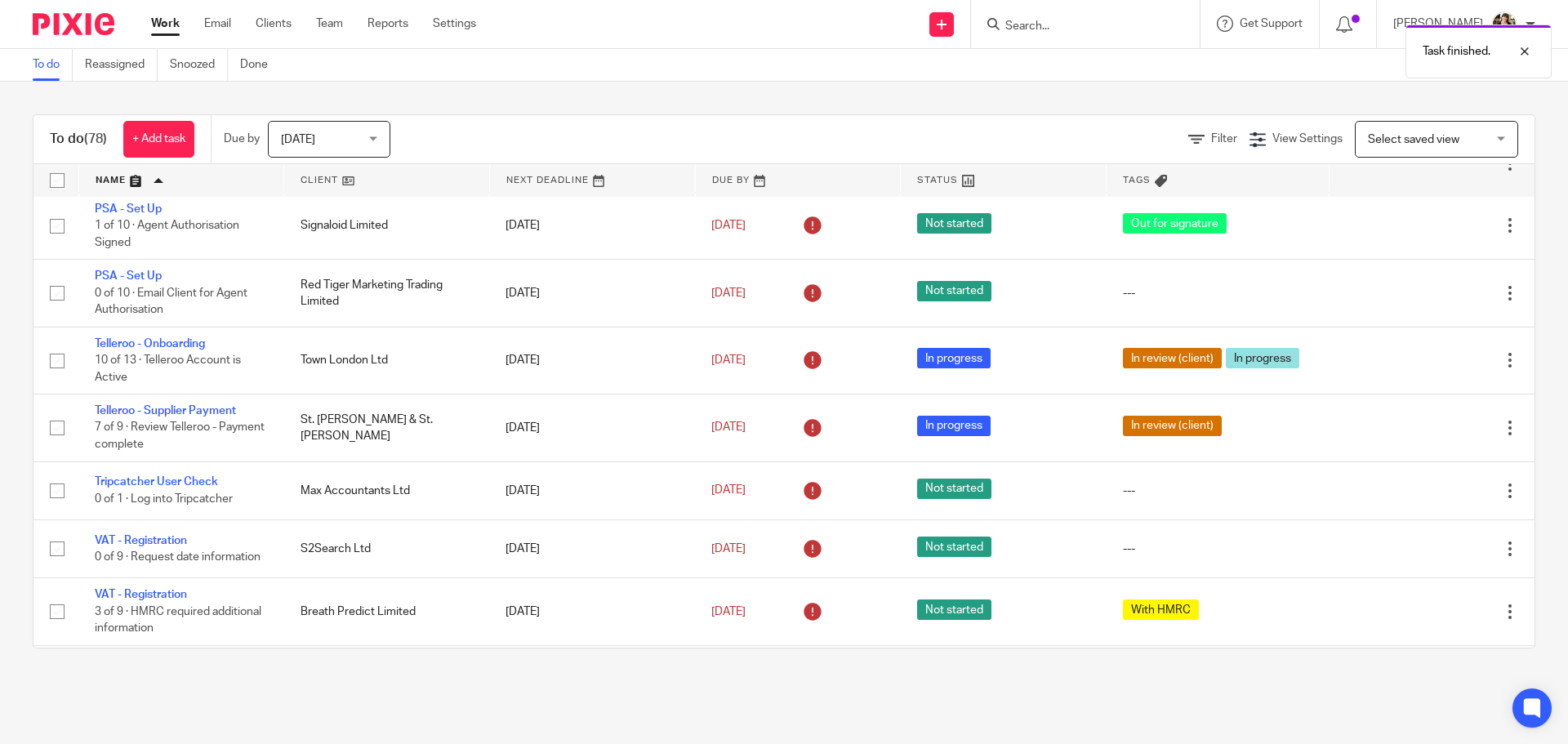
click at [1421, 420] on icon at bounding box center [1428, 427] width 16 height 16
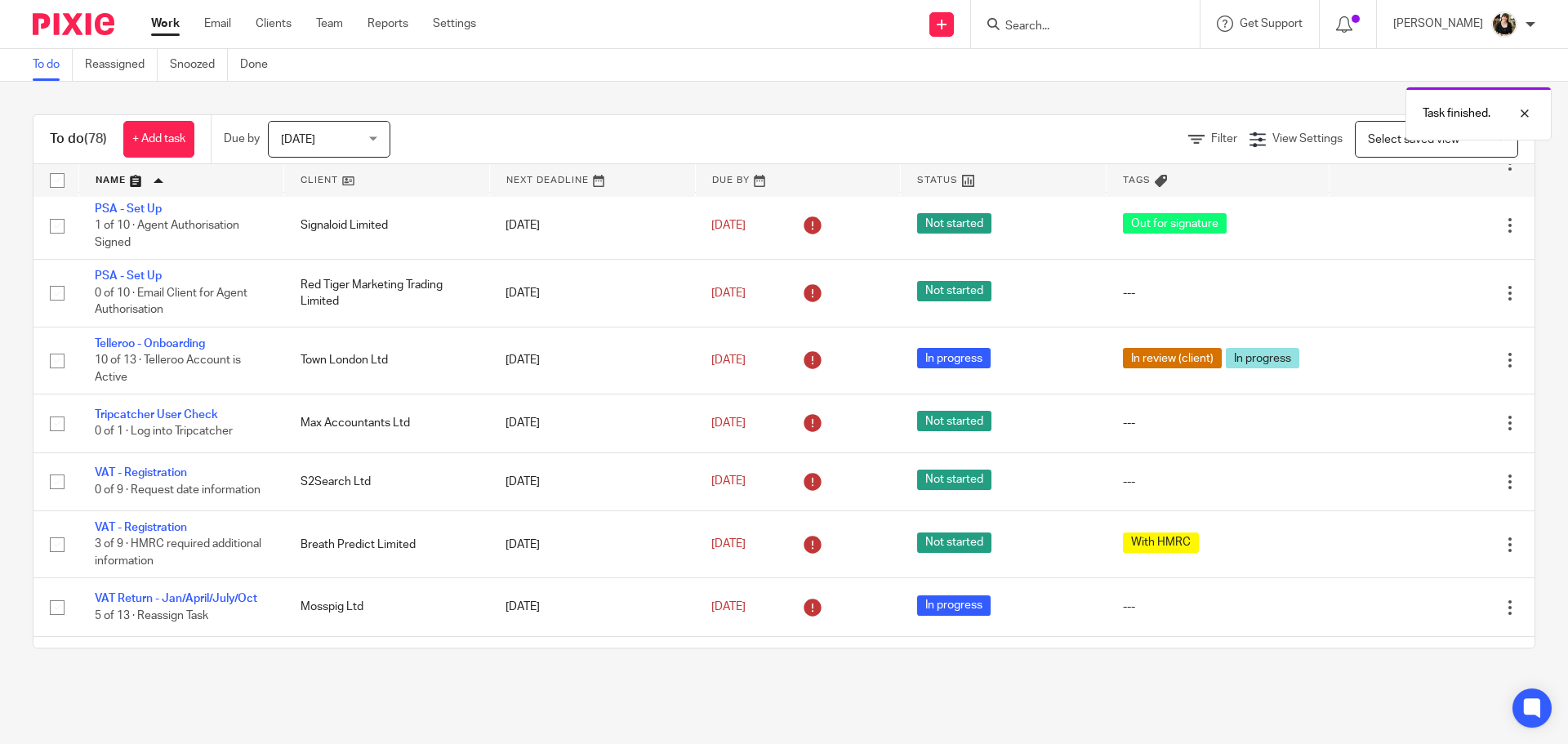
click at [1421, 416] on icon at bounding box center [1428, 423] width 16 height 16
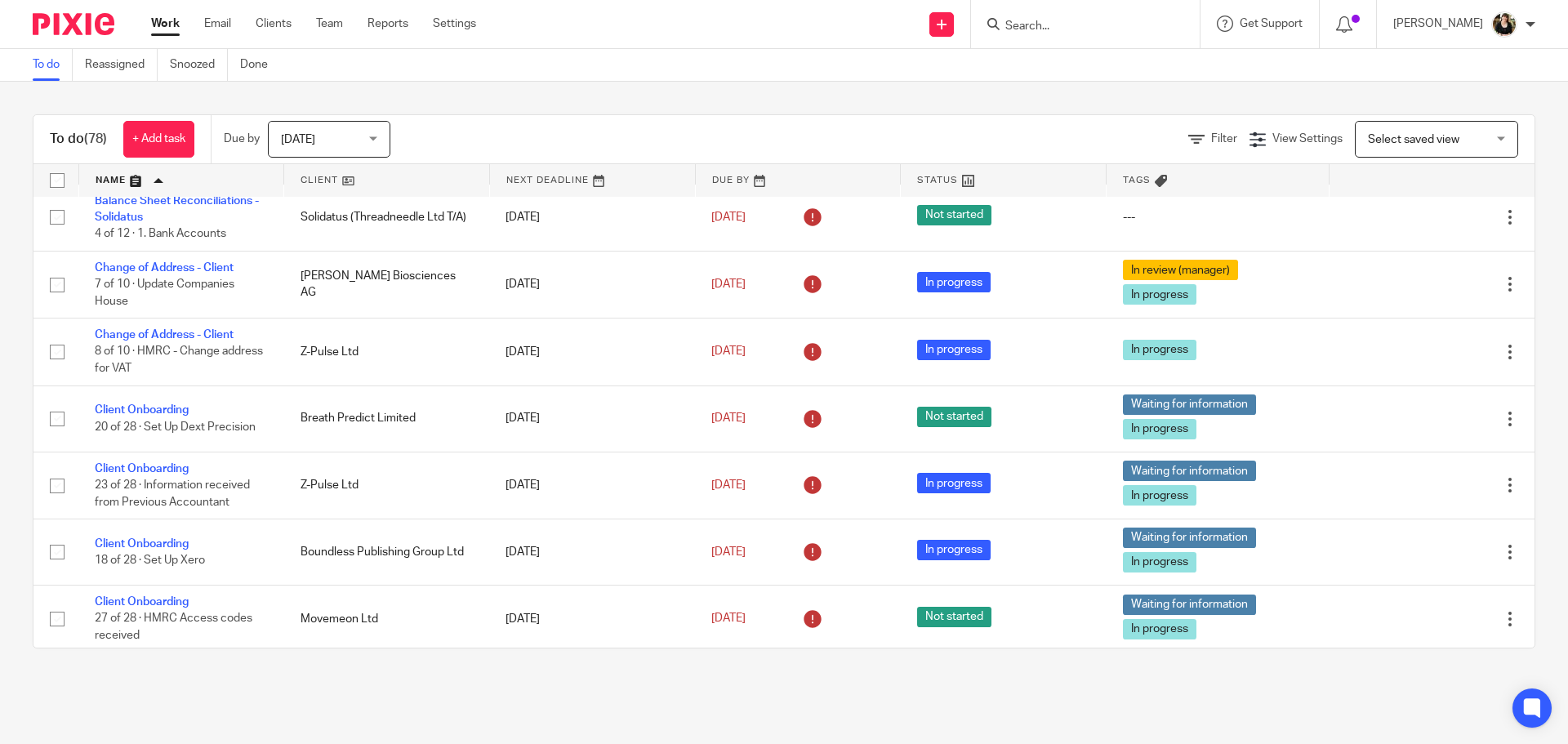
scroll to position [0, 0]
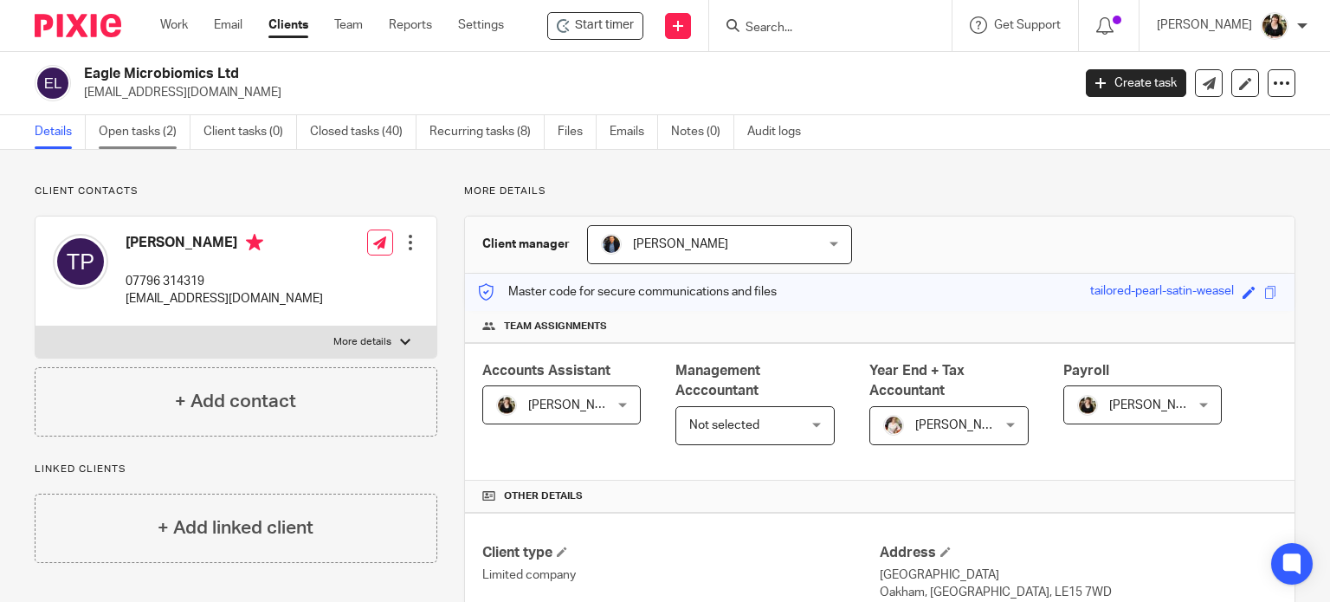
click at [132, 138] on link "Open tasks (2)" at bounding box center [145, 132] width 92 height 34
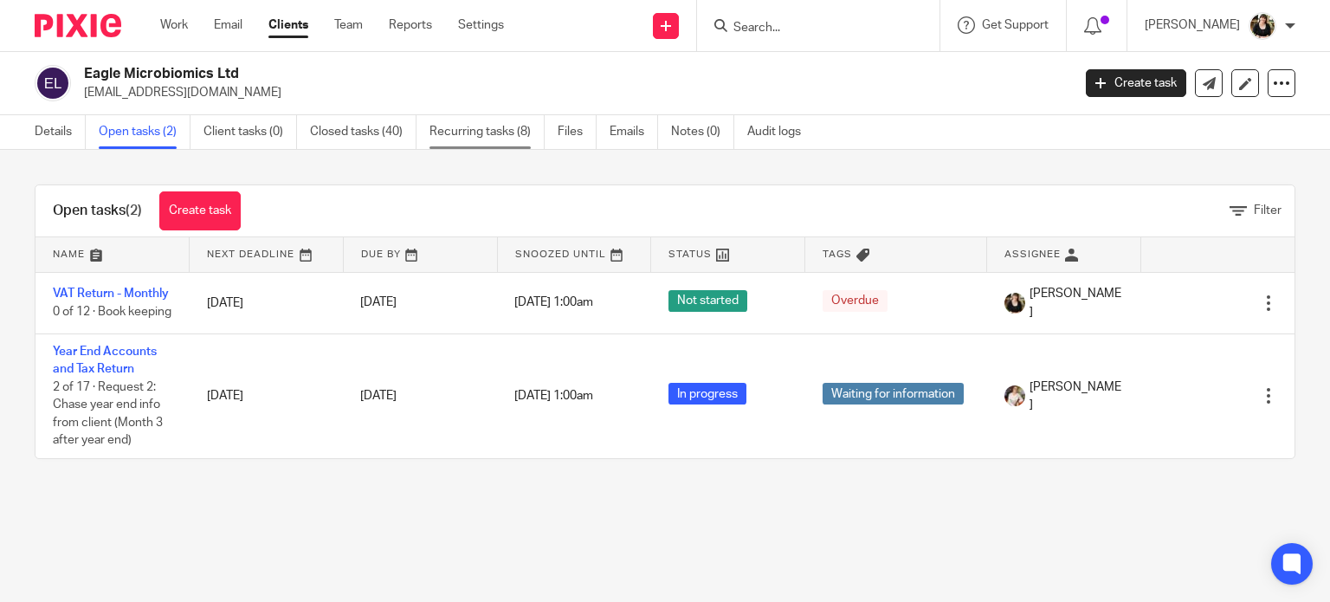
click at [468, 138] on link "Recurring tasks (8)" at bounding box center [486, 132] width 115 height 34
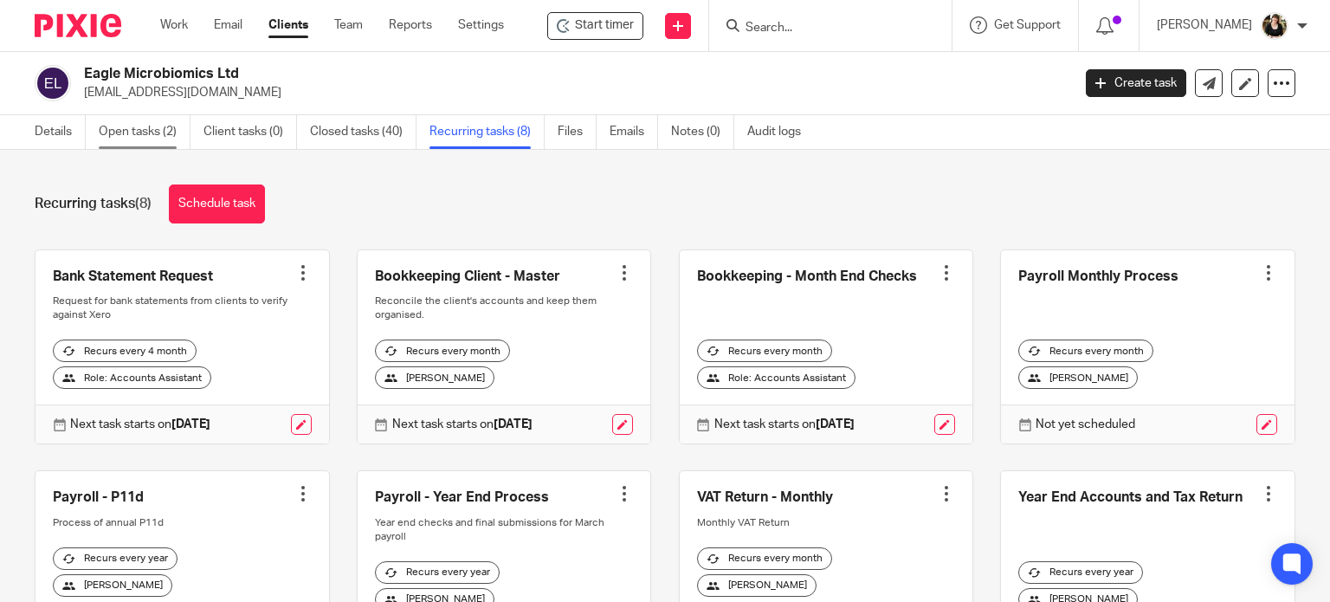
click at [133, 134] on link "Open tasks (2)" at bounding box center [145, 132] width 92 height 34
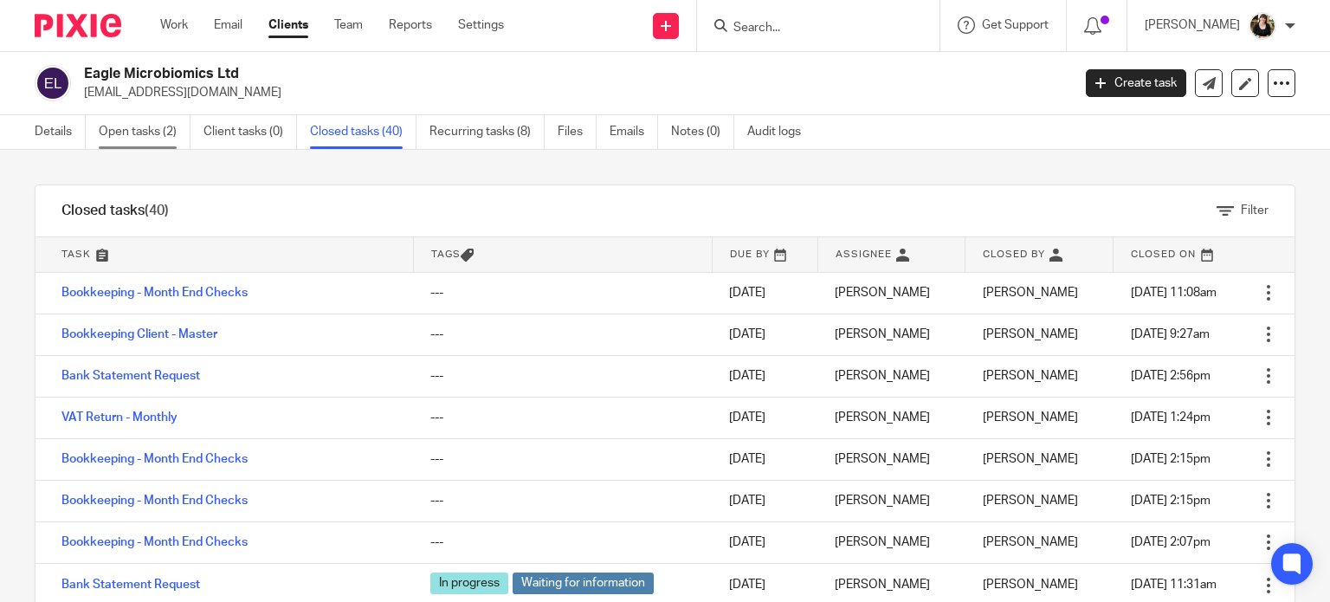
click at [137, 123] on link "Open tasks (2)" at bounding box center [145, 132] width 92 height 34
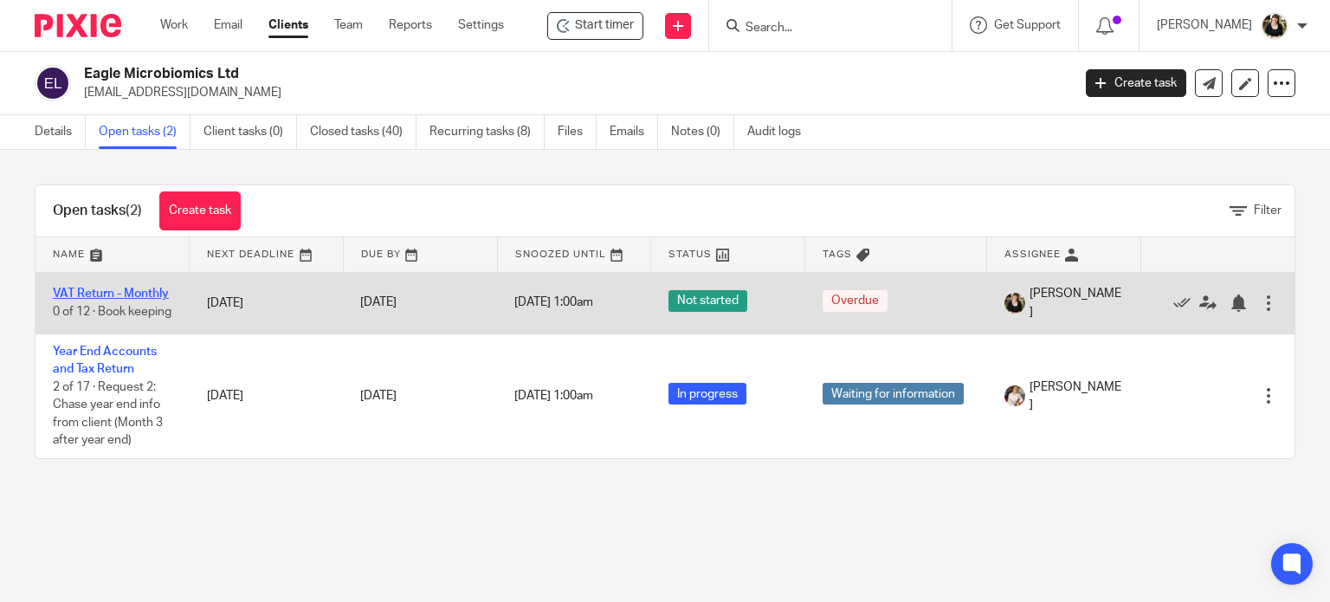
click at [90, 292] on link "VAT Return - Monthly" at bounding box center [111, 293] width 116 height 12
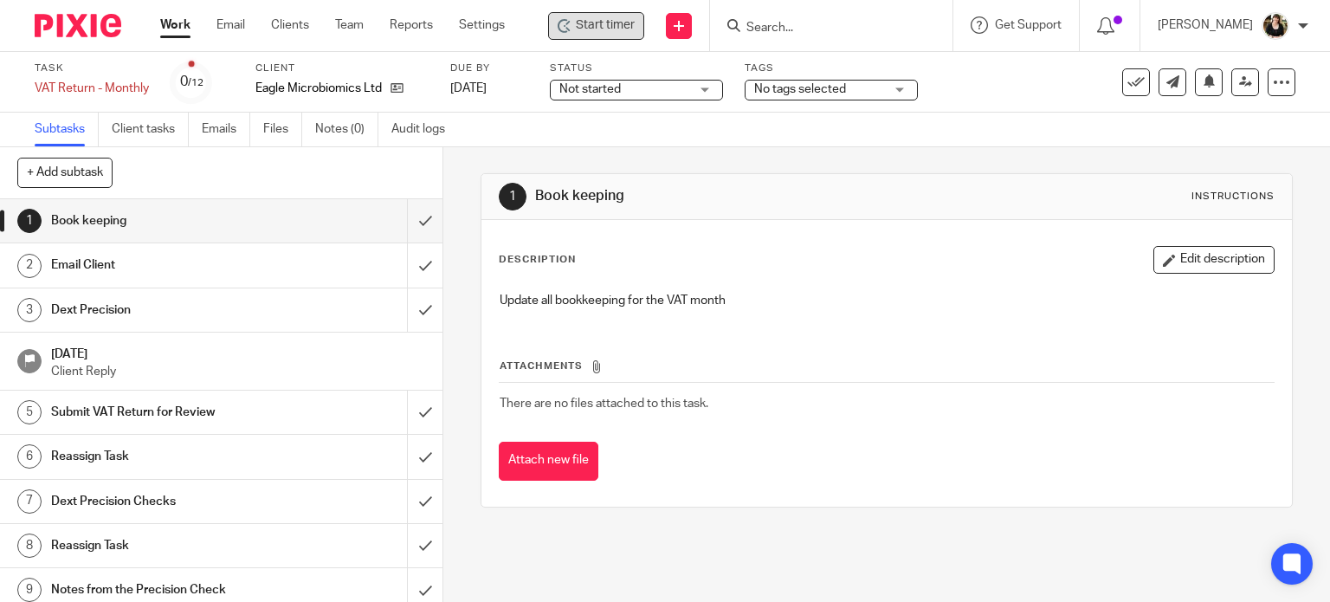
click at [609, 33] on span "Start timer" at bounding box center [605, 25] width 59 height 18
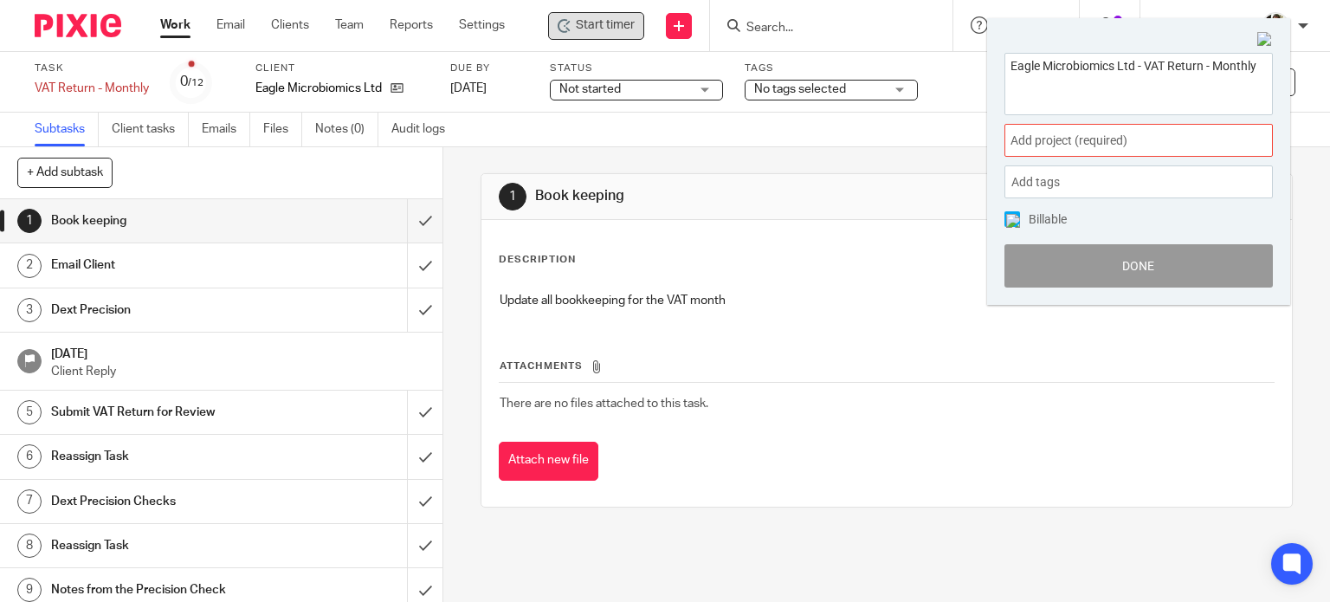
click at [1057, 136] on span "Add project (required) :" at bounding box center [1119, 141] width 218 height 18
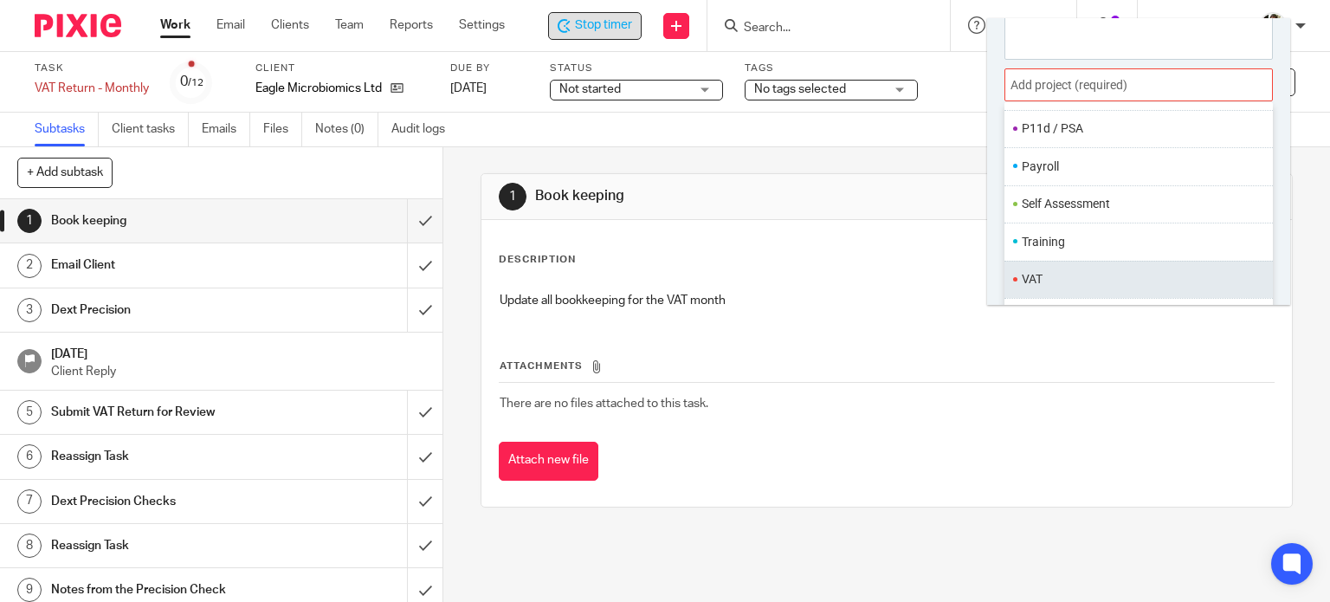
scroll to position [85, 0]
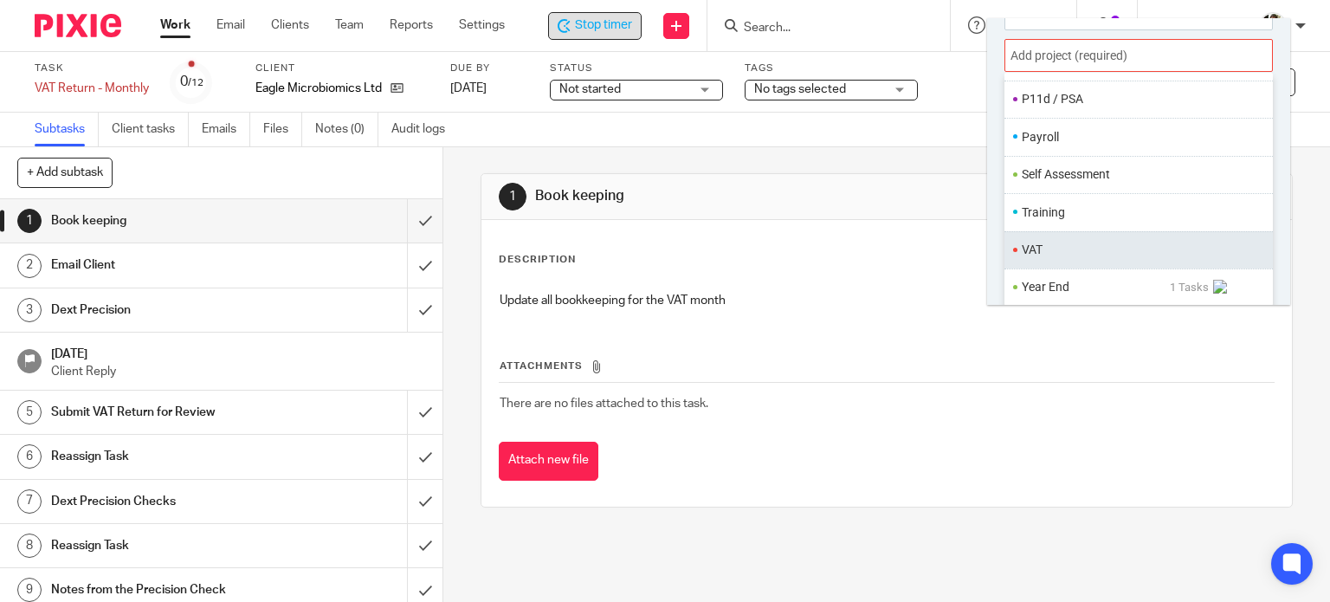
click at [1046, 255] on li "VAT" at bounding box center [1135, 250] width 226 height 18
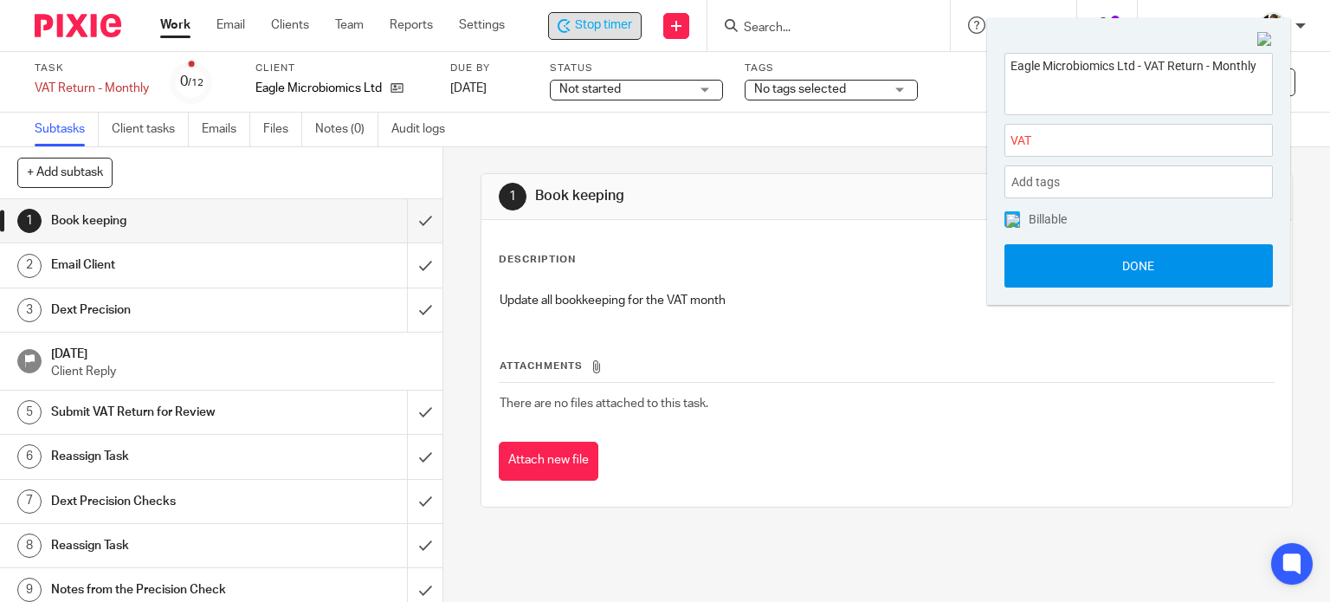
click at [1134, 268] on button "Done" at bounding box center [1138, 265] width 268 height 43
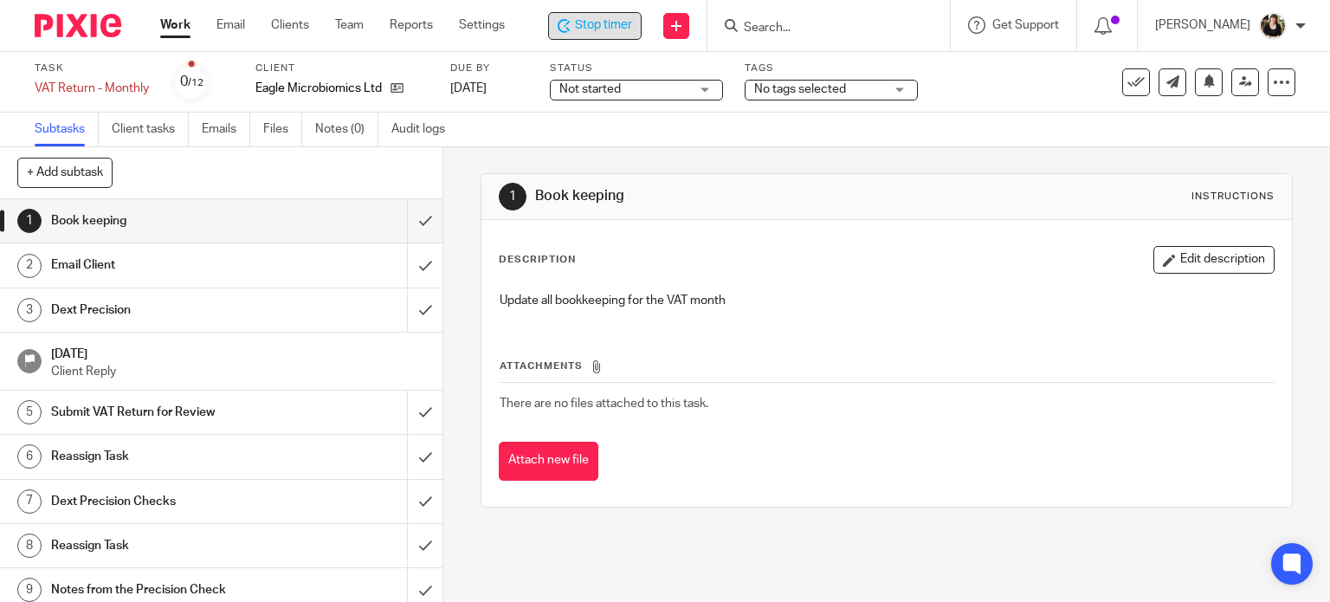
click at [589, 17] on span "Stop timer" at bounding box center [603, 25] width 57 height 18
